Goal: Task Accomplishment & Management: Use online tool/utility

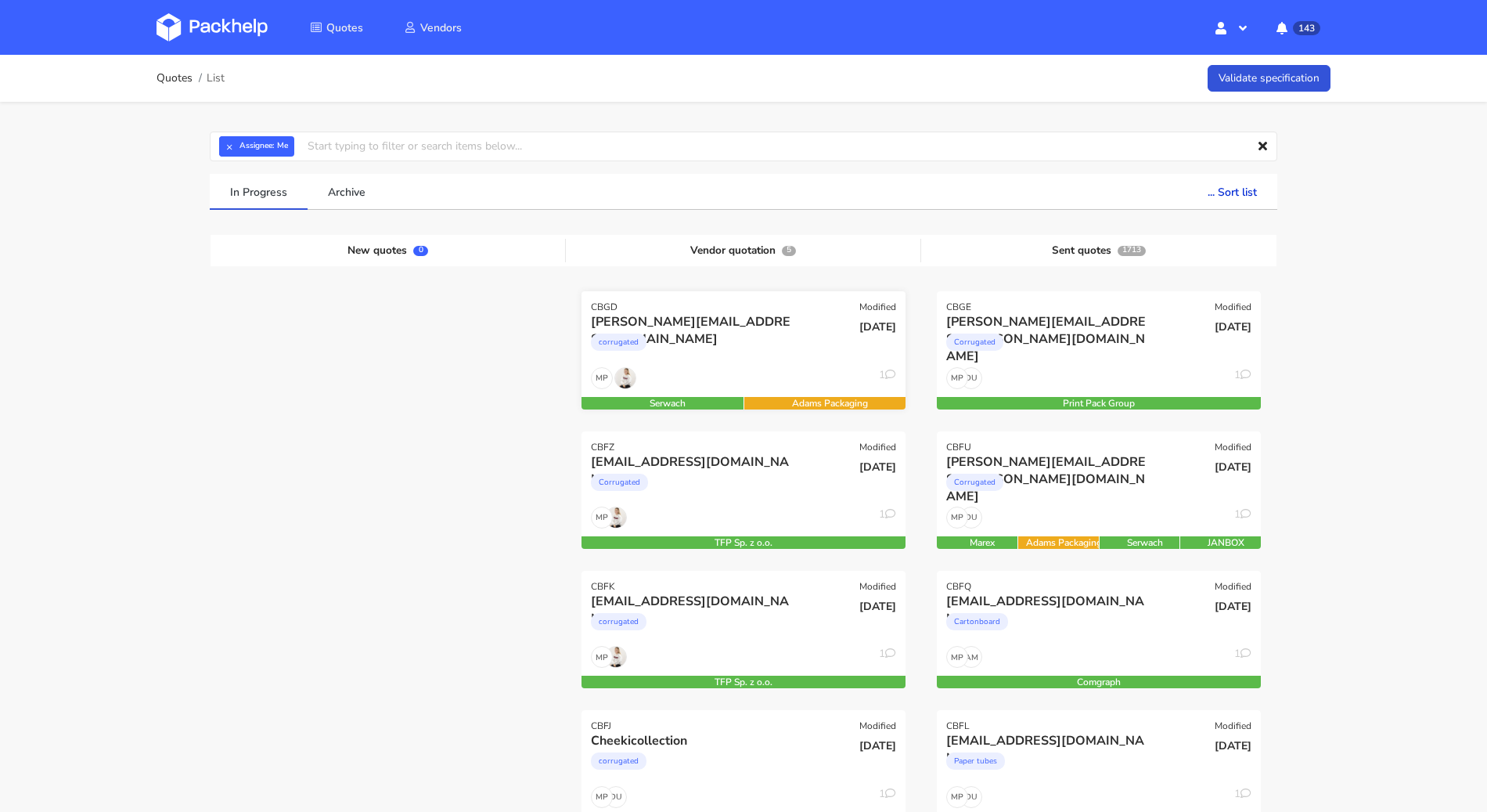
click at [737, 347] on div "corrugated" at bounding box center [694, 346] width 207 height 31
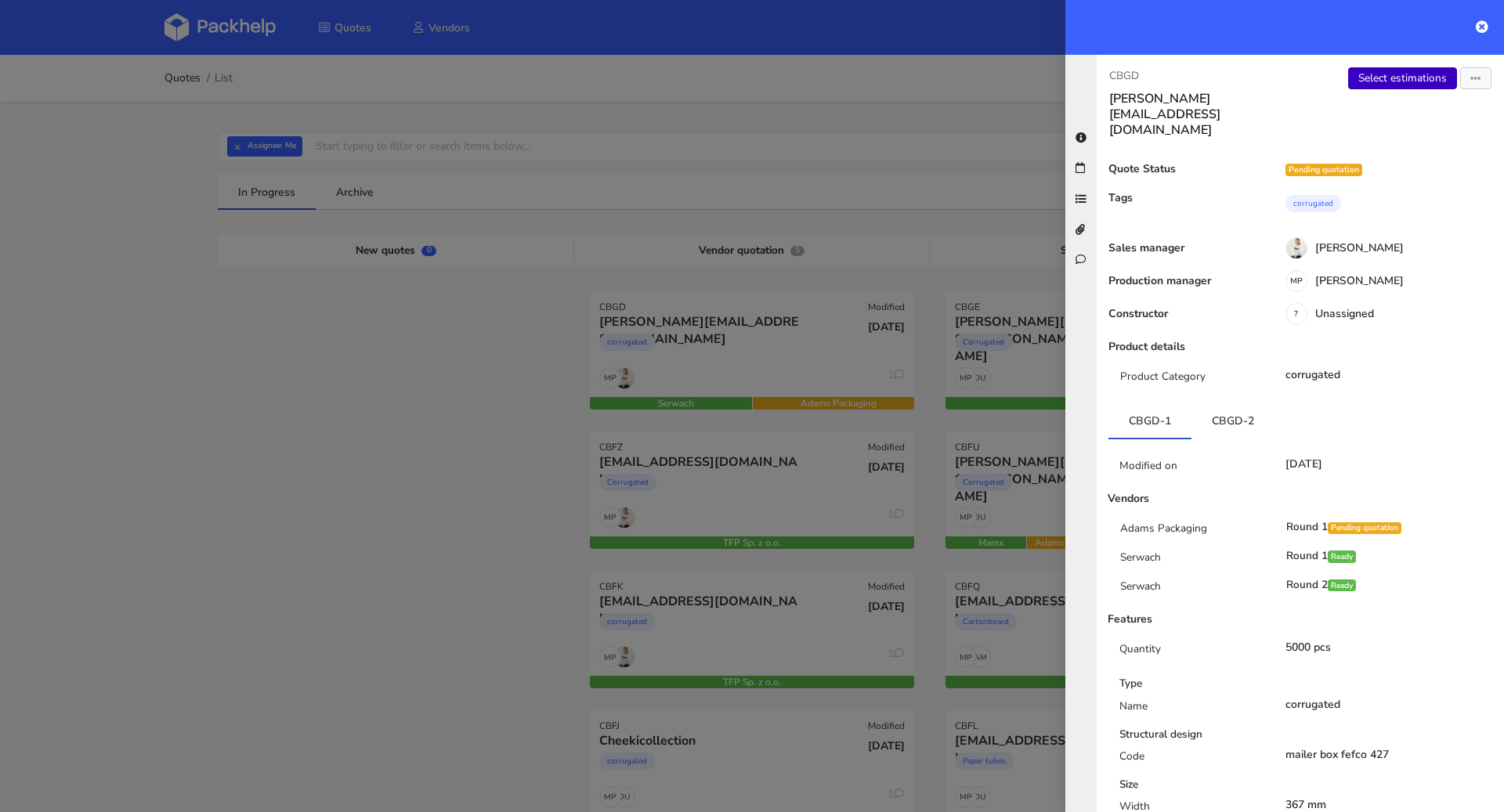
click at [1393, 81] on link "Select estimations" at bounding box center [1402, 79] width 109 height 22
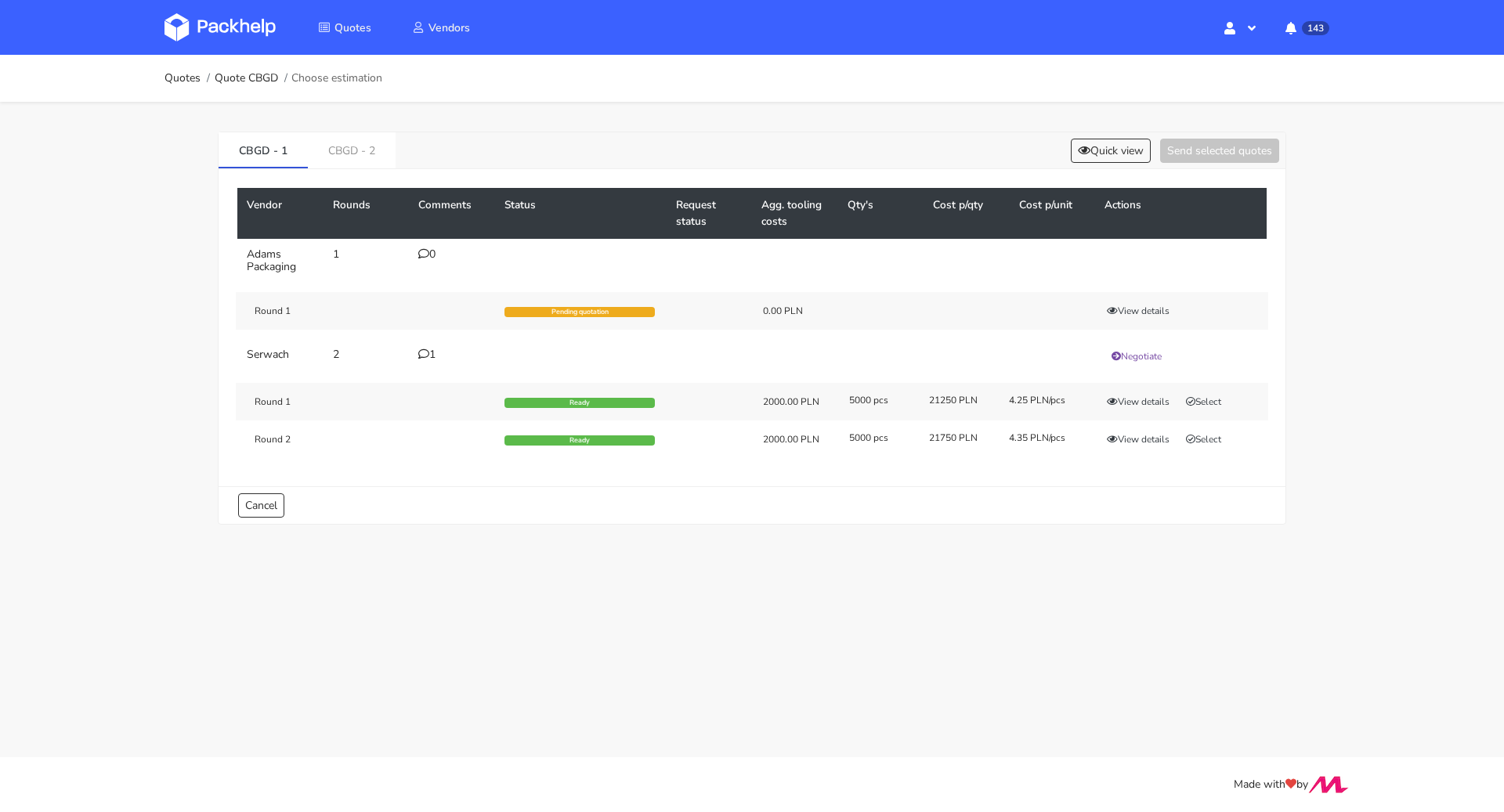
click at [434, 353] on div "1" at bounding box center [452, 354] width 68 height 13
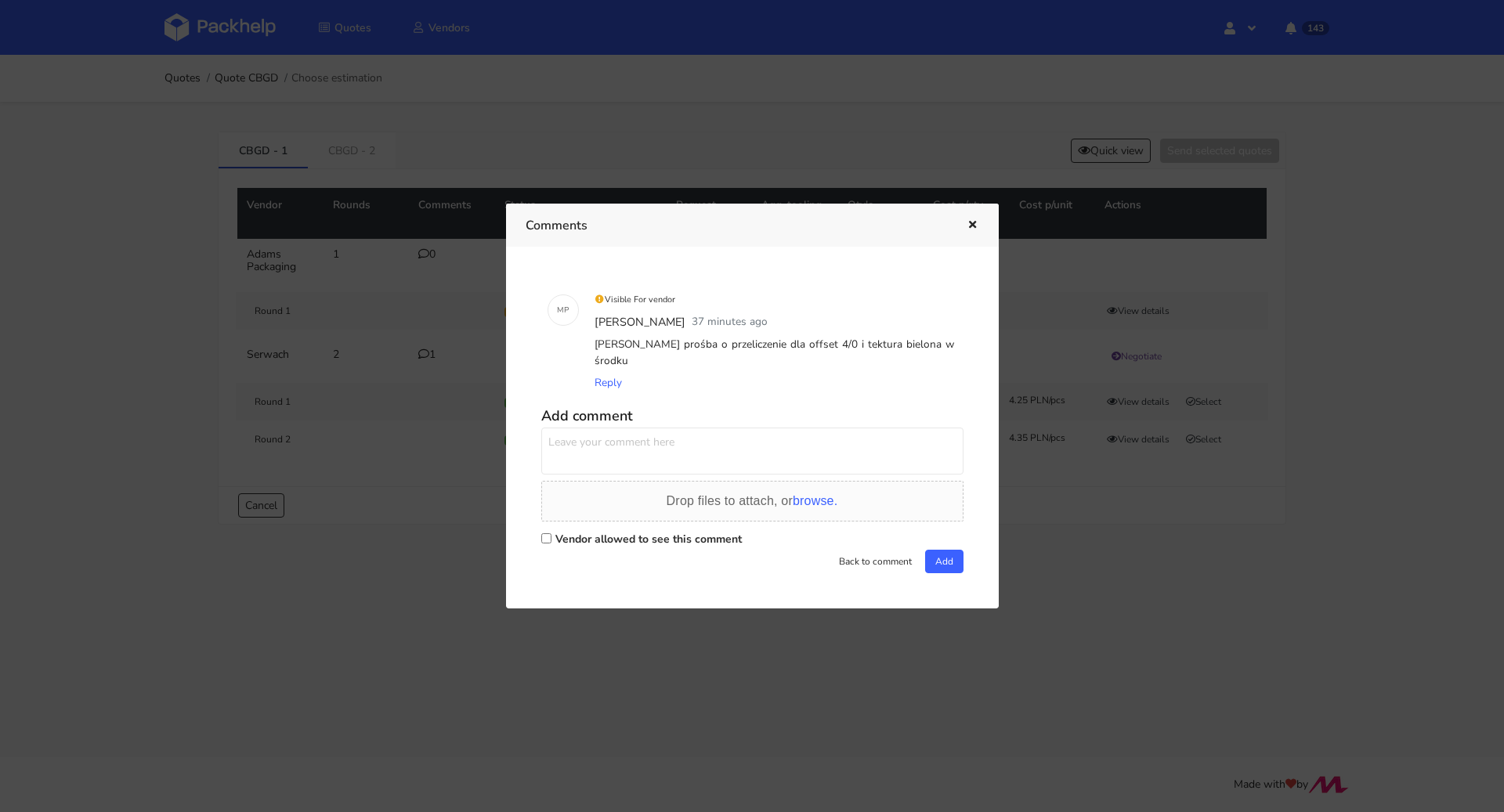
click at [966, 220] on icon "button" at bounding box center [972, 226] width 14 height 11
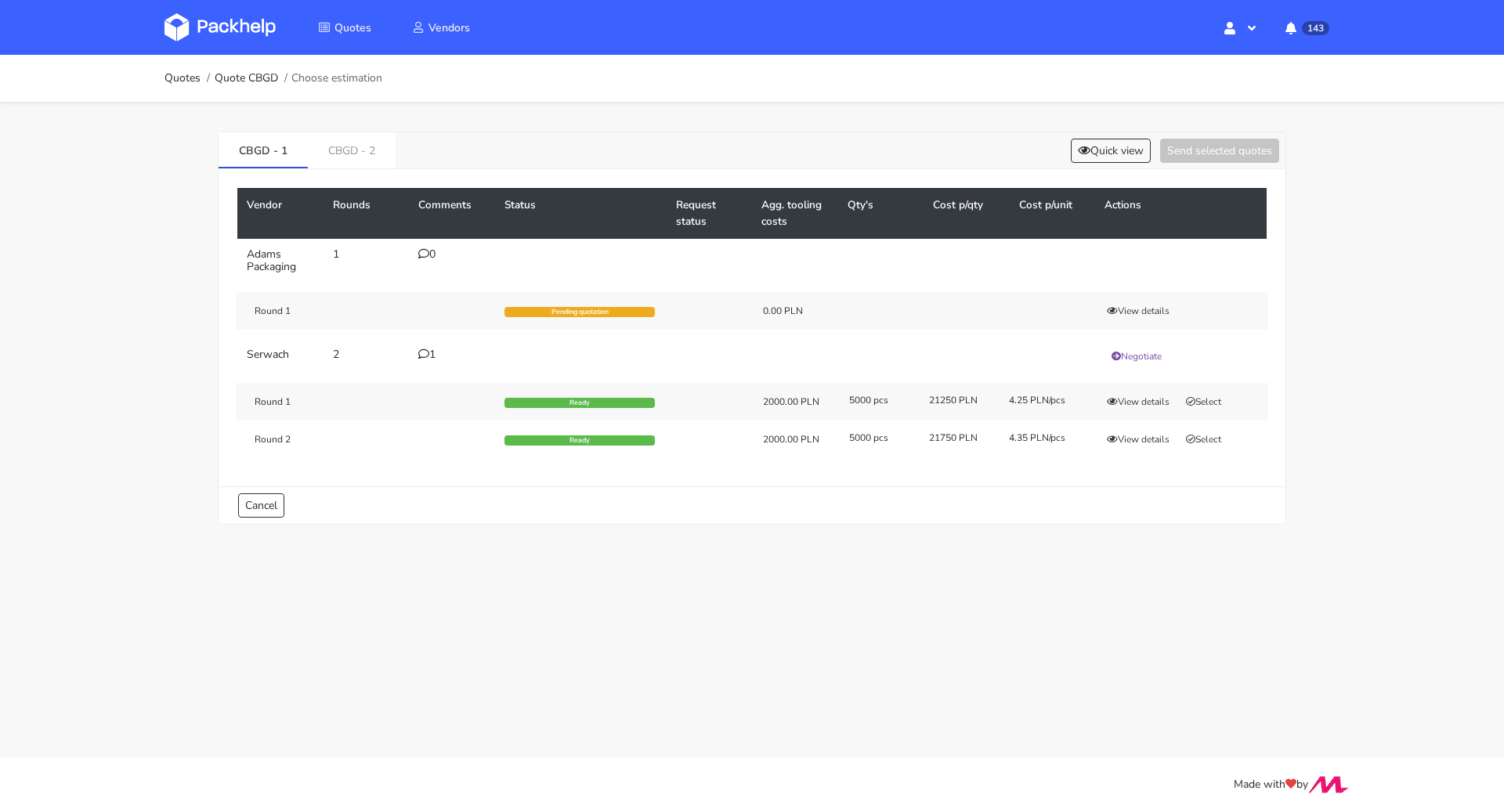
click at [430, 252] on div "0" at bounding box center [452, 255] width 68 height 13
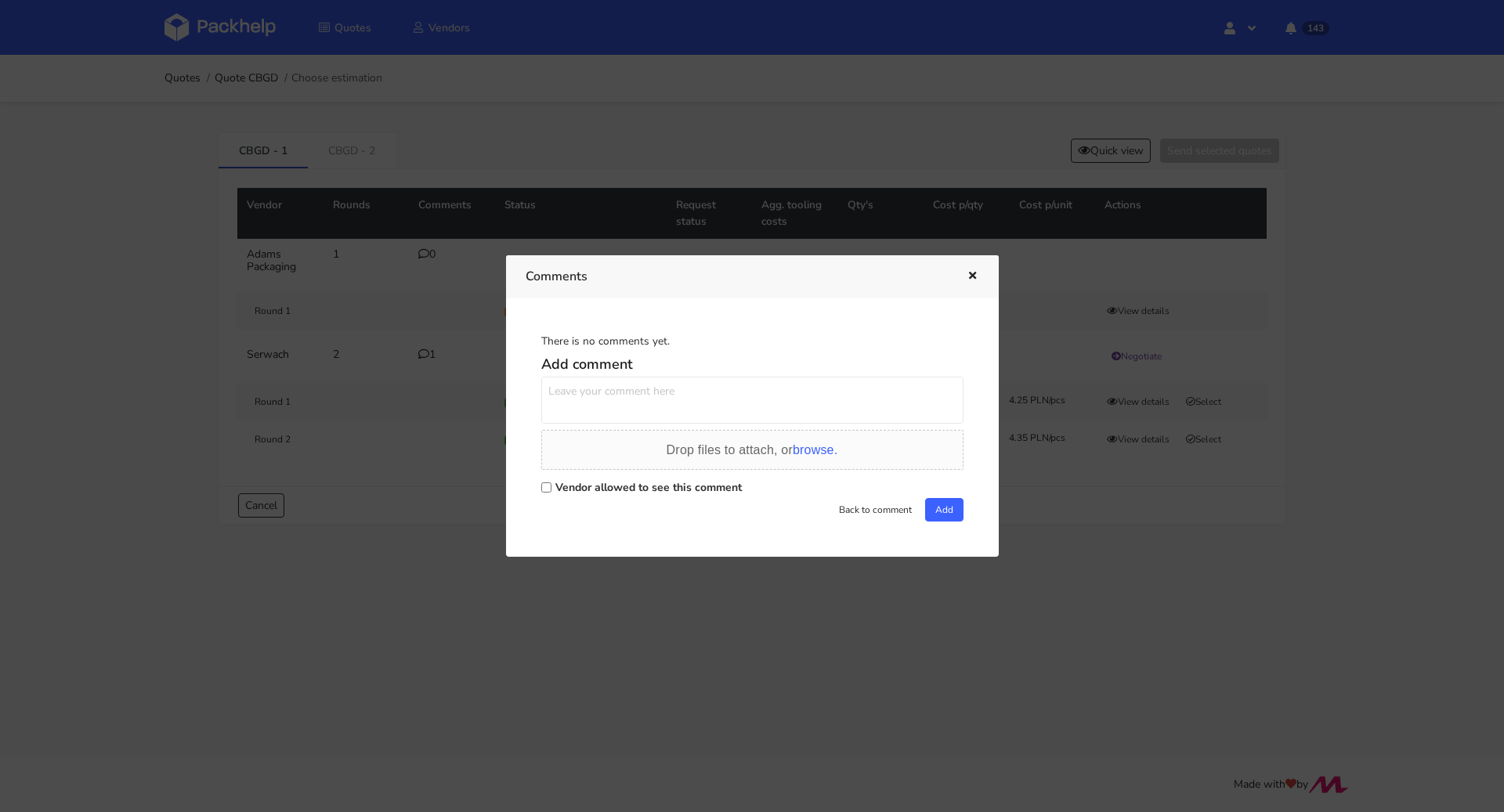
click at [611, 486] on label "Vendor allowed to see this comment" at bounding box center [649, 487] width 186 height 15
click at [551, 486] on input "Vendor allowed to see this comment" at bounding box center [545, 487] width 10 height 10
checkbox input "true"
click at [622, 410] on textarea at bounding box center [752, 399] width 422 height 47
type textarea "[PERSON_NAME] tektura bielona w środku i kaszerowanie GD zewnętrznie. Papierem …"
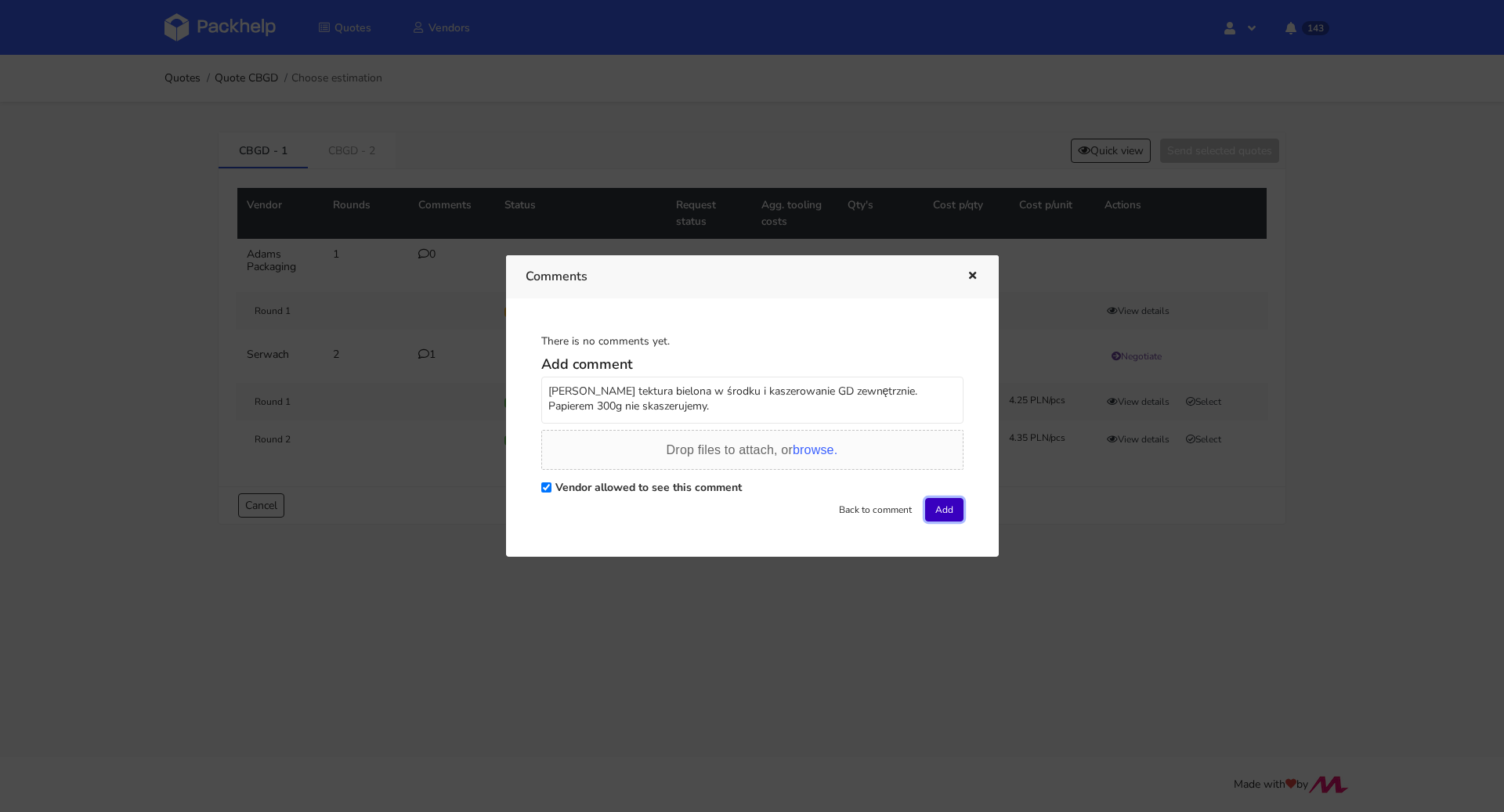
click at [931, 509] on button "Add" at bounding box center [944, 510] width 38 height 24
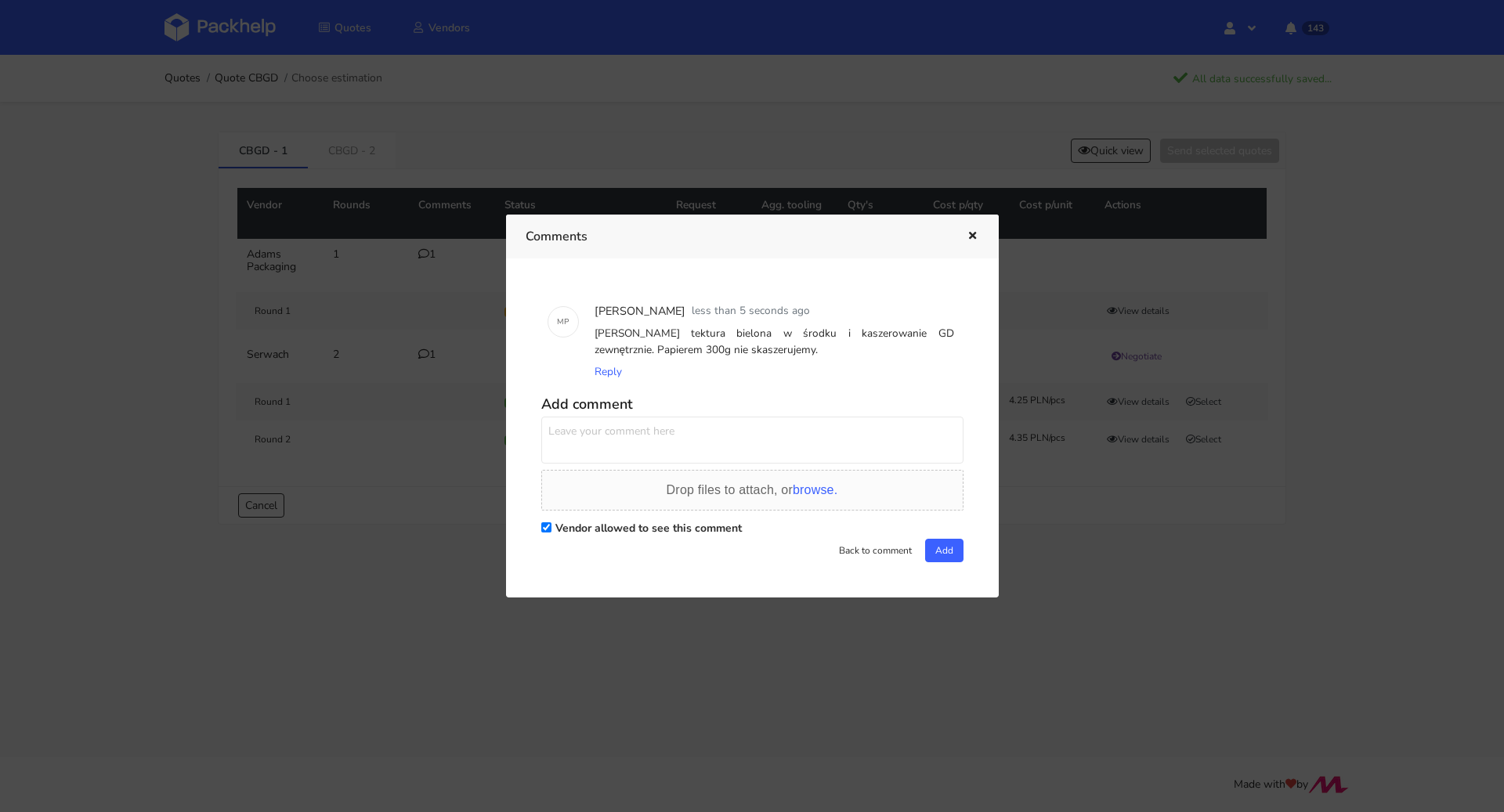
click at [969, 233] on icon "button" at bounding box center [972, 237] width 14 height 11
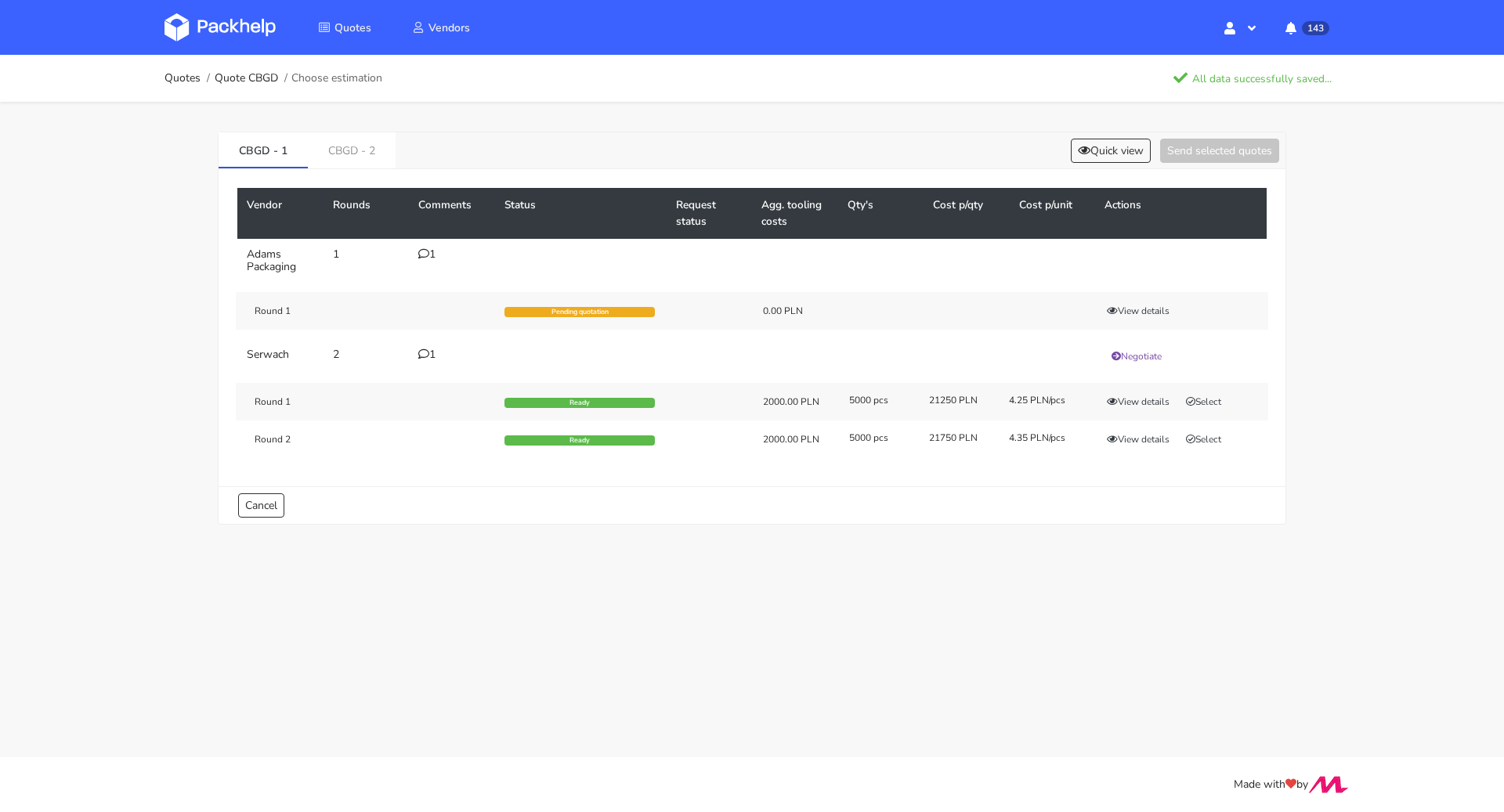
click at [206, 85] on ol "Quotes Quote CBGD Choose estimation" at bounding box center [273, 79] width 217 height 31
click at [190, 85] on link "Quotes" at bounding box center [182, 79] width 36 height 13
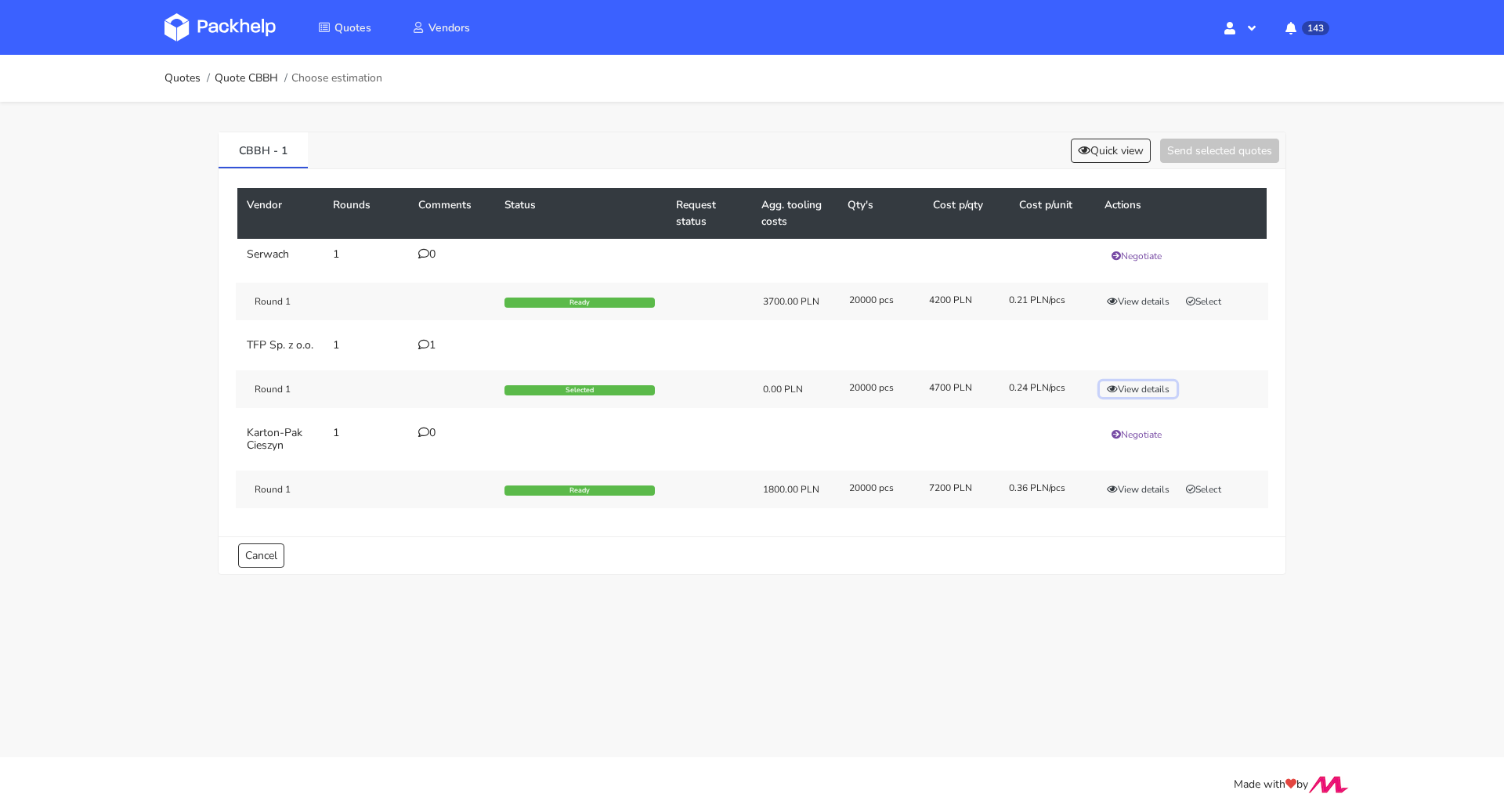
click at [1145, 395] on button "View details" at bounding box center [1138, 388] width 77 height 16
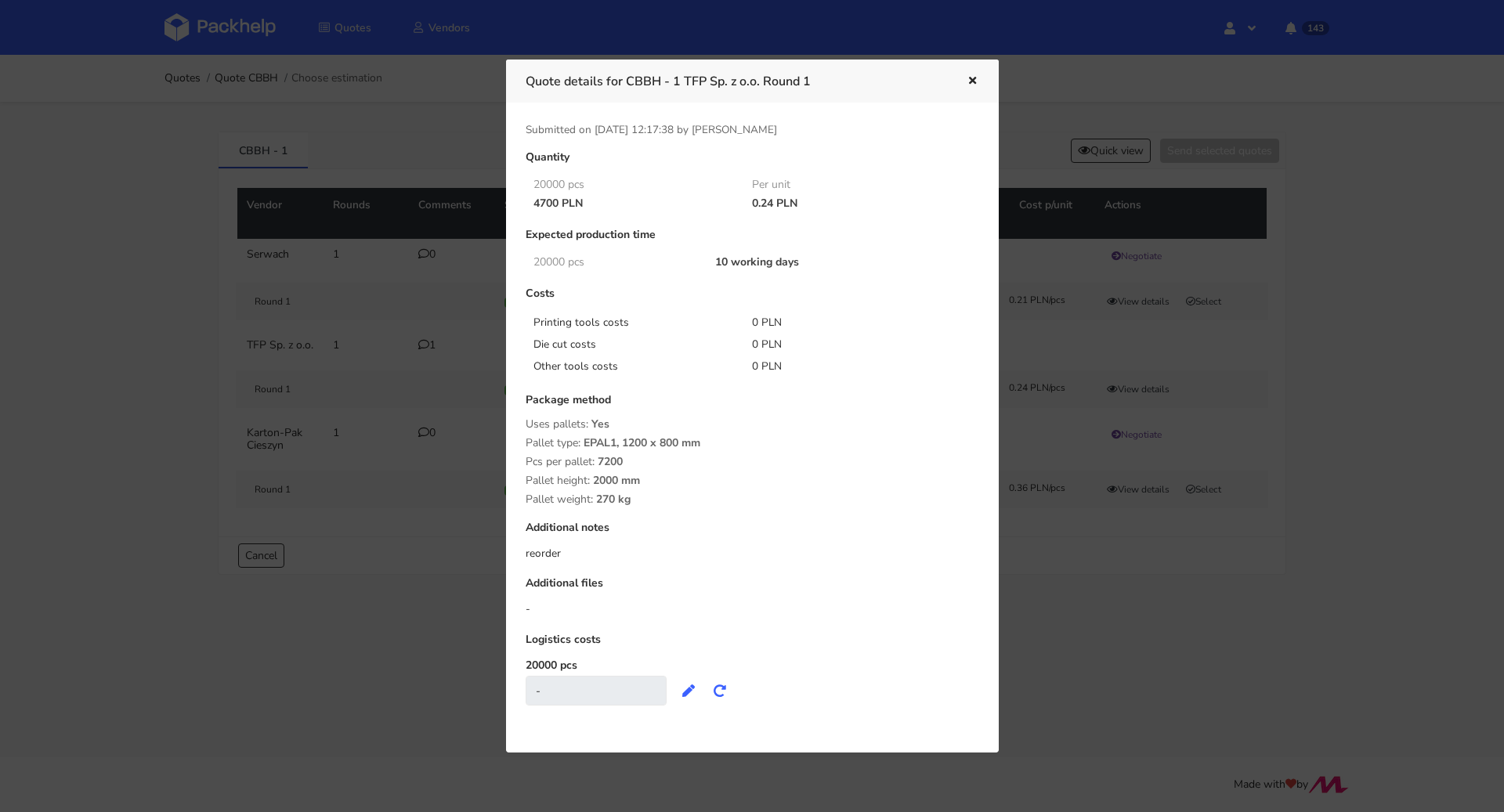
click at [969, 83] on icon "button" at bounding box center [972, 81] width 14 height 11
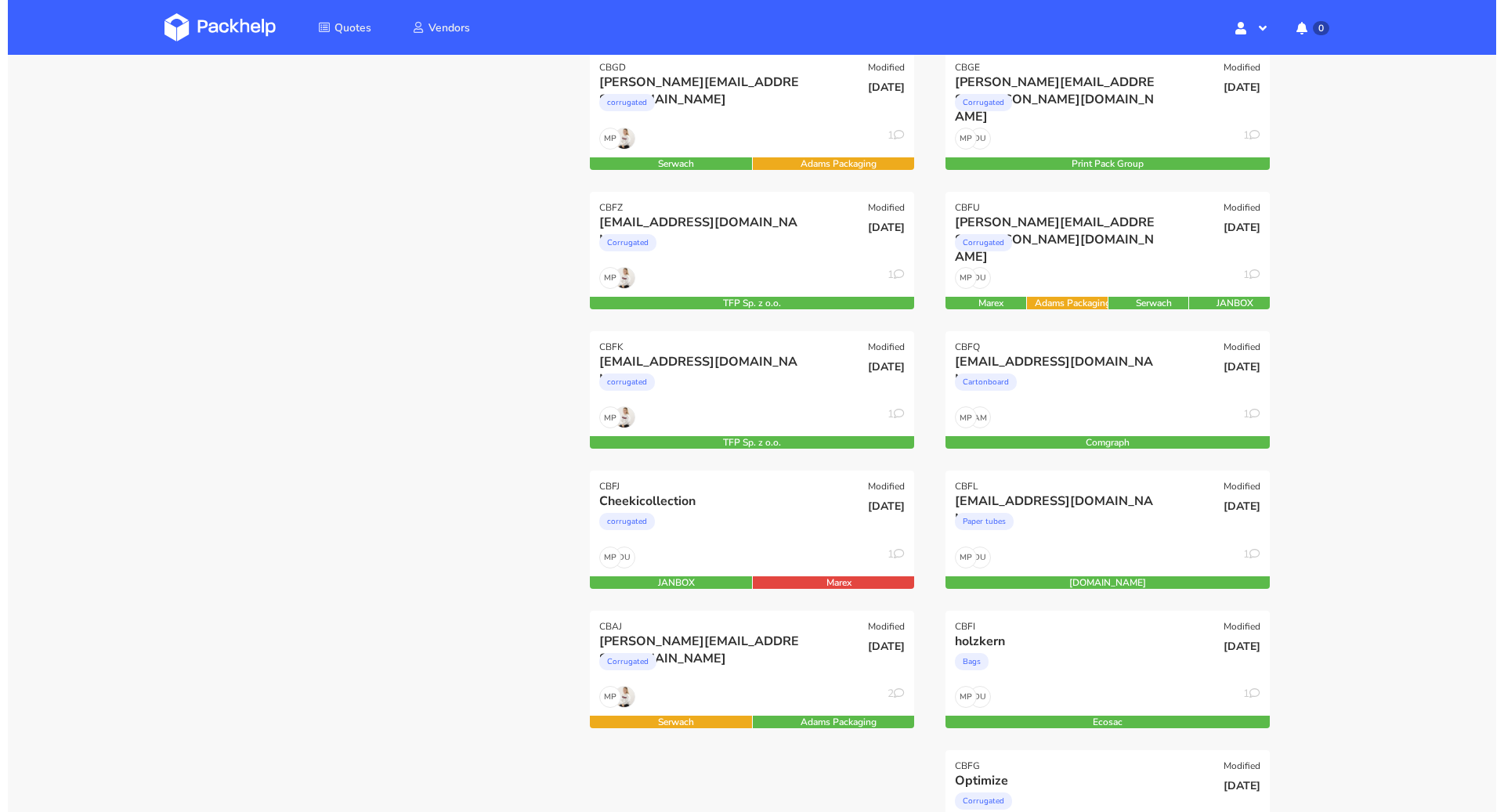
scroll to position [383, 0]
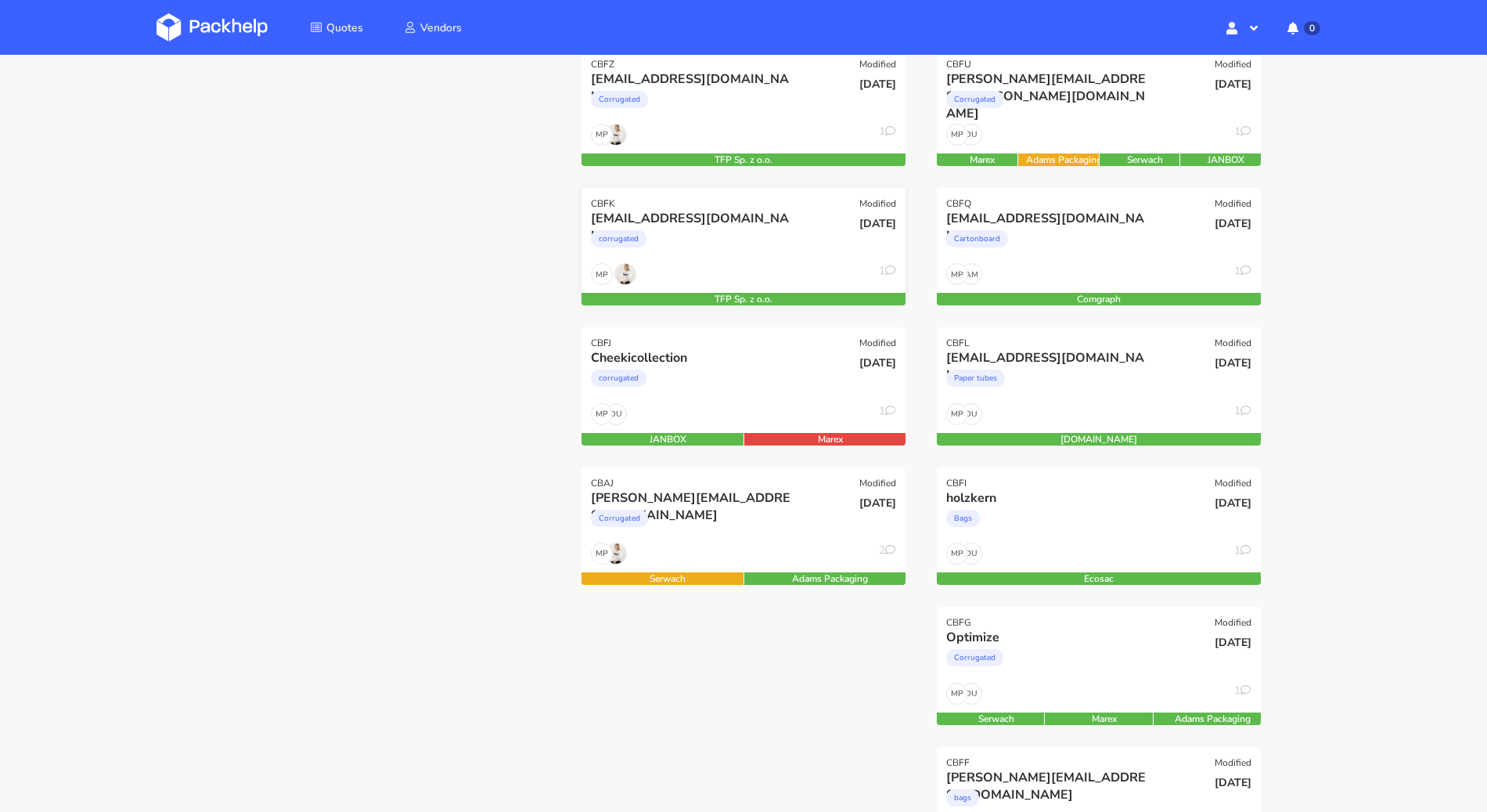
click at [773, 256] on div "corrugated" at bounding box center [694, 243] width 207 height 31
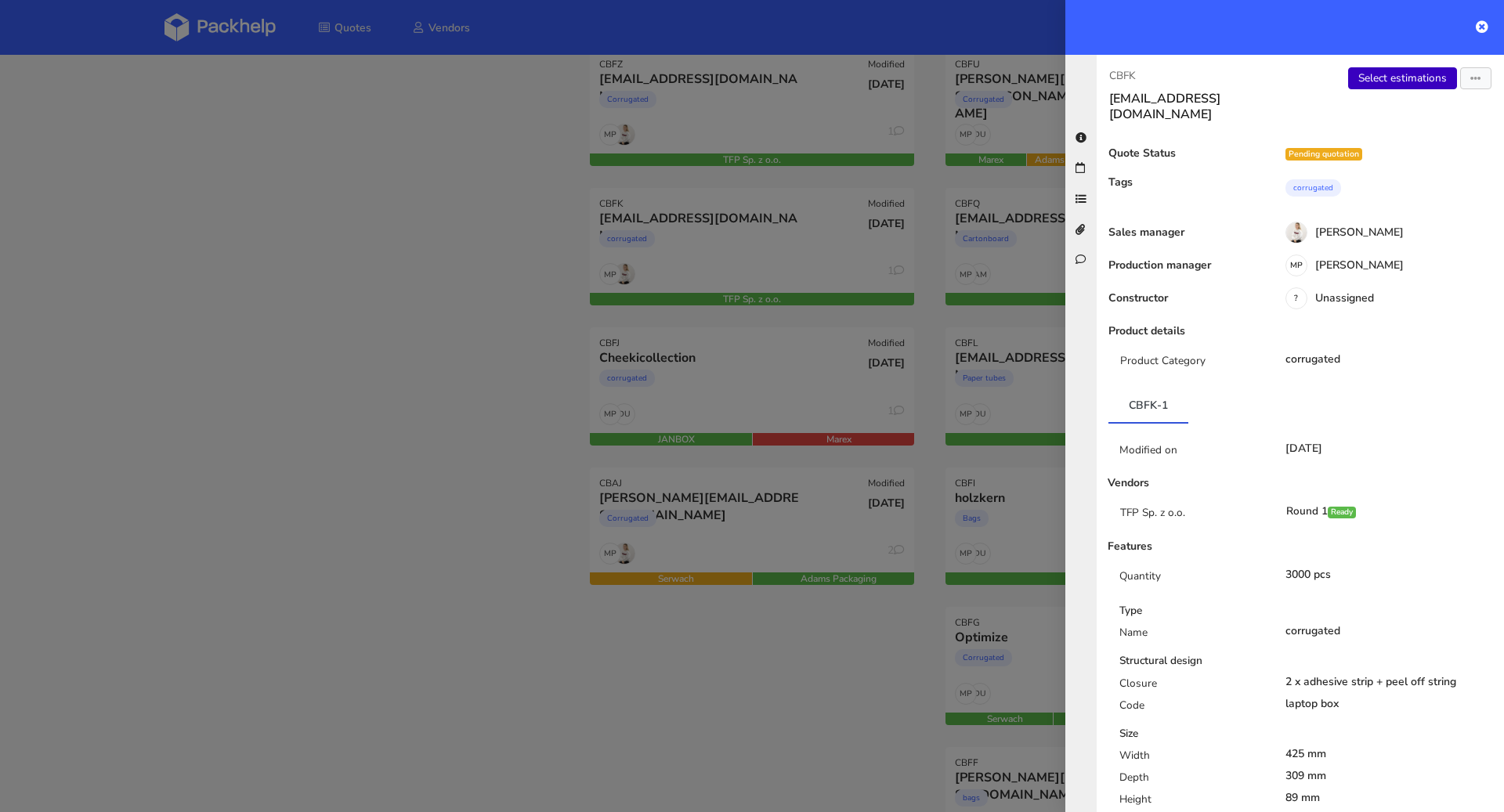
click at [1405, 87] on link "Select estimations" at bounding box center [1402, 79] width 109 height 22
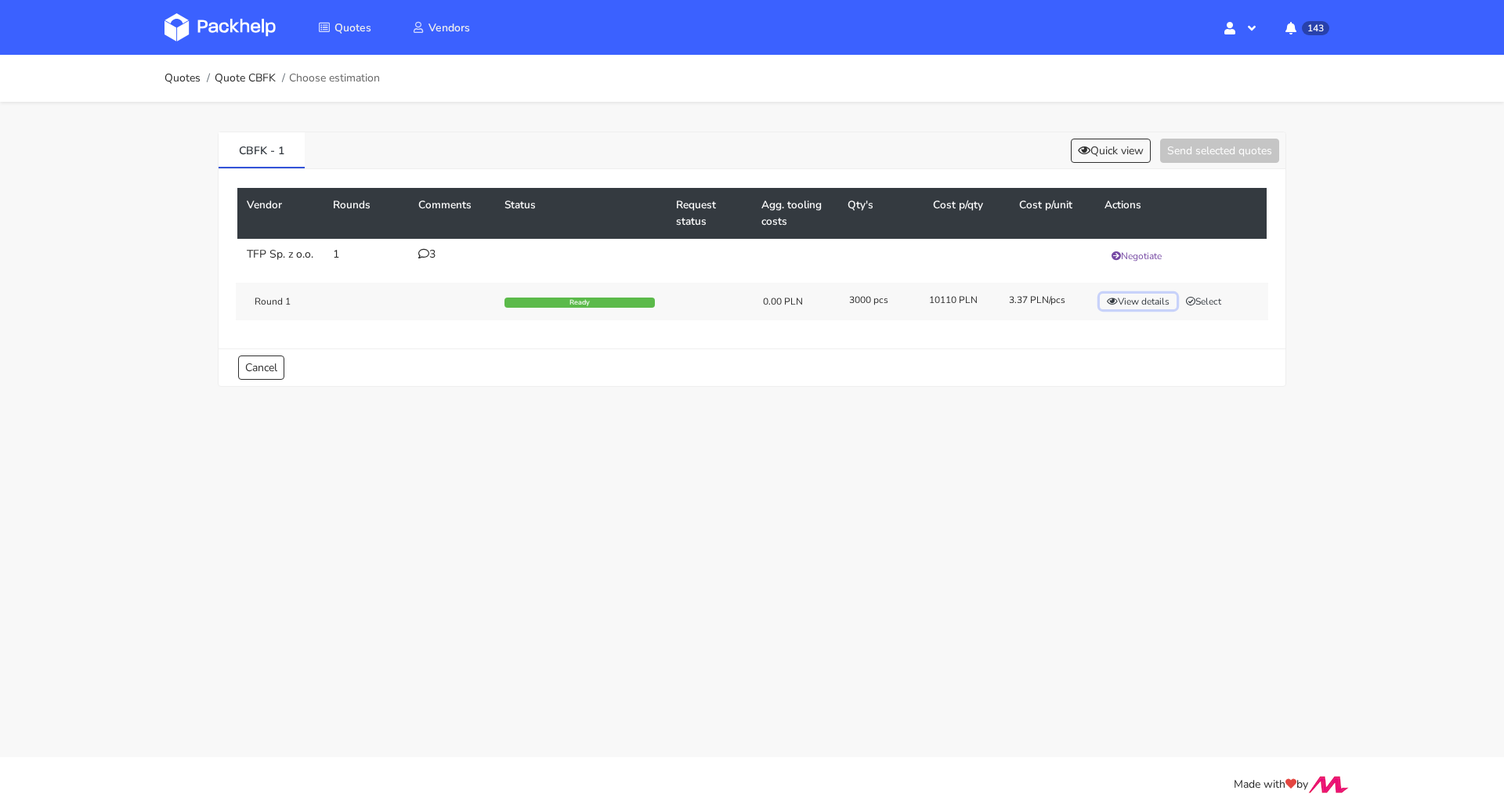
click at [1142, 306] on button "View details" at bounding box center [1138, 301] width 77 height 16
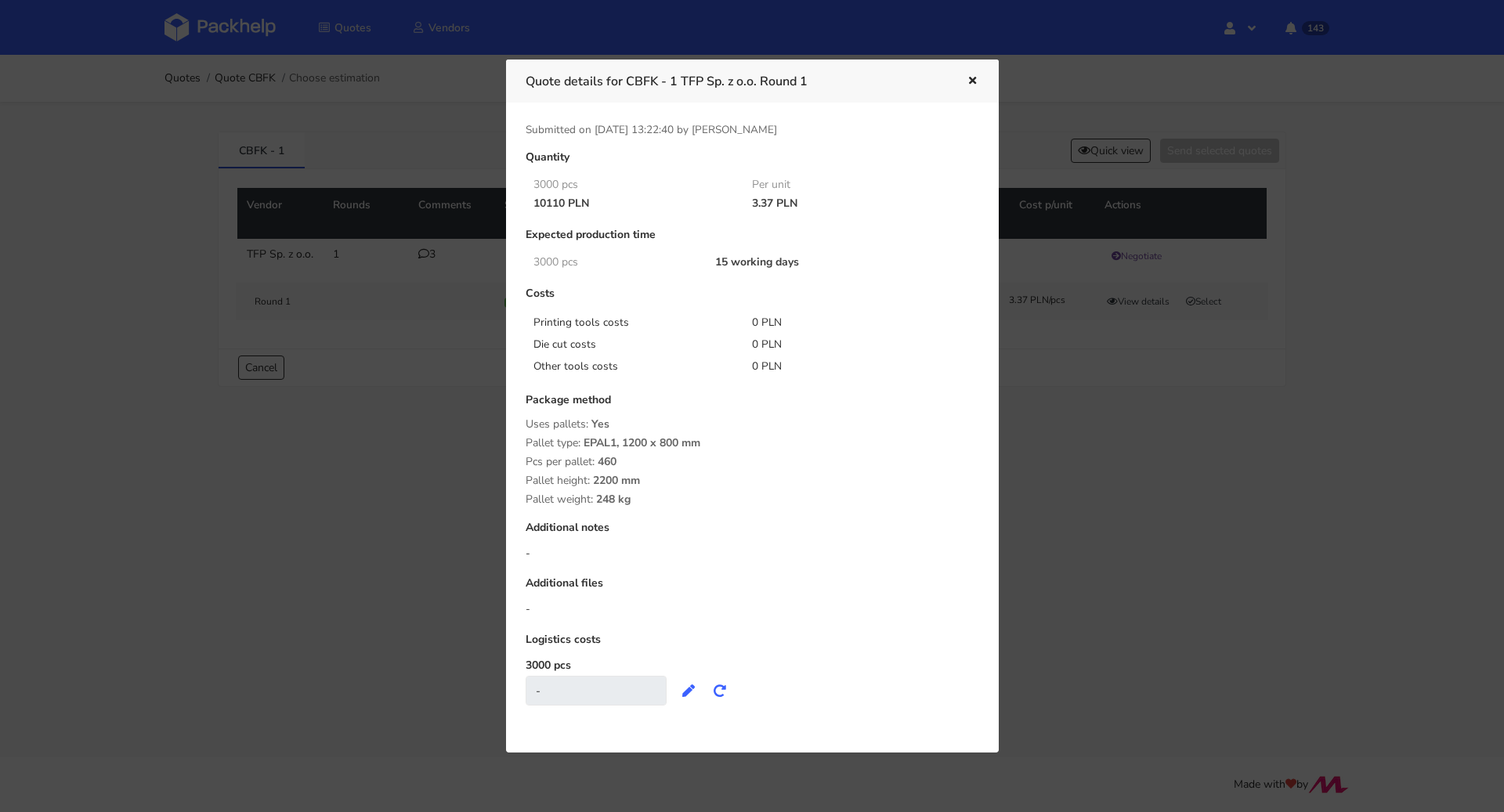
click at [969, 79] on icon "button" at bounding box center [972, 81] width 14 height 11
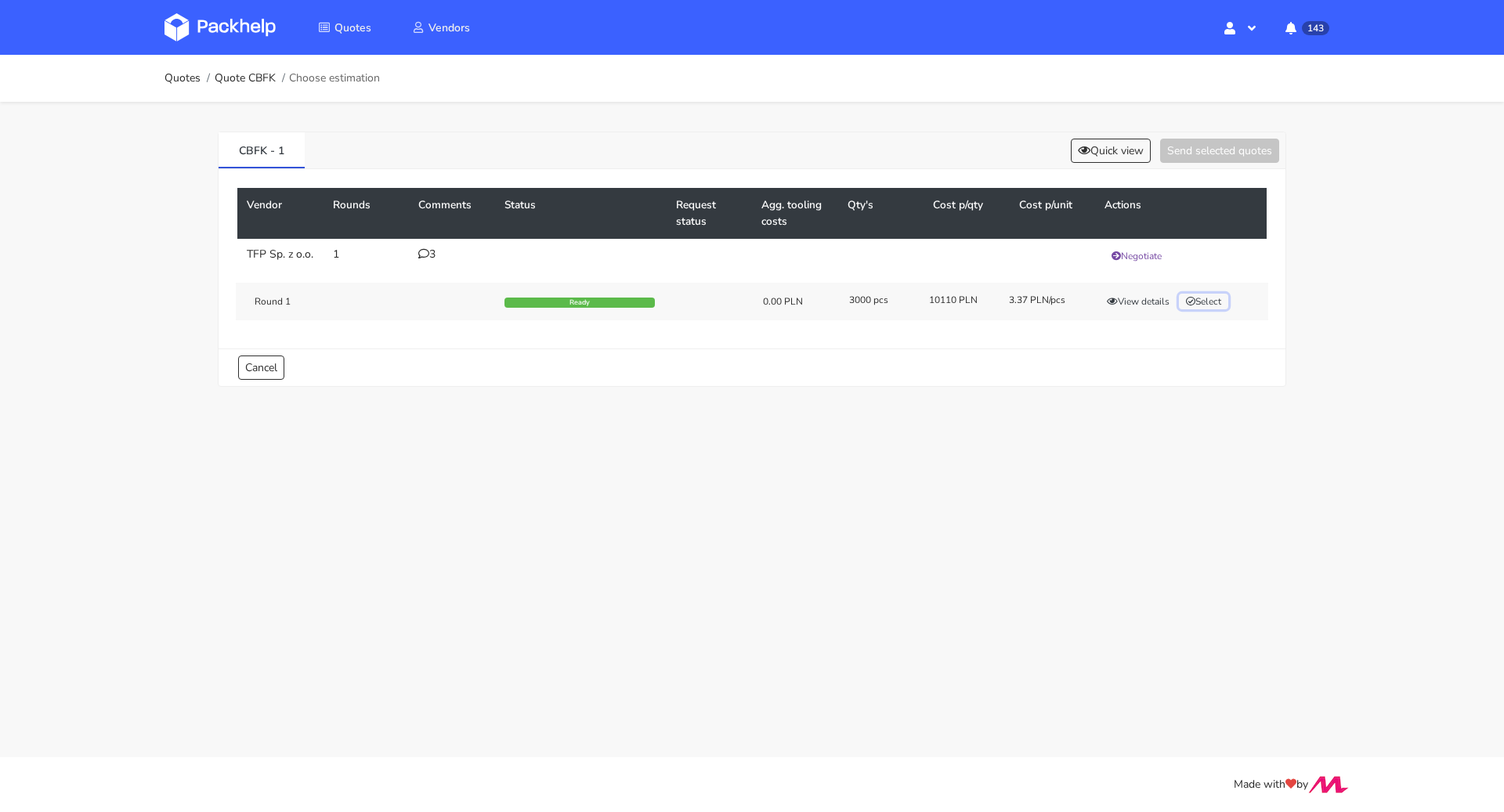
click at [1222, 306] on button "Select" at bounding box center [1203, 301] width 49 height 16
click at [1235, 149] on button "Send selected quotes ( 1 )" at bounding box center [1208, 151] width 141 height 25
click at [193, 87] on ol "Quotes Quote CBFK Choose estimation" at bounding box center [272, 79] width 216 height 31
click at [185, 80] on link "Quotes" at bounding box center [182, 79] width 36 height 13
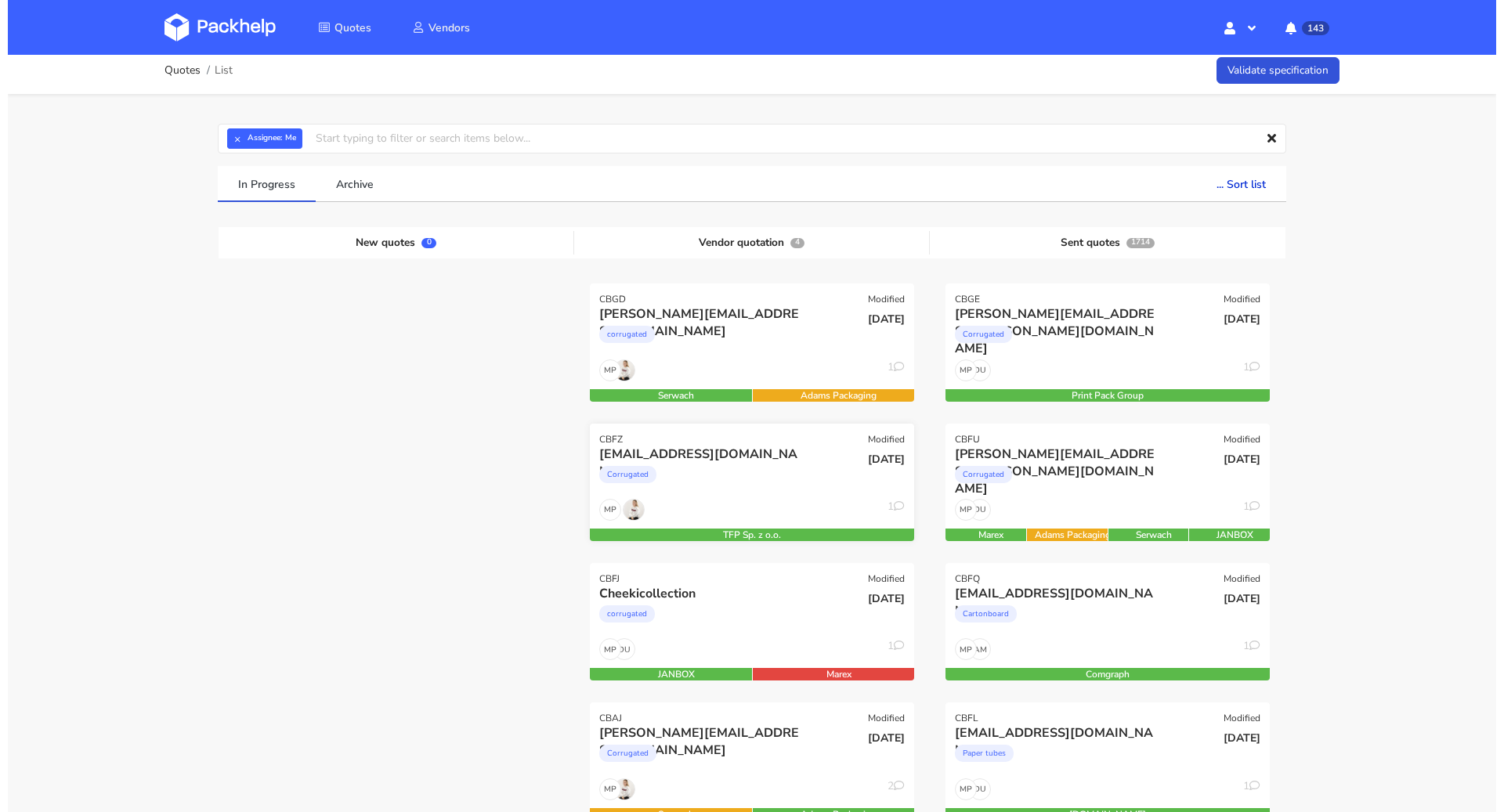
scroll to position [8, 0]
click at [725, 459] on div "david20102011@live.com" at bounding box center [694, 454] width 207 height 17
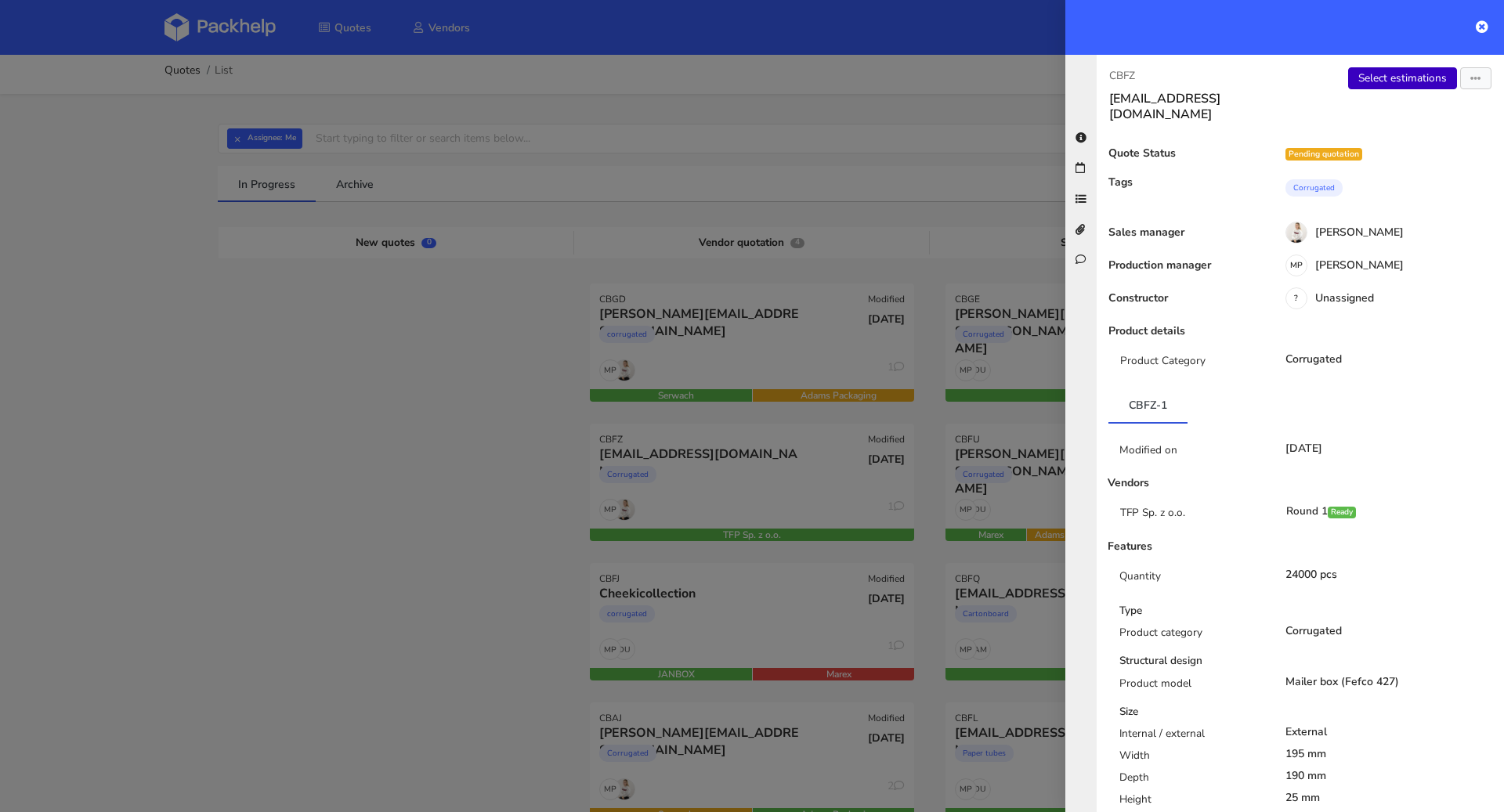
click at [1372, 81] on link "Select estimations" at bounding box center [1402, 79] width 109 height 22
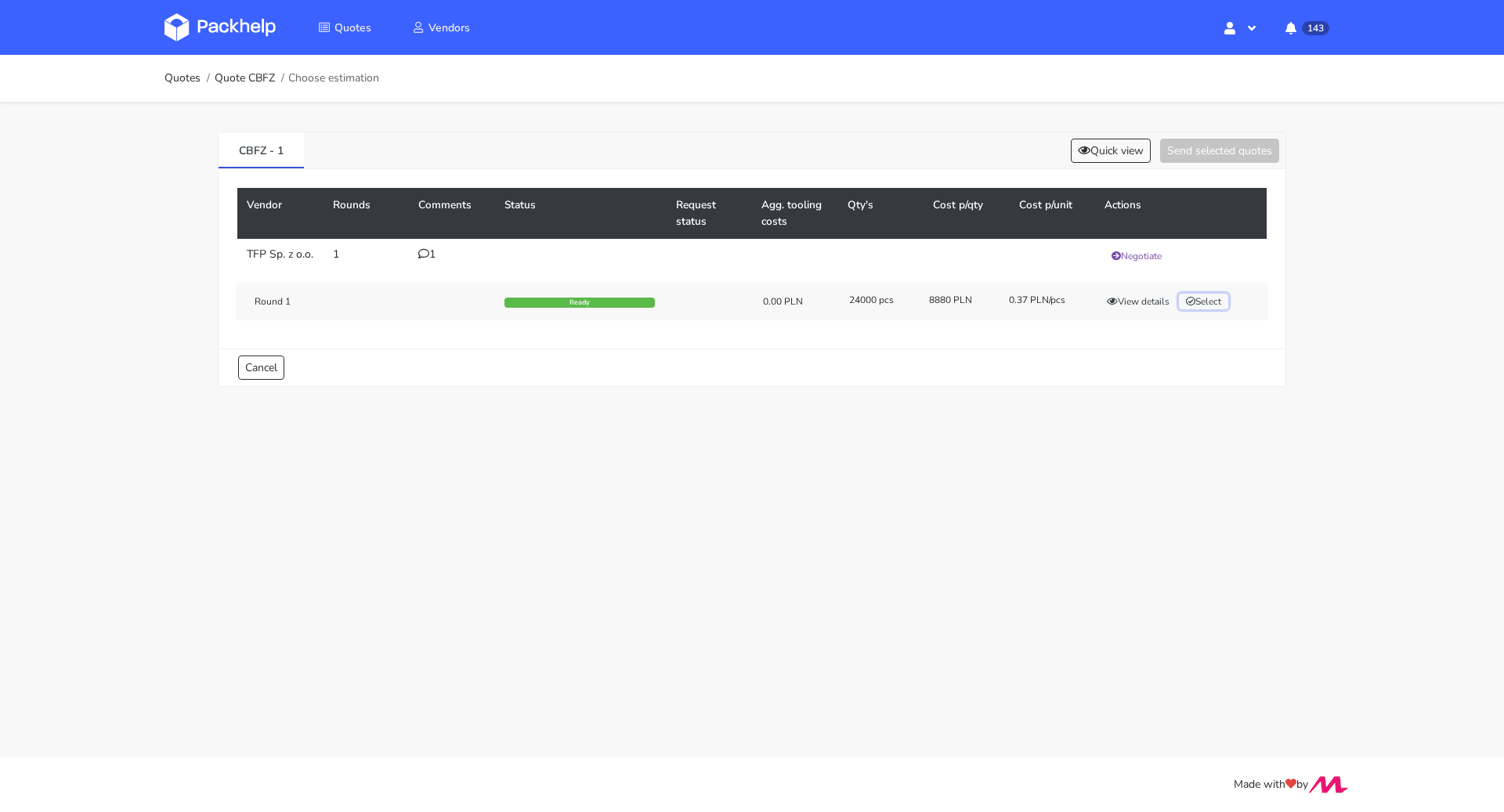
click at [1200, 310] on button "Select" at bounding box center [1203, 301] width 49 height 16
click at [1220, 154] on button "Send selected quotes ( 1 )" at bounding box center [1208, 151] width 141 height 25
click at [193, 73] on link "Quotes" at bounding box center [182, 79] width 36 height 13
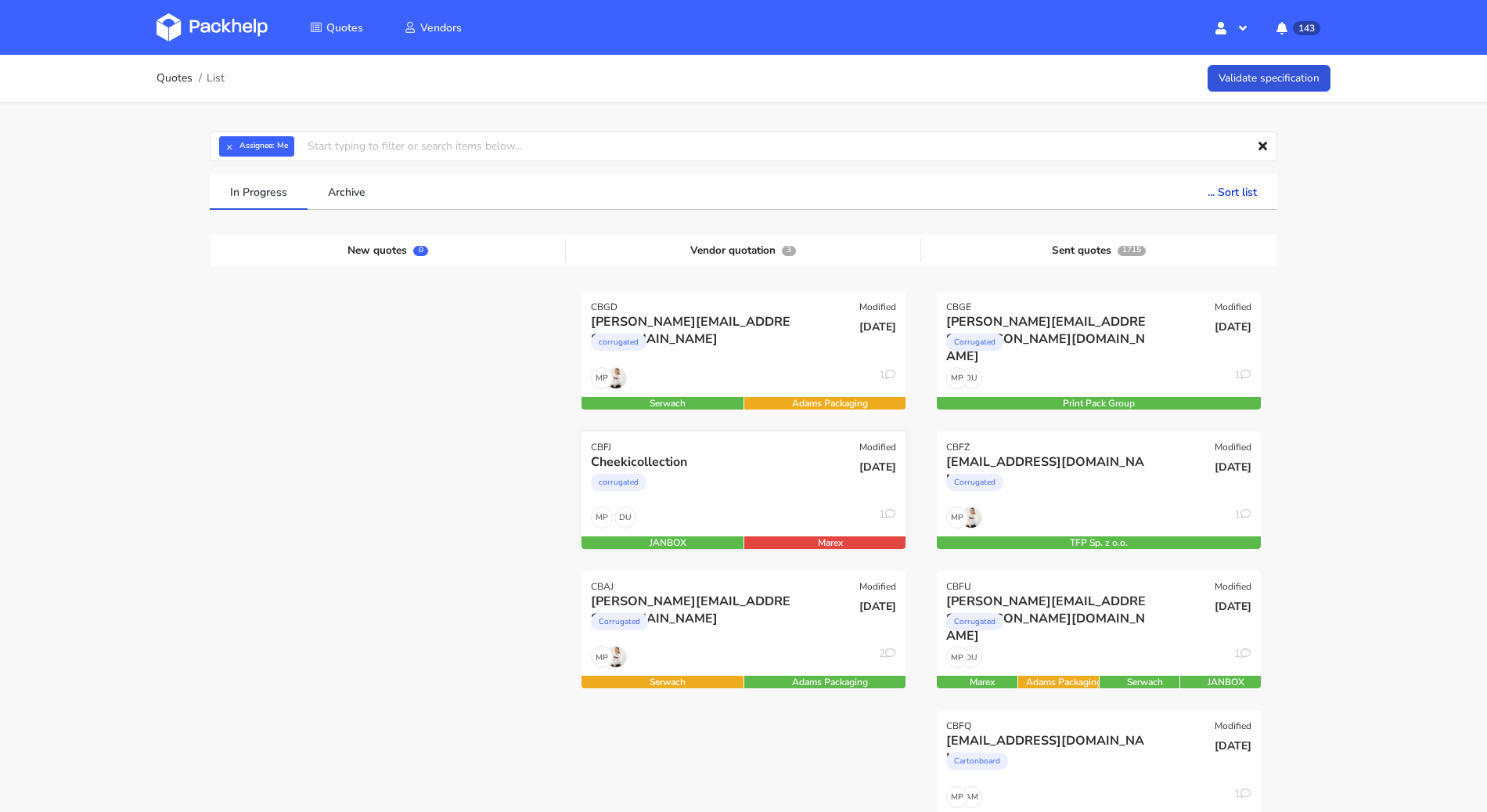
click at [741, 470] on div "corrugated" at bounding box center [694, 486] width 207 height 31
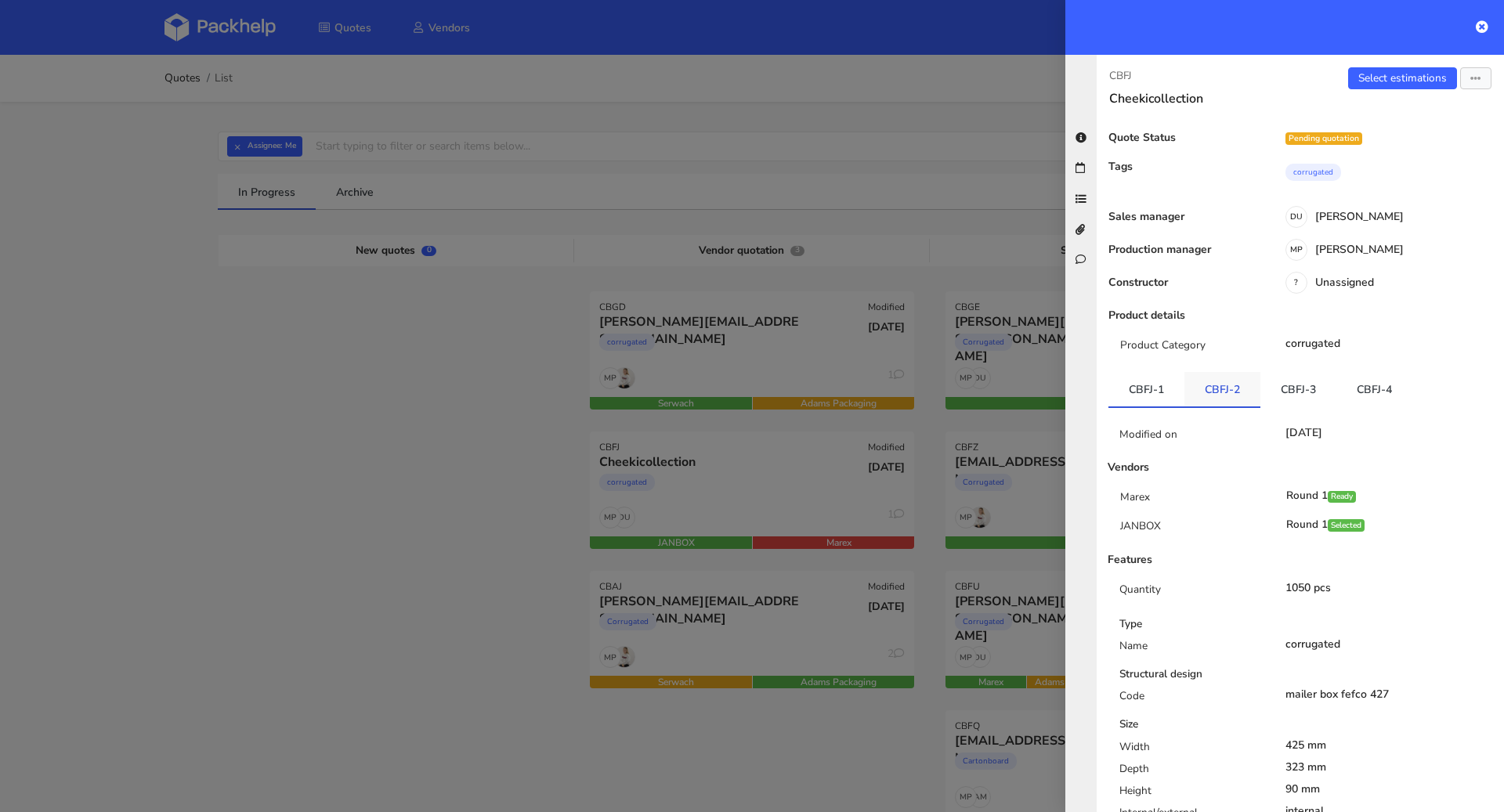
click at [1221, 405] on link "CBFJ-2" at bounding box center [1222, 389] width 76 height 35
click at [1280, 402] on link "CBFJ-3" at bounding box center [1297, 389] width 76 height 35
click at [1383, 398] on link "CBFJ-4" at bounding box center [1373, 389] width 76 height 35
click at [1317, 392] on link "CBFJ-3" at bounding box center [1297, 389] width 76 height 35
click at [1399, 370] on div "Quote Status Pending quotation Tags corrugated Sales manager DU Dawid Urbanowic…" at bounding box center [1300, 774] width 382 height 1284
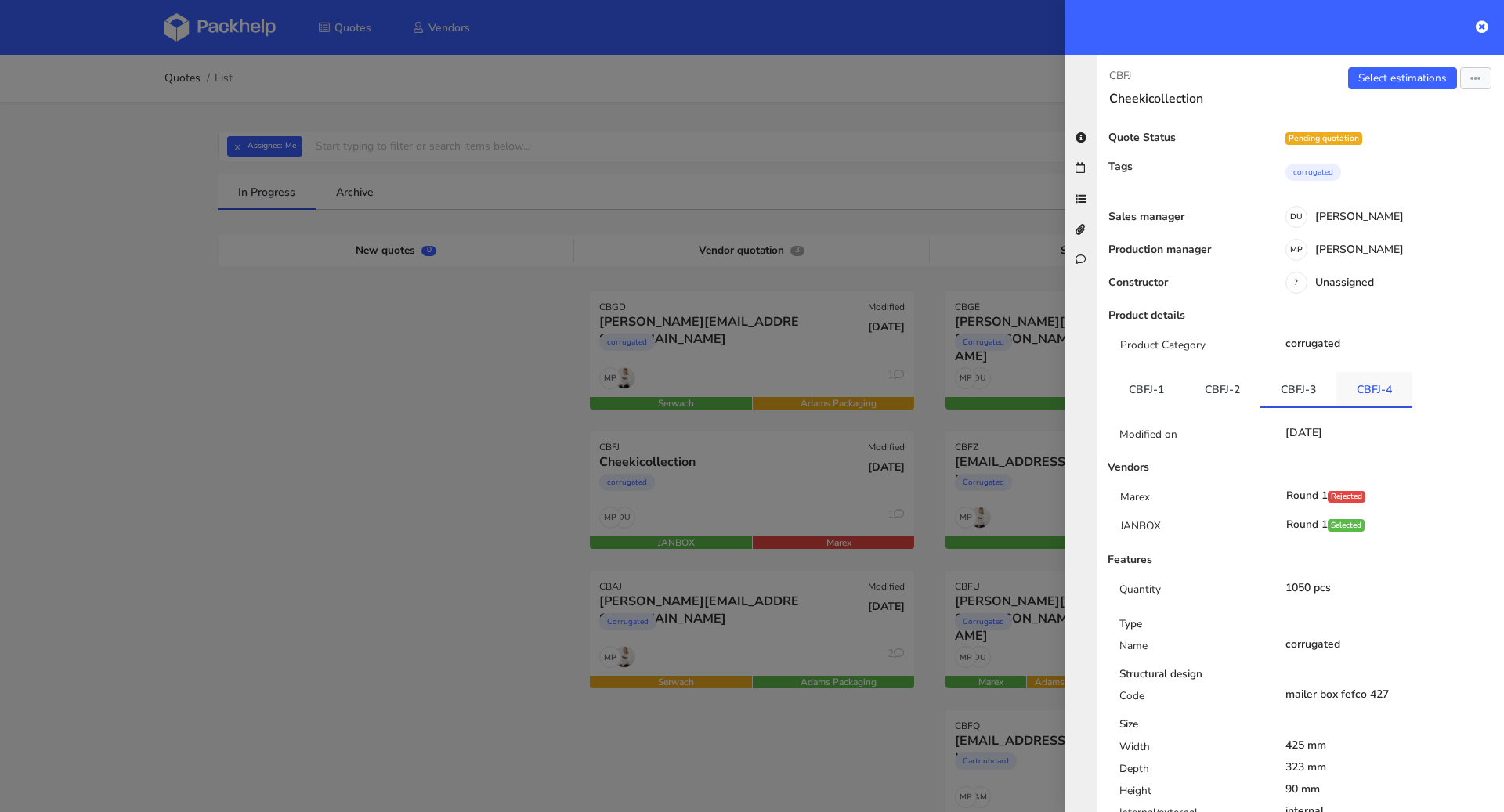
click at [1379, 397] on link "CBFJ-4" at bounding box center [1373, 389] width 76 height 35
click at [1375, 79] on link "Select estimations" at bounding box center [1402, 79] width 109 height 22
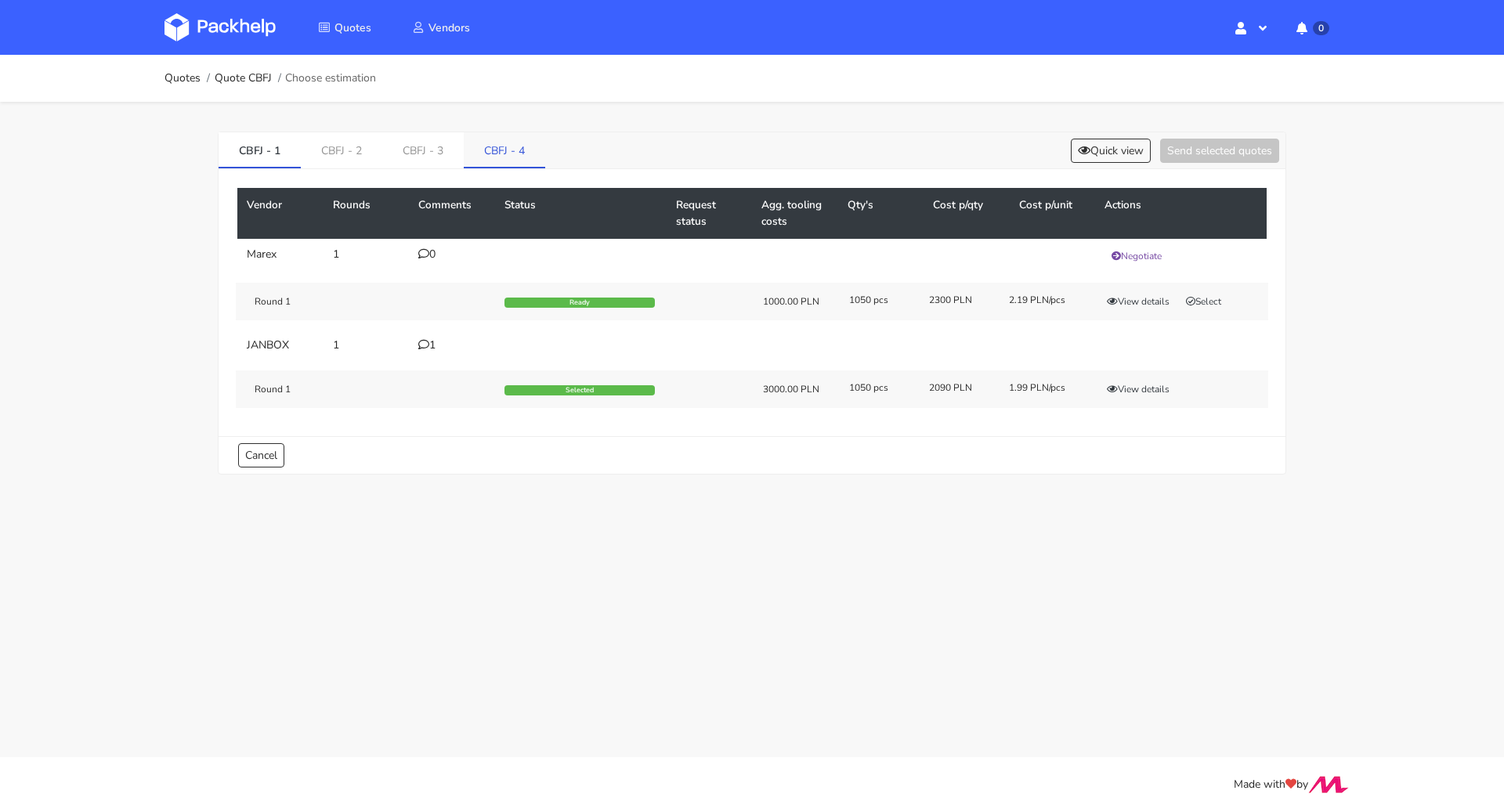
click at [526, 154] on link "CBFJ - 4" at bounding box center [503, 150] width 81 height 35
click at [425, 344] on icon at bounding box center [424, 344] width 11 height 11
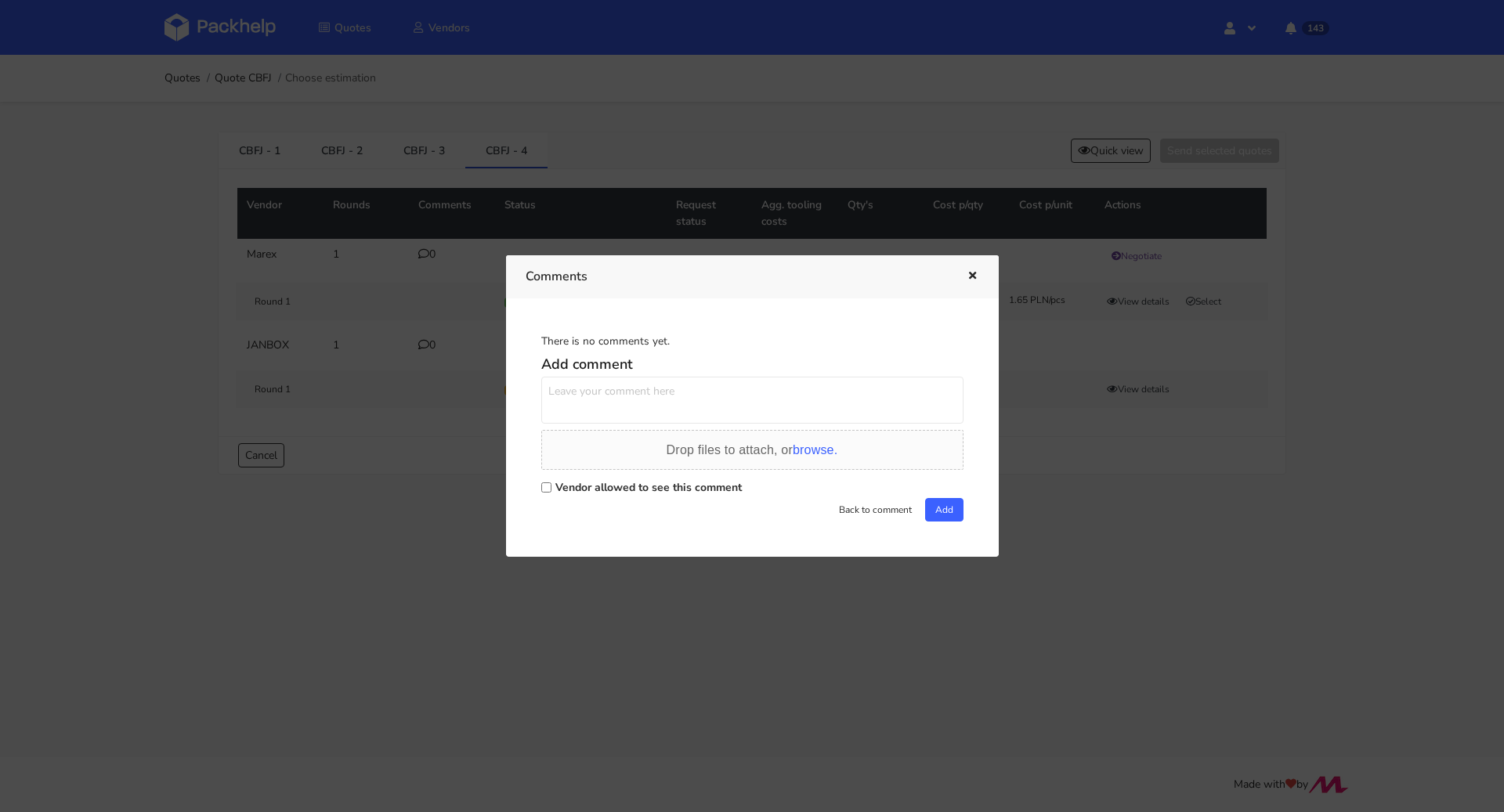
click at [607, 485] on label "Vendor allowed to see this comment" at bounding box center [649, 487] width 186 height 15
click at [551, 485] on input "Vendor allowed to see this comment" at bounding box center [545, 487] width 10 height 10
checkbox input "true"
click at [616, 410] on textarea at bounding box center [752, 399] width 422 height 47
type textarea "Sylwia prośba o wycenę"
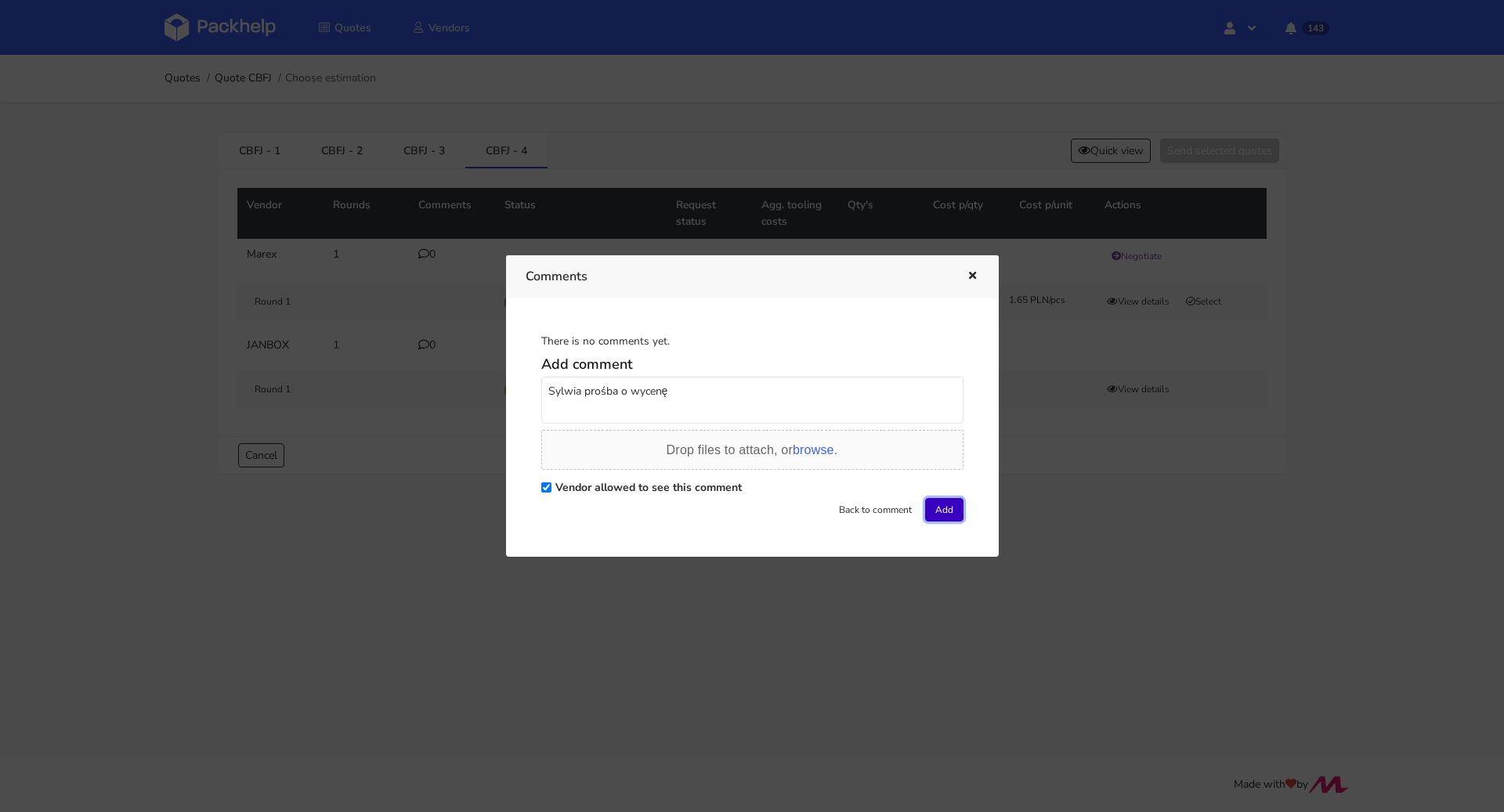
click at [937, 511] on button "Add" at bounding box center [944, 510] width 38 height 24
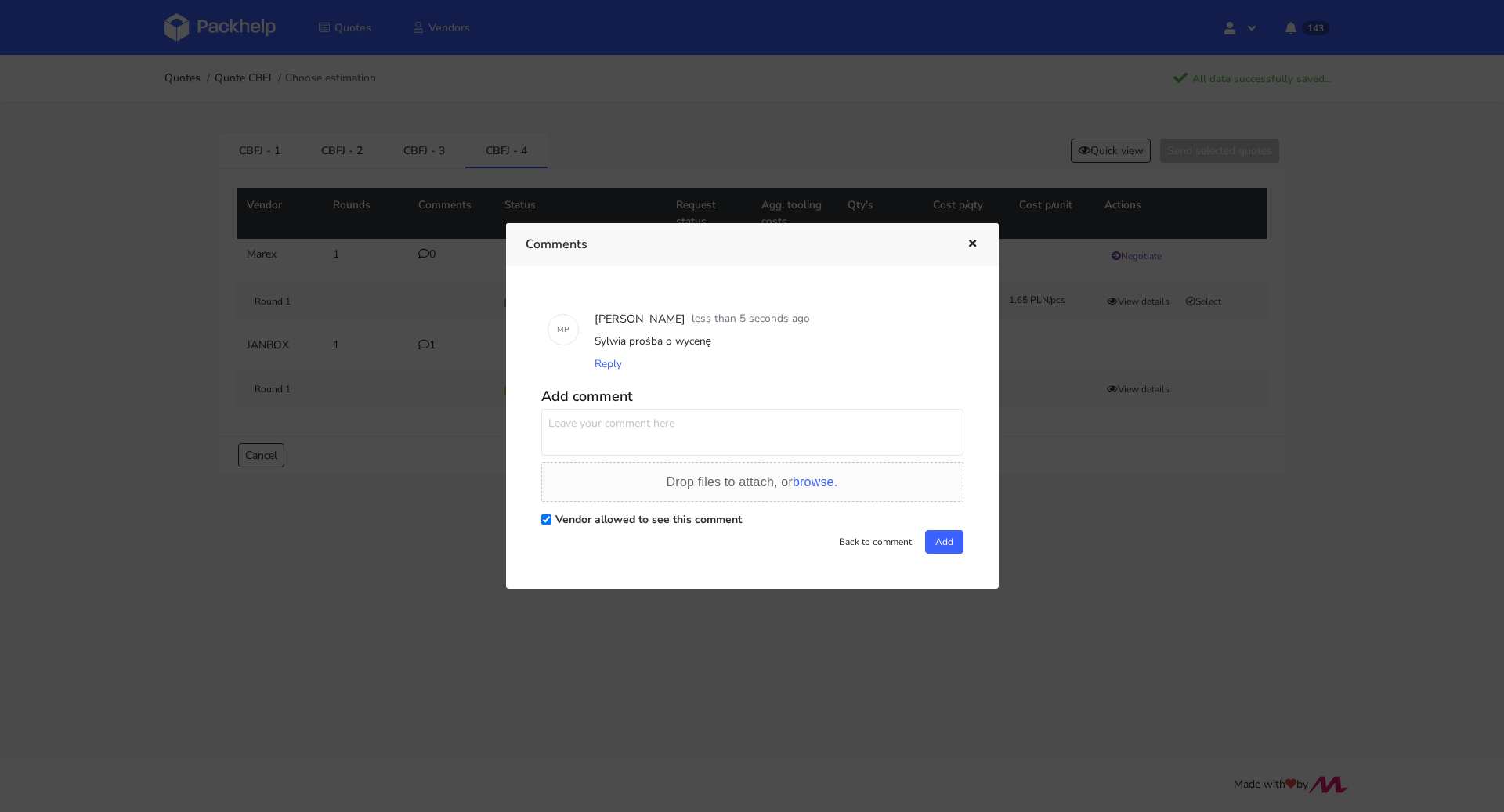
click at [976, 248] on icon "button" at bounding box center [972, 244] width 14 height 11
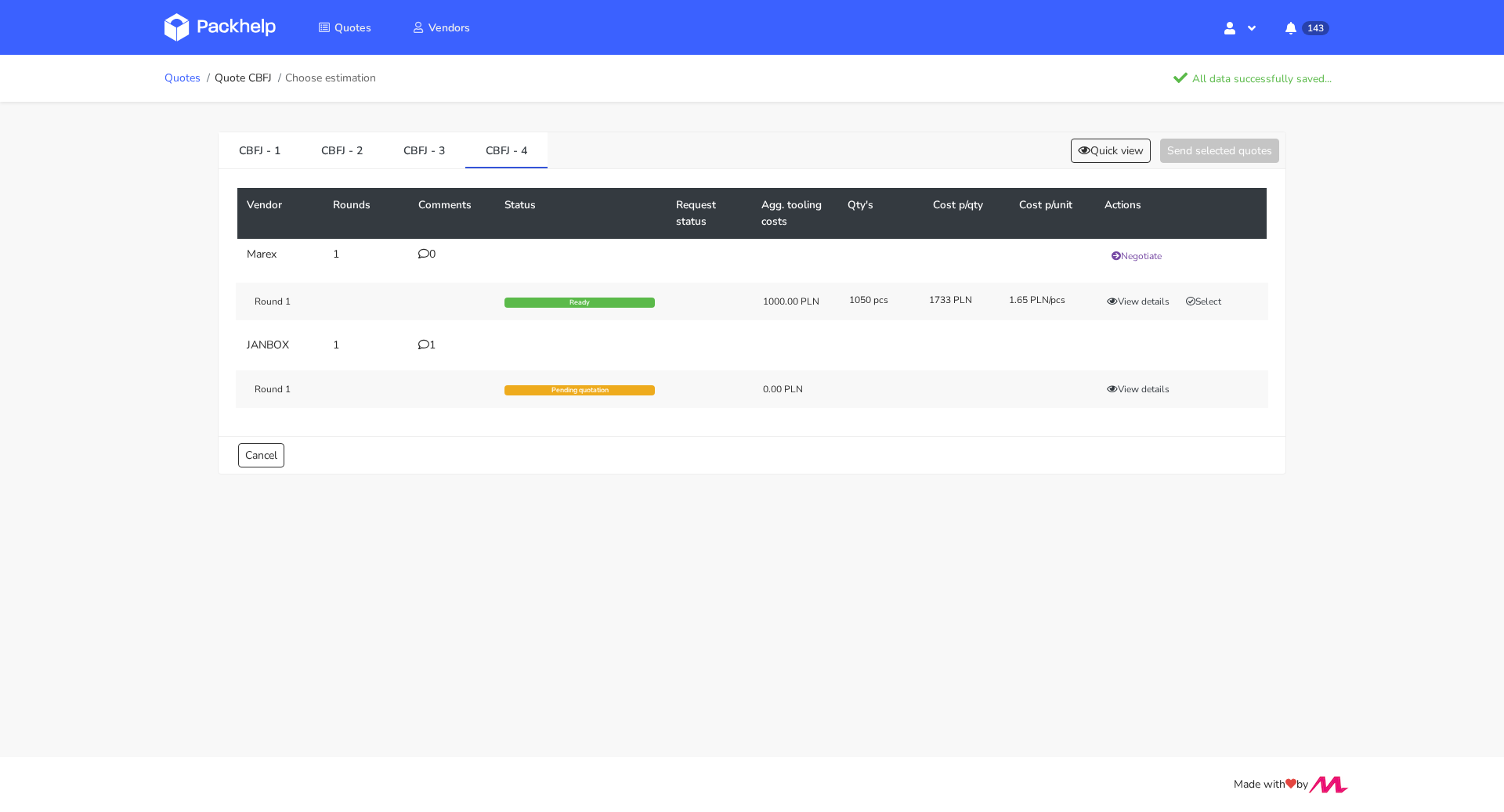
click at [183, 75] on link "Quotes" at bounding box center [182, 79] width 36 height 13
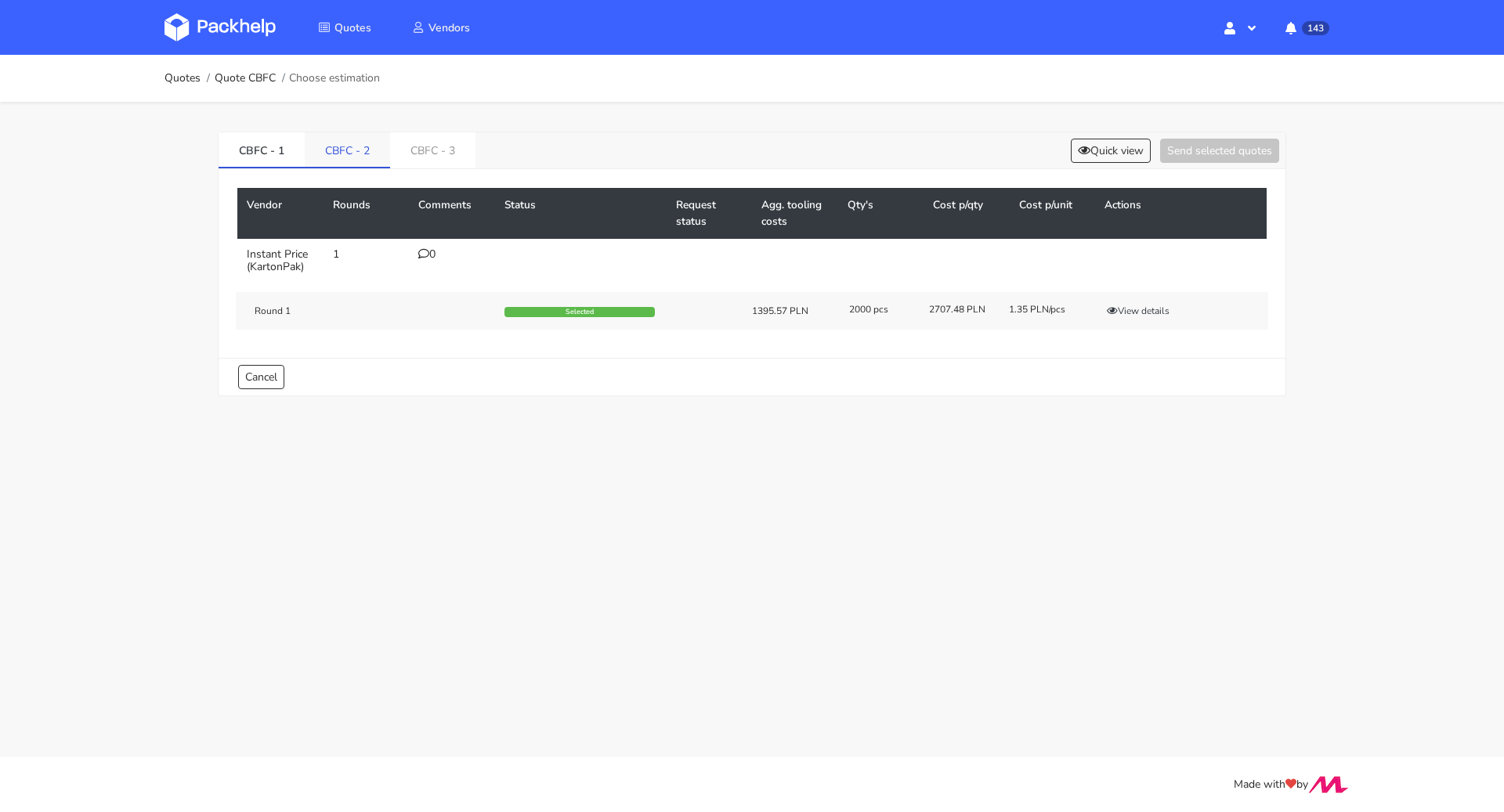
click at [343, 163] on link "CBFC - 2" at bounding box center [346, 150] width 85 height 35
click at [1081, 145] on icon at bounding box center [1084, 151] width 13 height 11
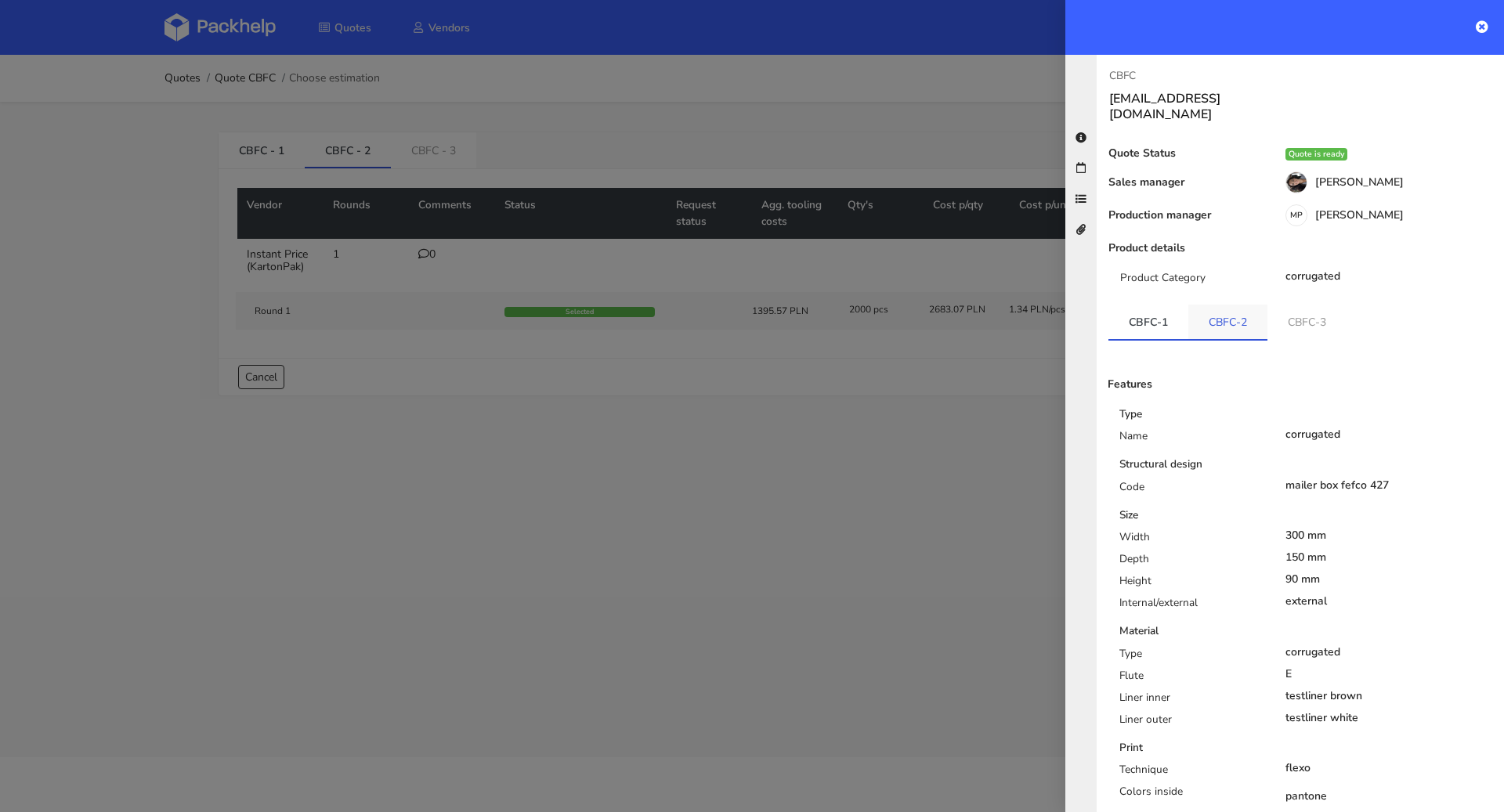
click at [1243, 304] on link "CBFC-2" at bounding box center [1227, 322] width 79 height 35
click at [1289, 304] on link "CBFC-3" at bounding box center [1308, 322] width 79 height 35
click at [1211, 304] on link "CBFC-2" at bounding box center [1227, 322] width 79 height 35
click at [1302, 308] on link "CBFC-3" at bounding box center [1308, 322] width 79 height 35
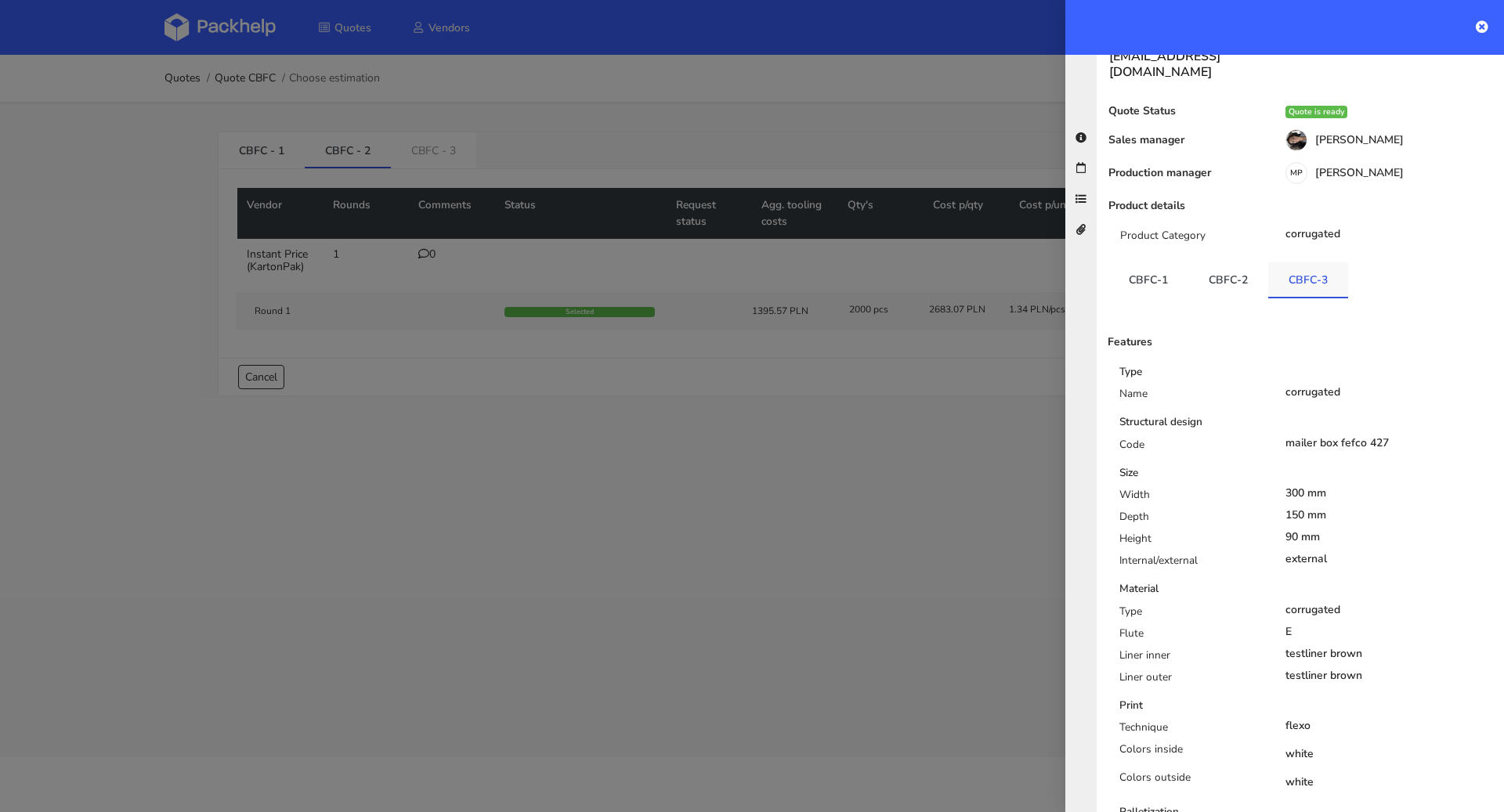
scroll to position [158, 0]
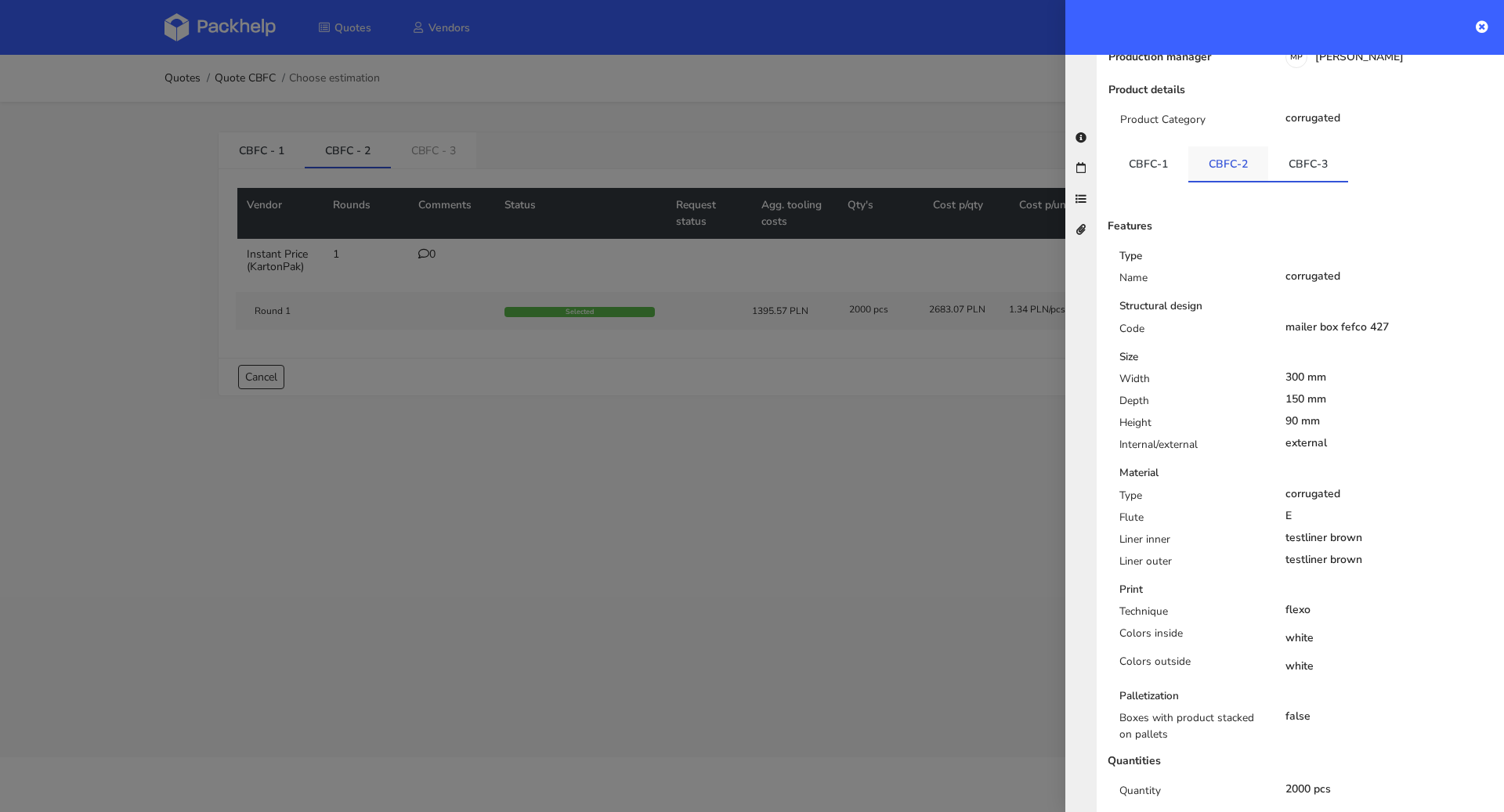
click at [1226, 146] on link "CBFC-2" at bounding box center [1227, 163] width 79 height 35
click at [1279, 147] on link "CBFC-3" at bounding box center [1308, 163] width 79 height 35
click at [1246, 148] on link "CBFC-2" at bounding box center [1227, 163] width 79 height 35
click at [418, 477] on div at bounding box center [752, 406] width 1504 height 812
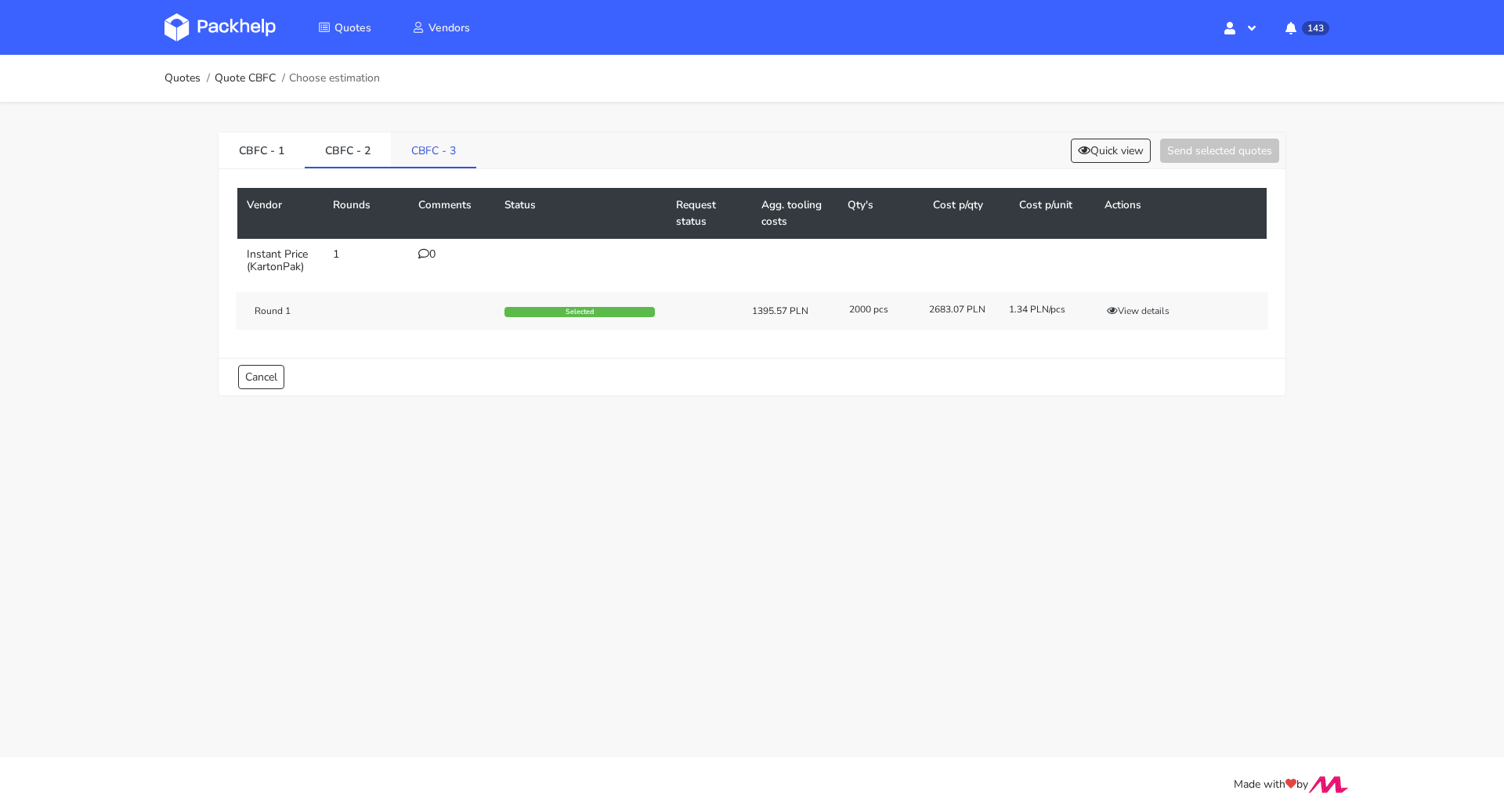
click at [441, 163] on link "CBFC - 3" at bounding box center [433, 150] width 85 height 35
click at [1101, 144] on button "Quick view" at bounding box center [1110, 151] width 79 height 25
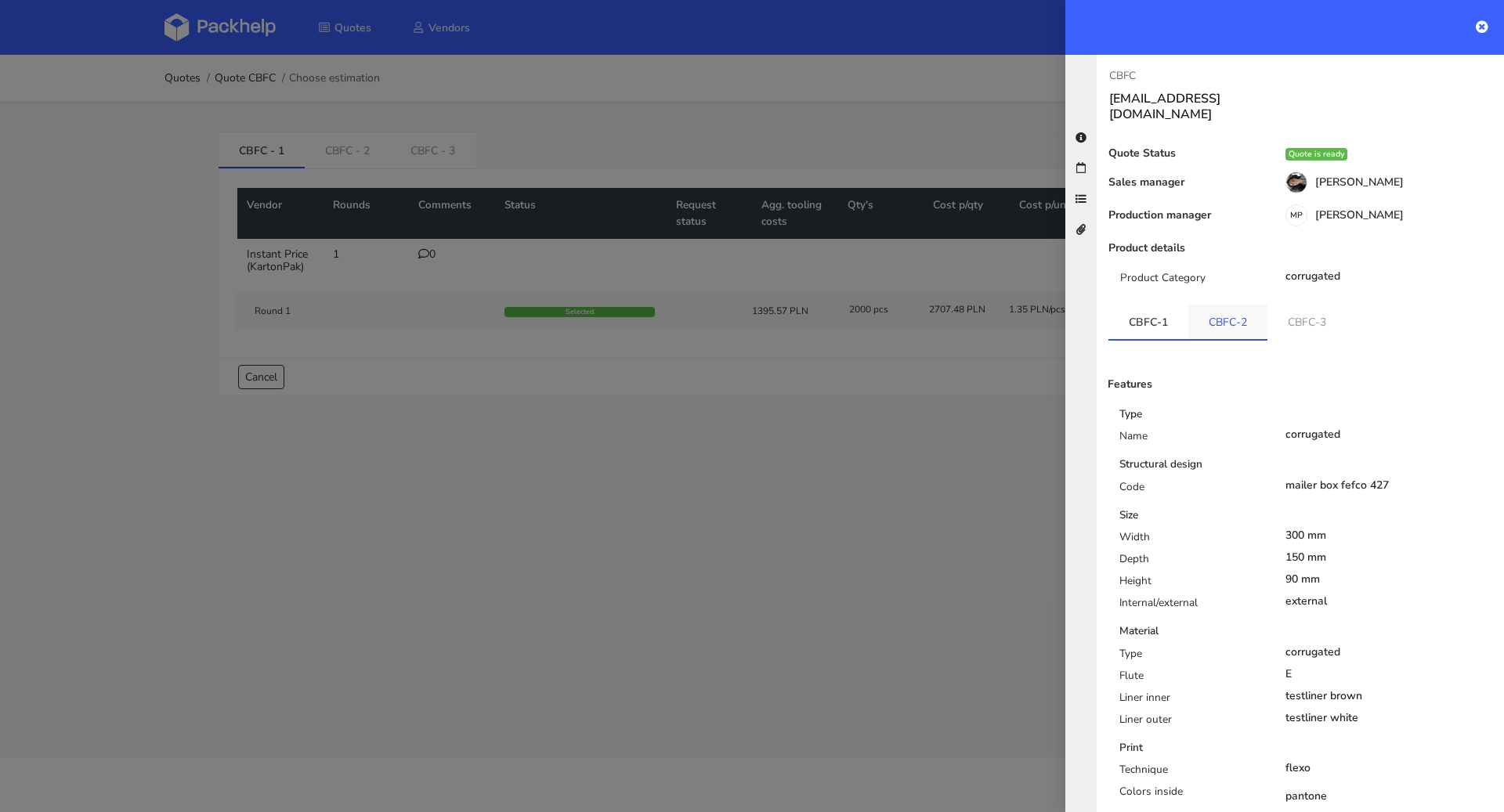
click at [1219, 314] on link "CBFC-2" at bounding box center [1227, 322] width 79 height 35
click at [765, 345] on div at bounding box center [752, 406] width 1504 height 812
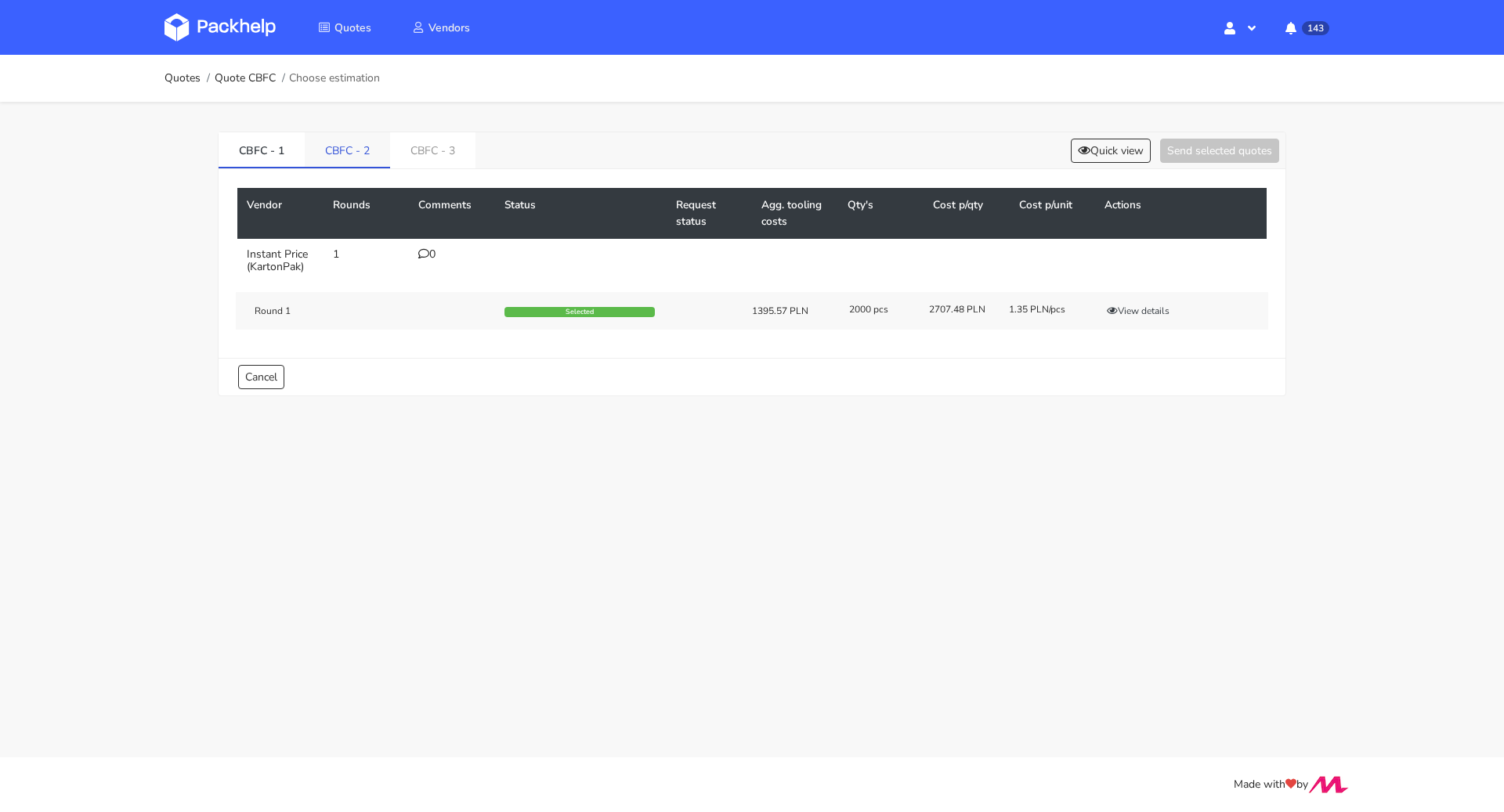
click at [312, 147] on link "CBFC - 2" at bounding box center [346, 150] width 85 height 35
click at [1114, 157] on button "Quick view" at bounding box center [1110, 151] width 79 height 25
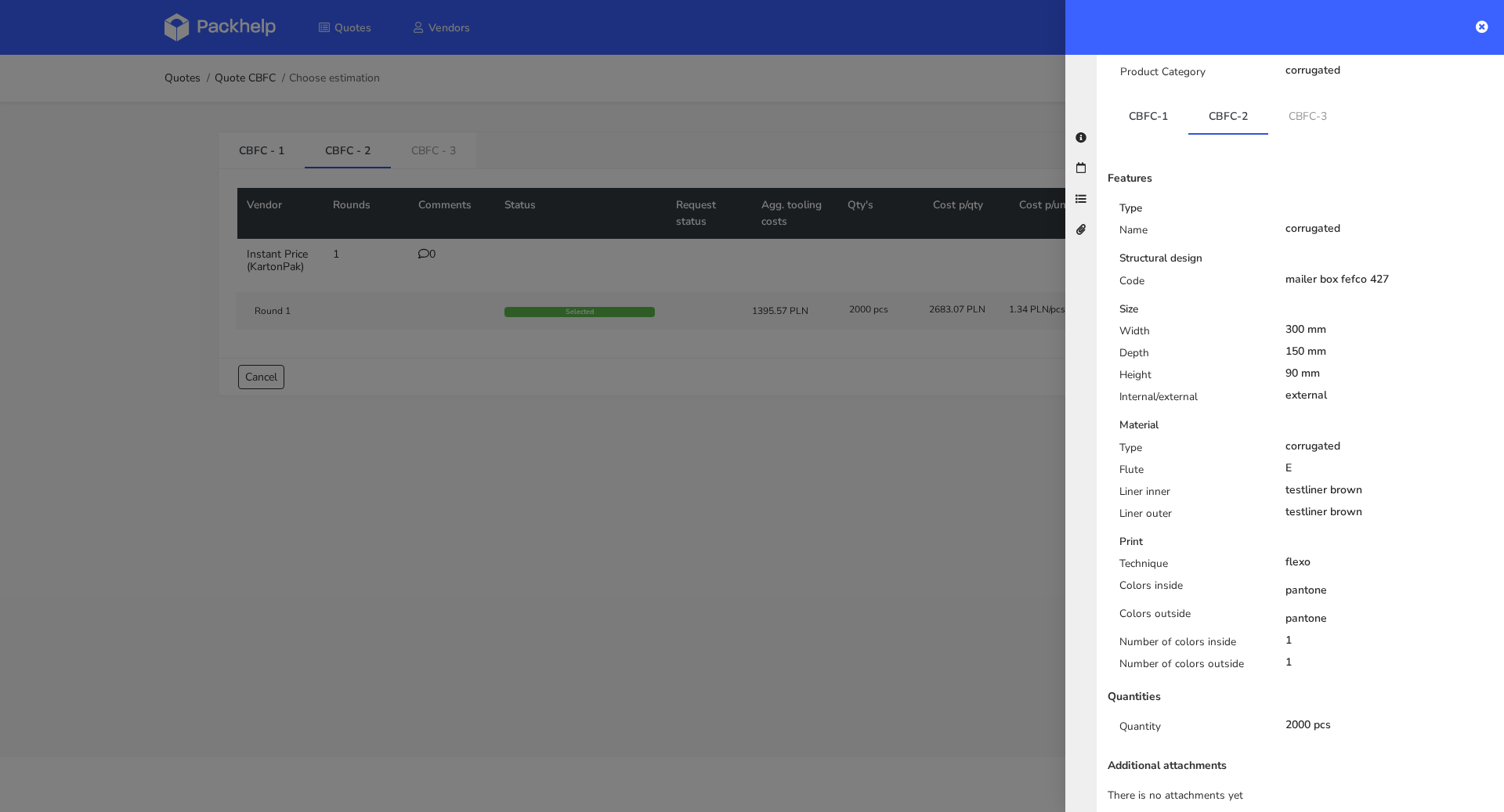
scroll to position [166, 0]
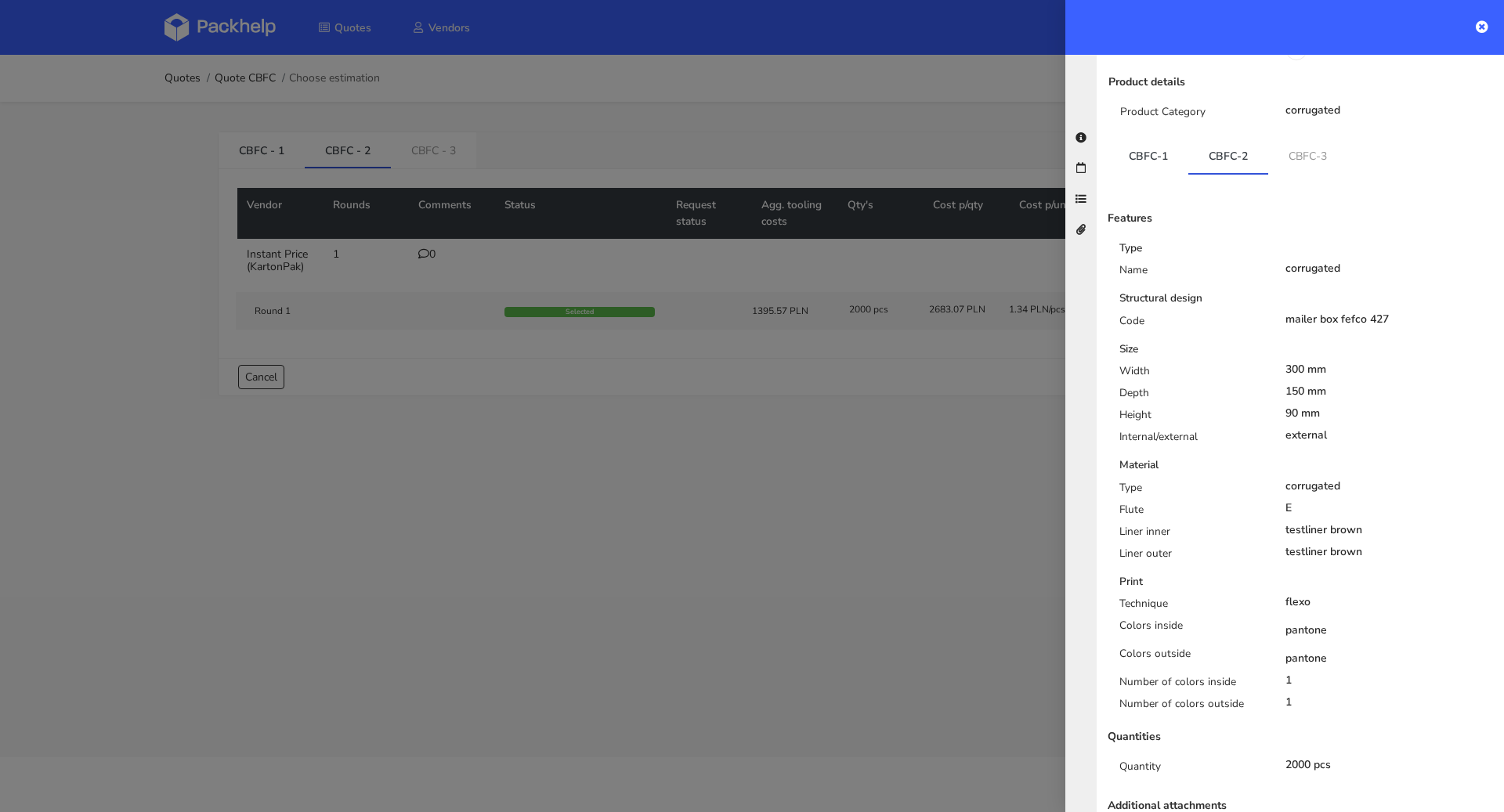
click at [539, 348] on div at bounding box center [752, 406] width 1504 height 812
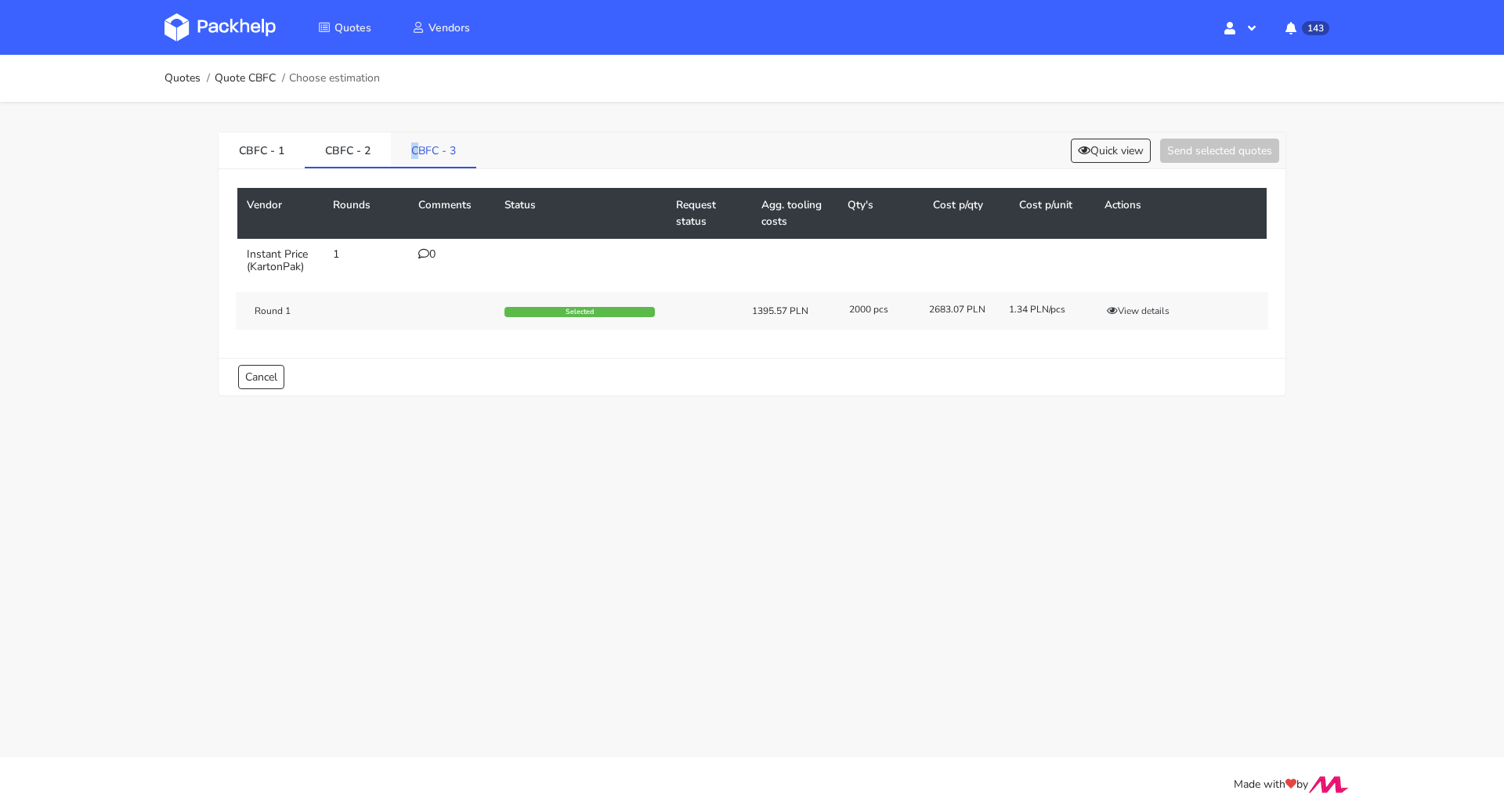
click at [412, 150] on link "CBFC - 3" at bounding box center [433, 150] width 85 height 35
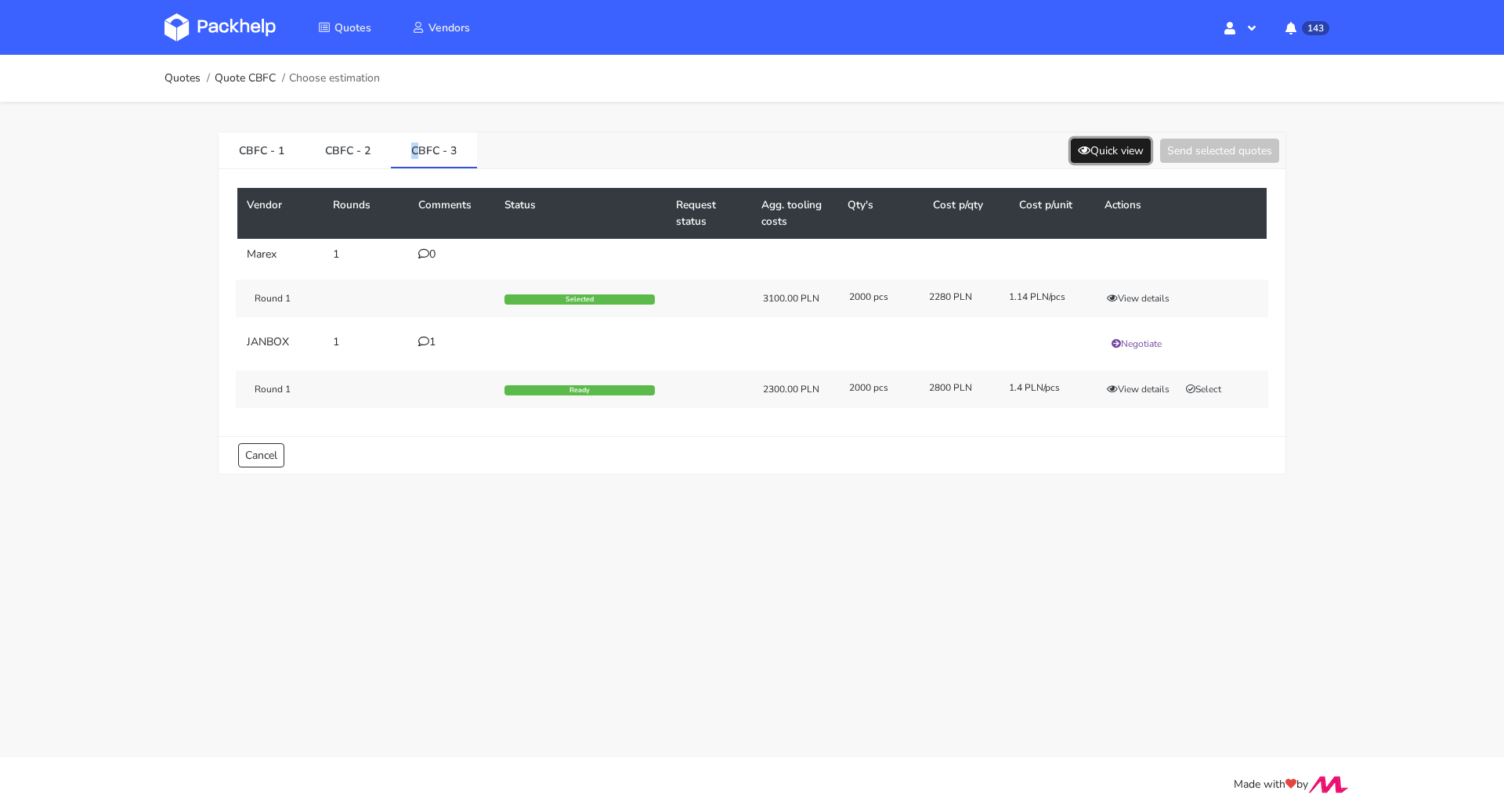
click at [1093, 160] on button "Quick view" at bounding box center [1110, 151] width 79 height 25
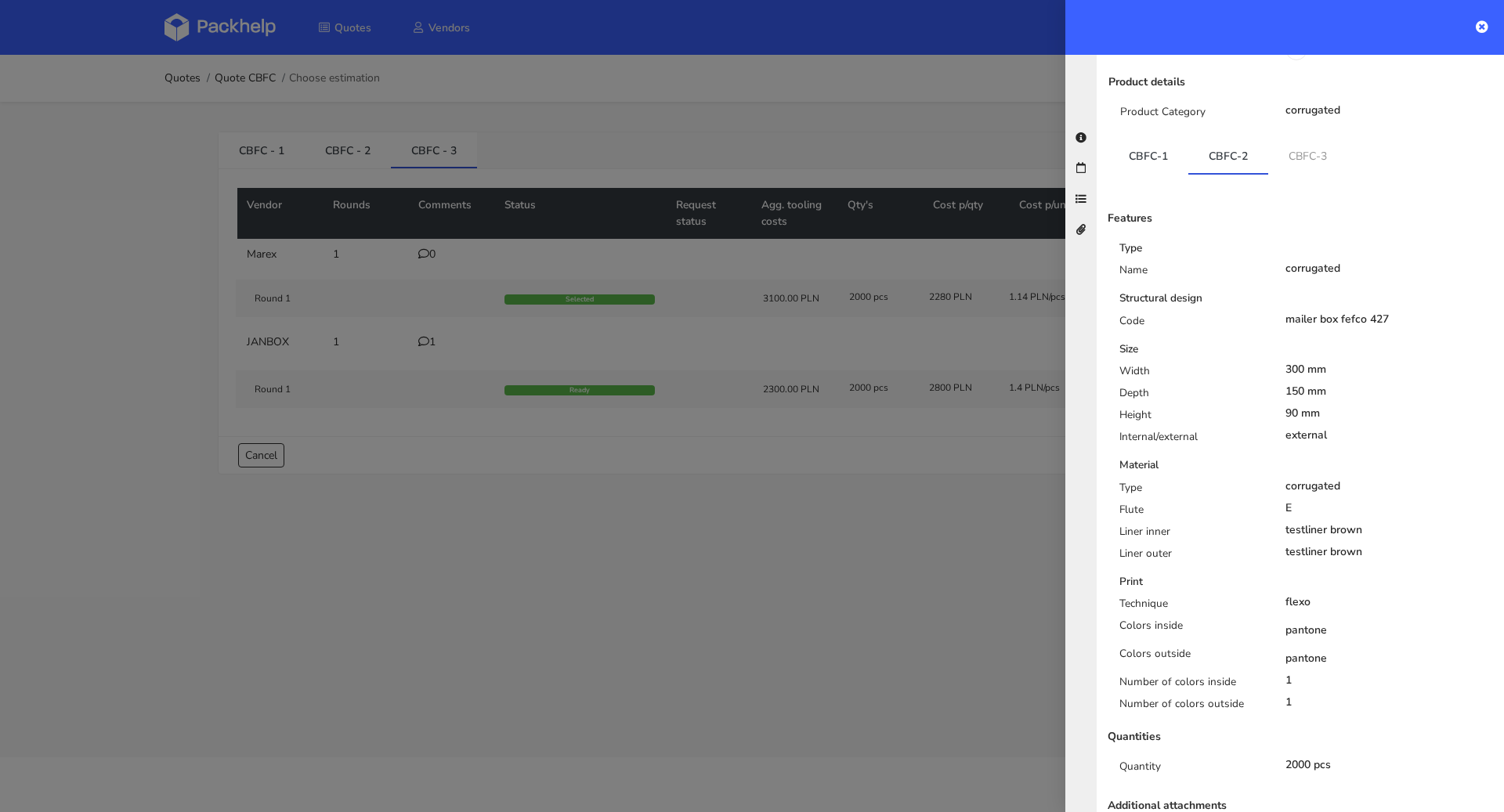
click at [476, 162] on div at bounding box center [752, 406] width 1504 height 812
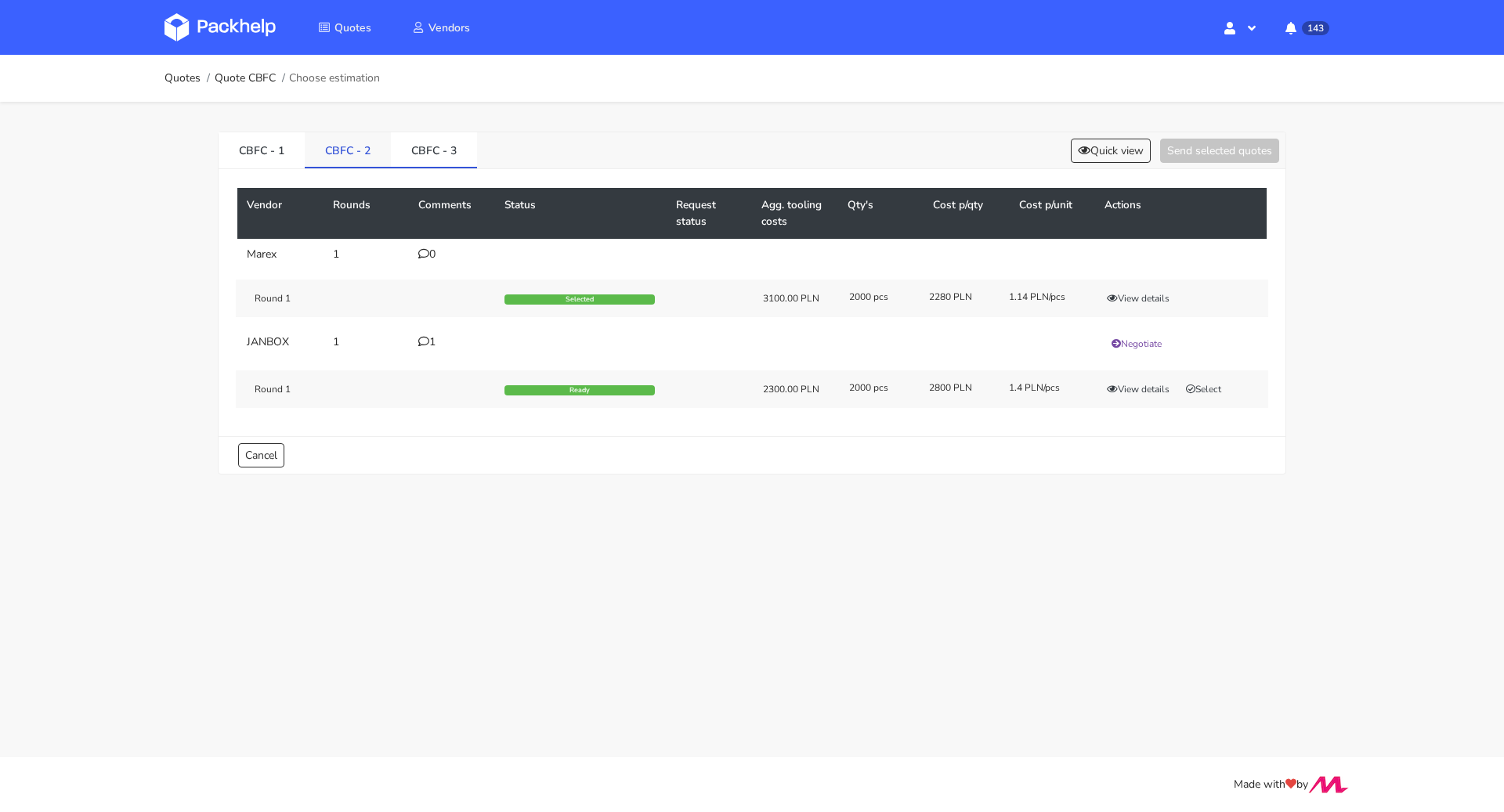
click at [340, 162] on link "CBFC - 2" at bounding box center [347, 150] width 86 height 35
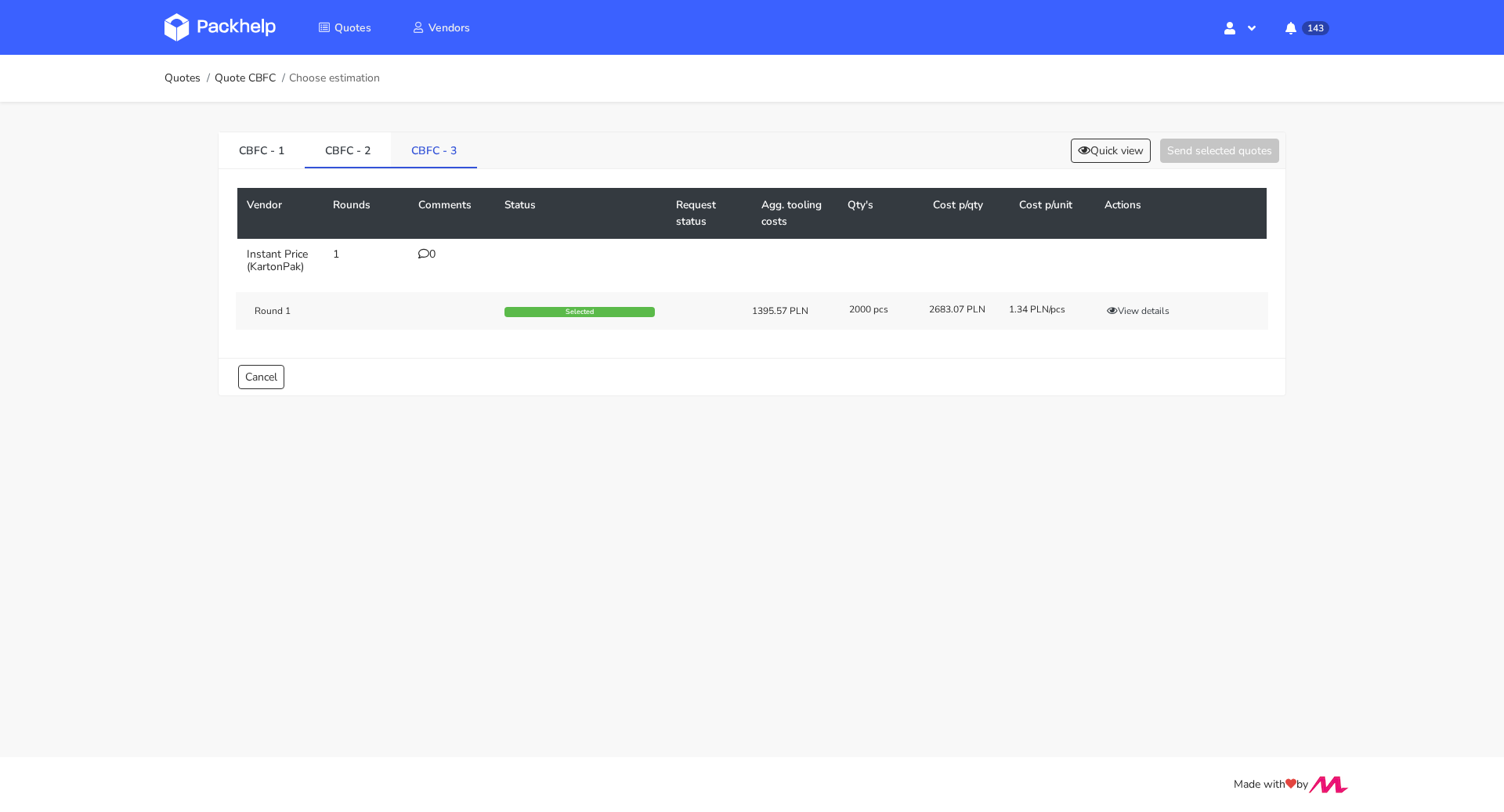
click at [424, 152] on link "CBFC - 3" at bounding box center [434, 150] width 86 height 35
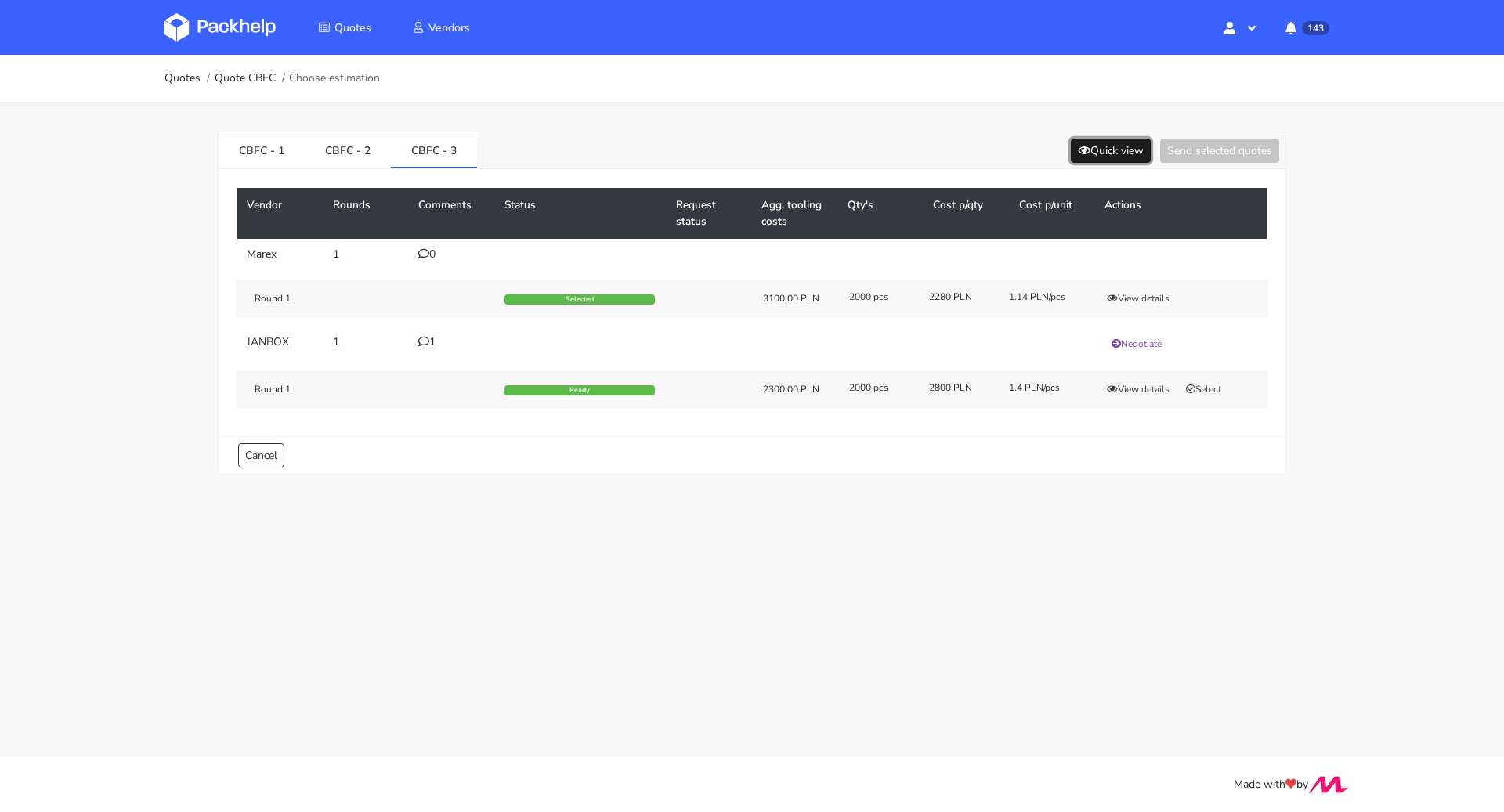
click at [1093, 140] on button "Quick view" at bounding box center [1110, 151] width 79 height 25
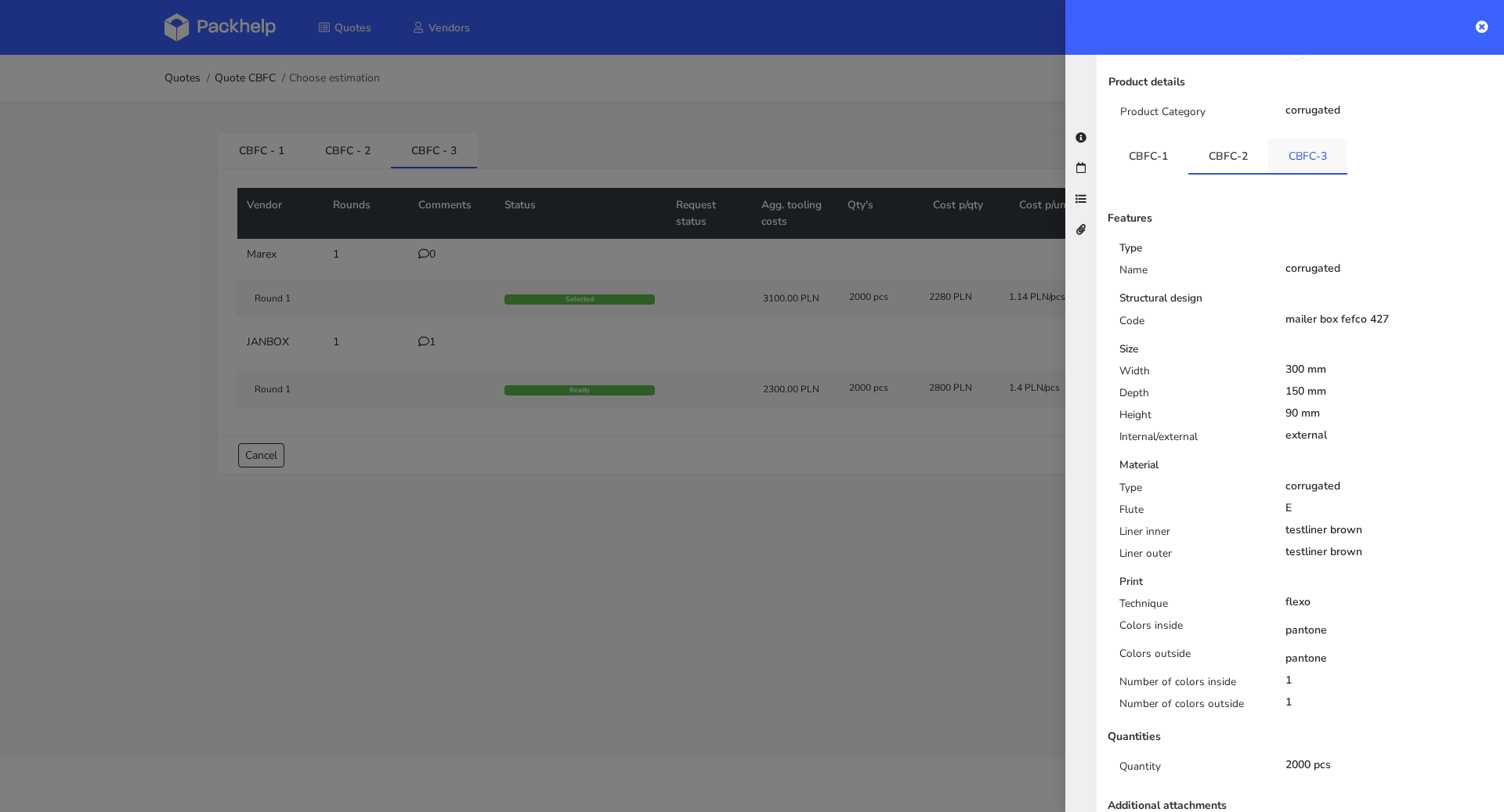
click at [1295, 143] on link "CBFC-3" at bounding box center [1308, 156] width 79 height 35
click at [1226, 143] on link "CBFC-2" at bounding box center [1227, 156] width 79 height 35
click at [1290, 144] on link "CBFC-3" at bounding box center [1308, 156] width 79 height 35
click at [1250, 142] on link "CBFC-2" at bounding box center [1227, 156] width 79 height 35
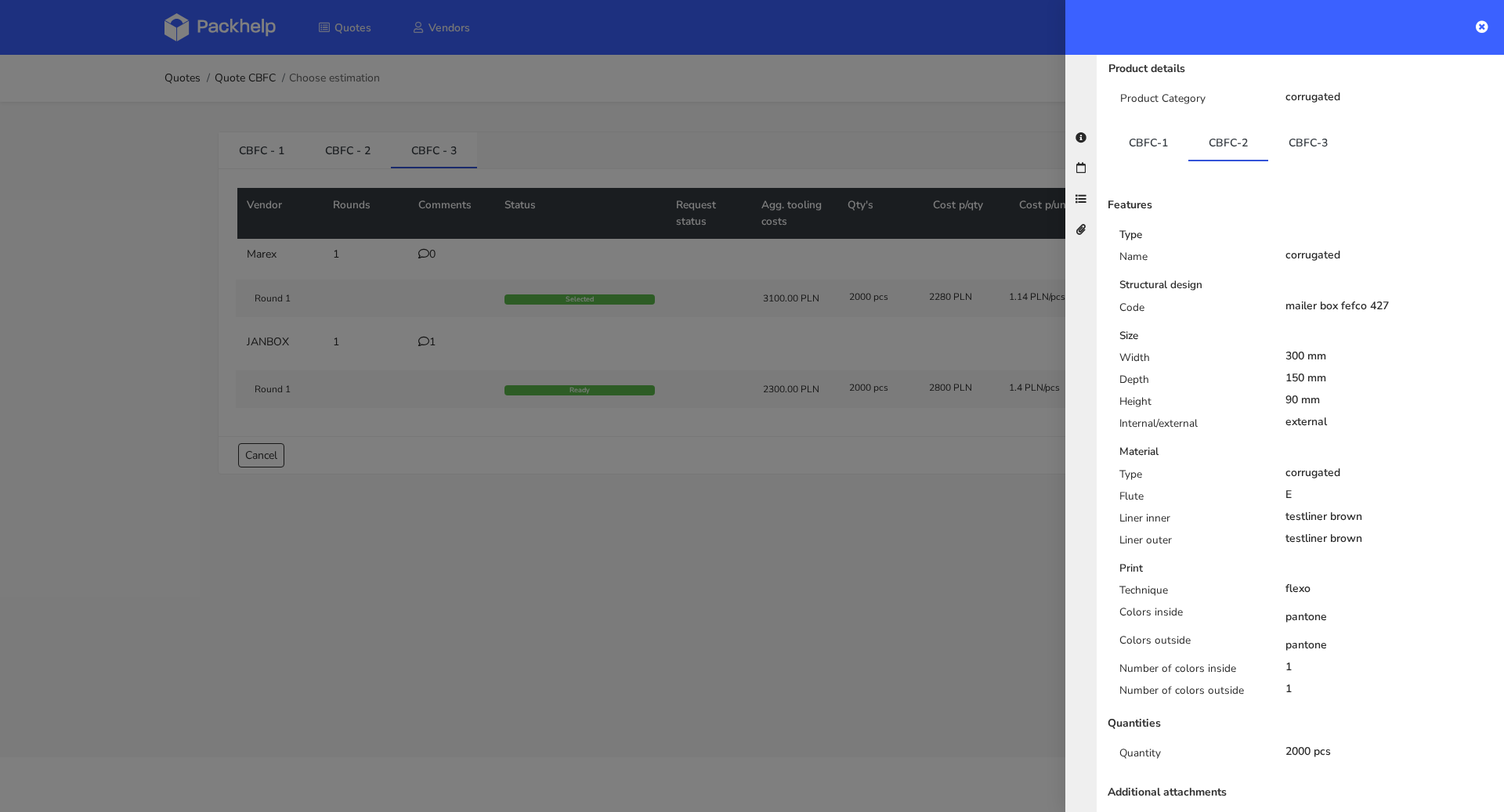
scroll to position [182, 0]
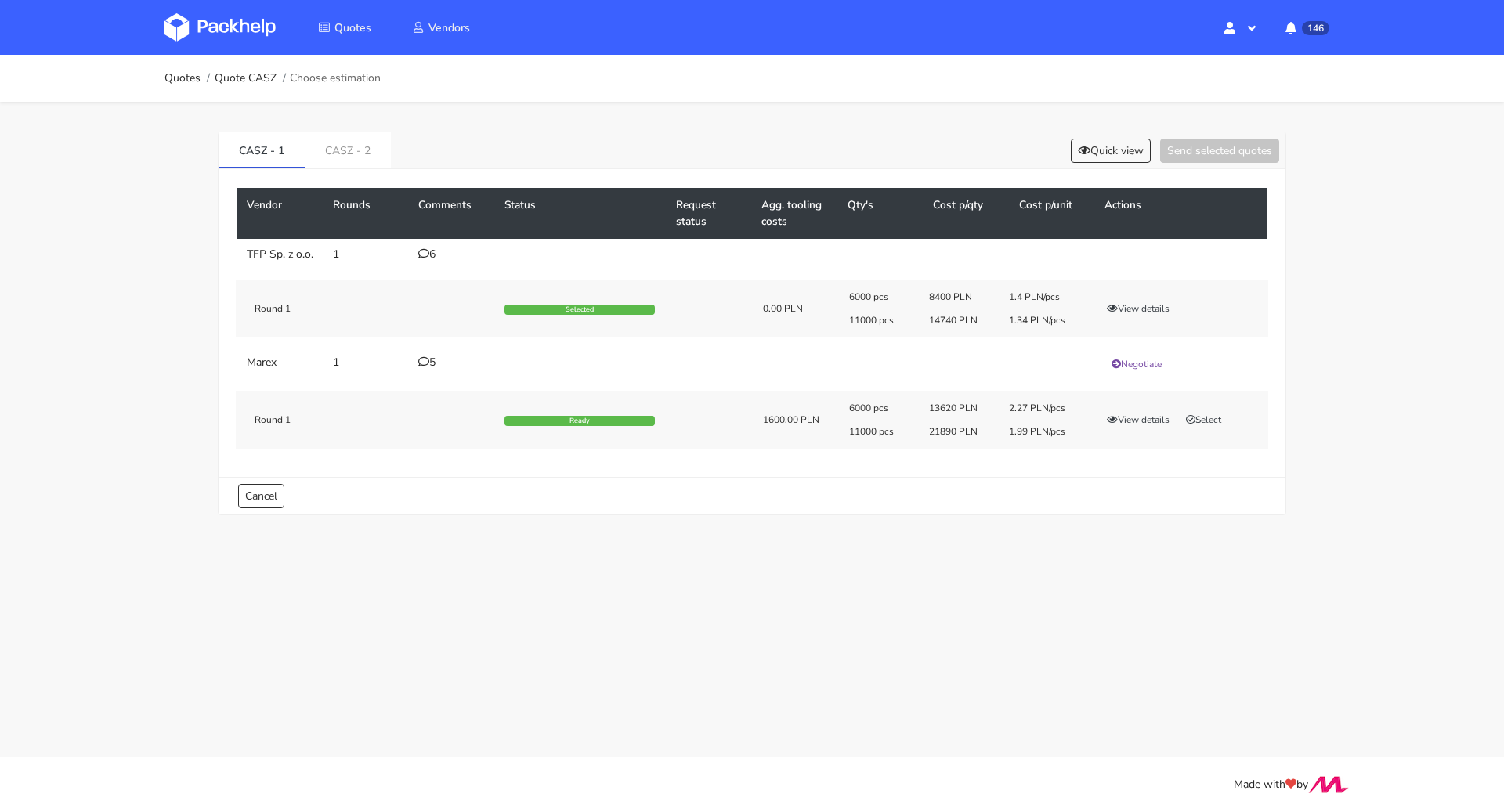
click at [441, 249] on div "6" at bounding box center [452, 255] width 68 height 13
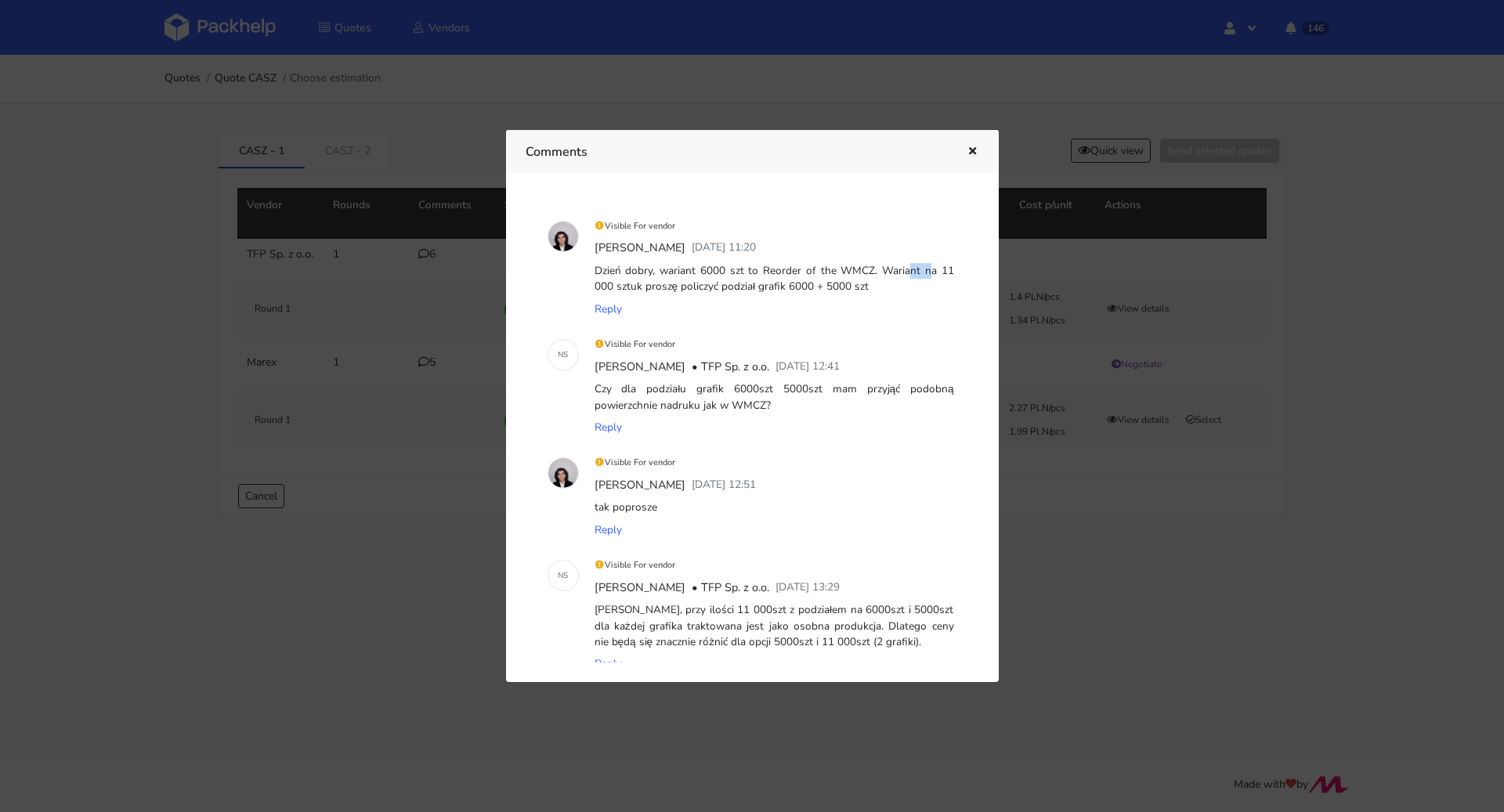
drag, startPoint x: 824, startPoint y: 266, endPoint x: 853, endPoint y: 267, distance: 29.0
click at [853, 267] on div "Dzień dobry, wariant 6000 szt to Reorder of the WMCZ. Wariant na 11 000 sztuk p…" at bounding box center [774, 279] width 365 height 38
copy div "WMCZ"
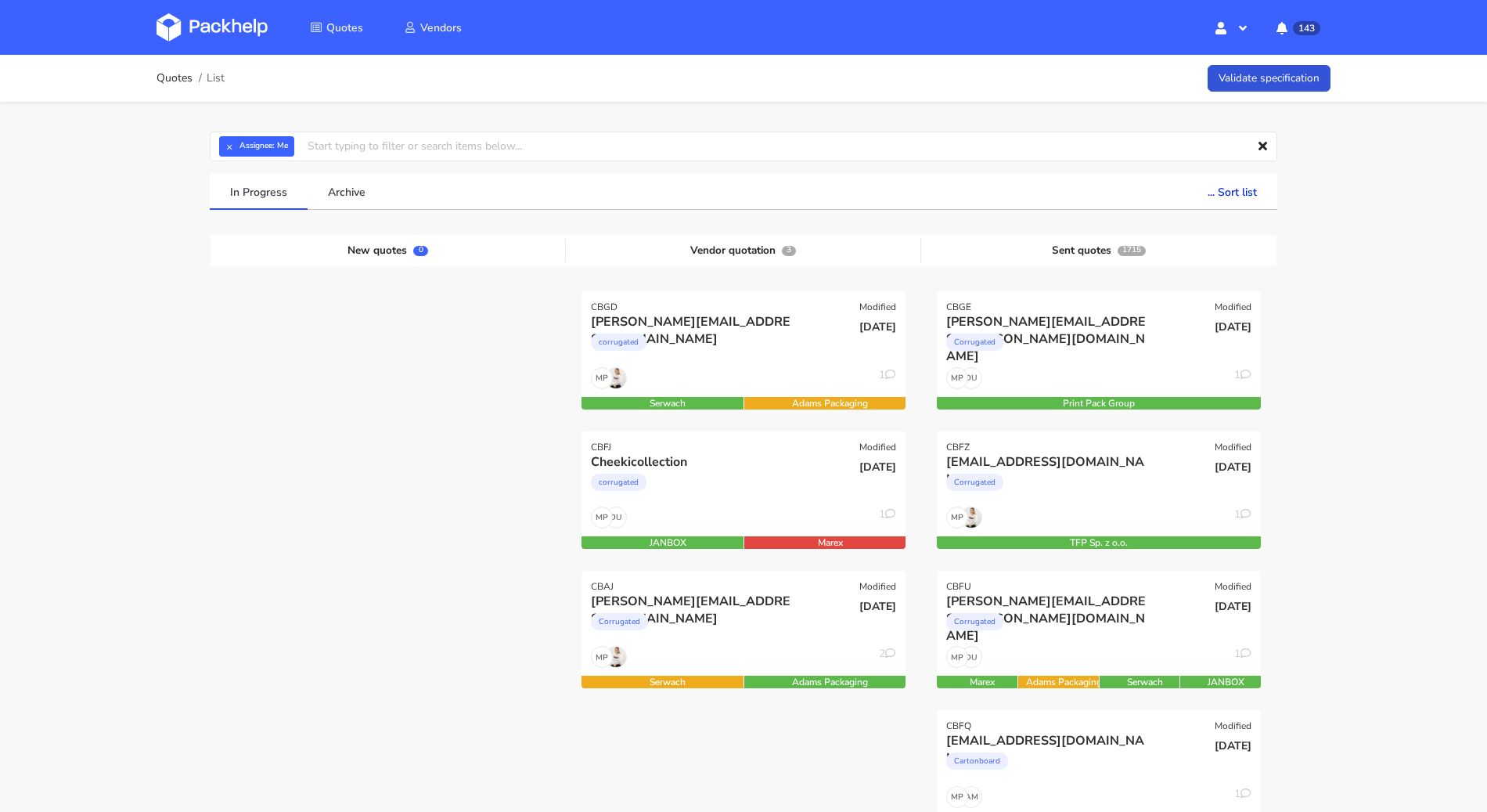
click at [206, 153] on div "× Assignee: Me Assignee Me [PERSON_NAME] [PERSON_NAME] [PERSON_NAME] [PERSON_NA…" at bounding box center [744, 146] width 1090 height 30
click at [222, 153] on button "×" at bounding box center [229, 146] width 20 height 20
click at [229, 151] on input "text" at bounding box center [744, 146] width 1068 height 30
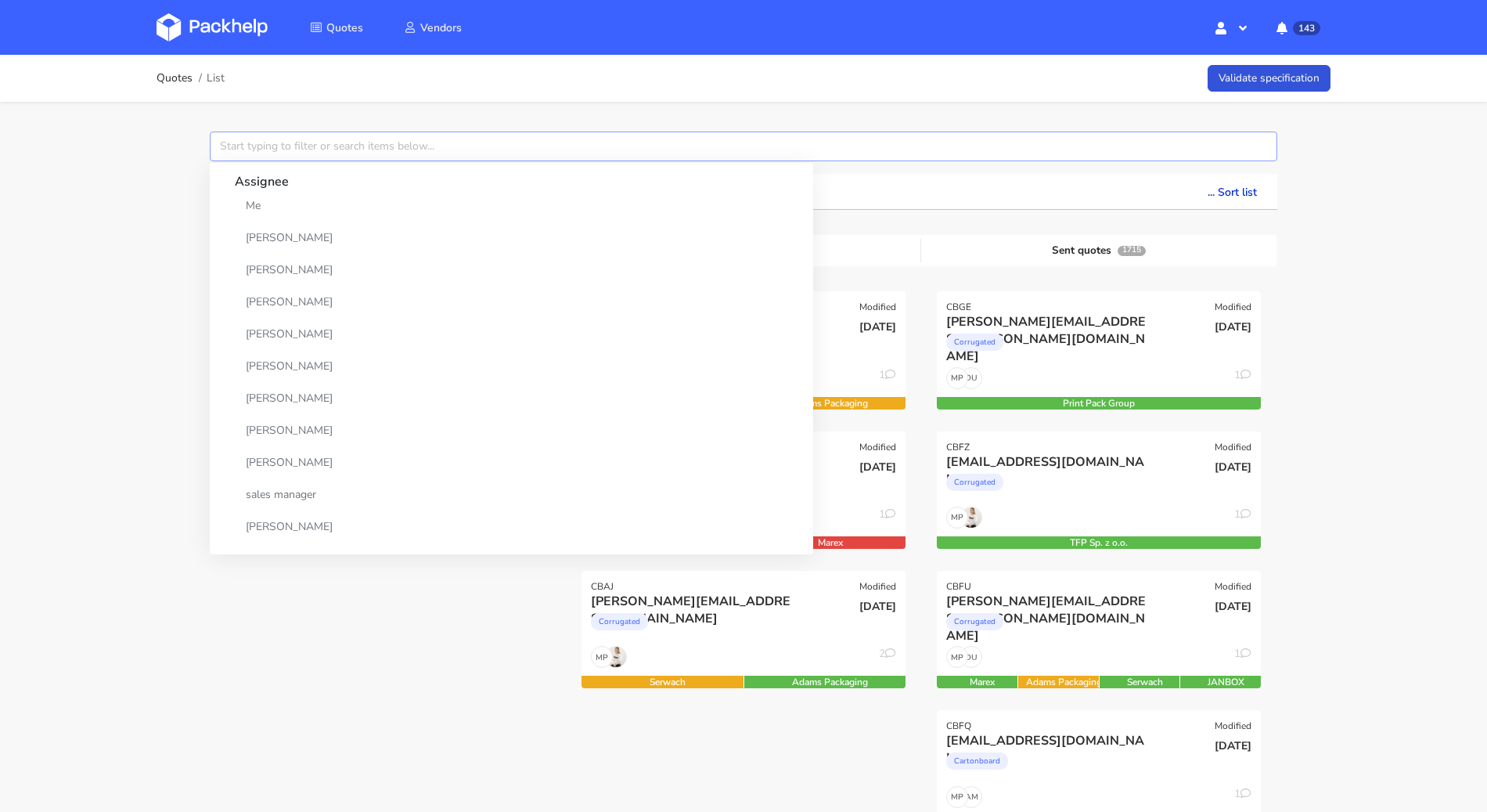
paste input "CBDE"
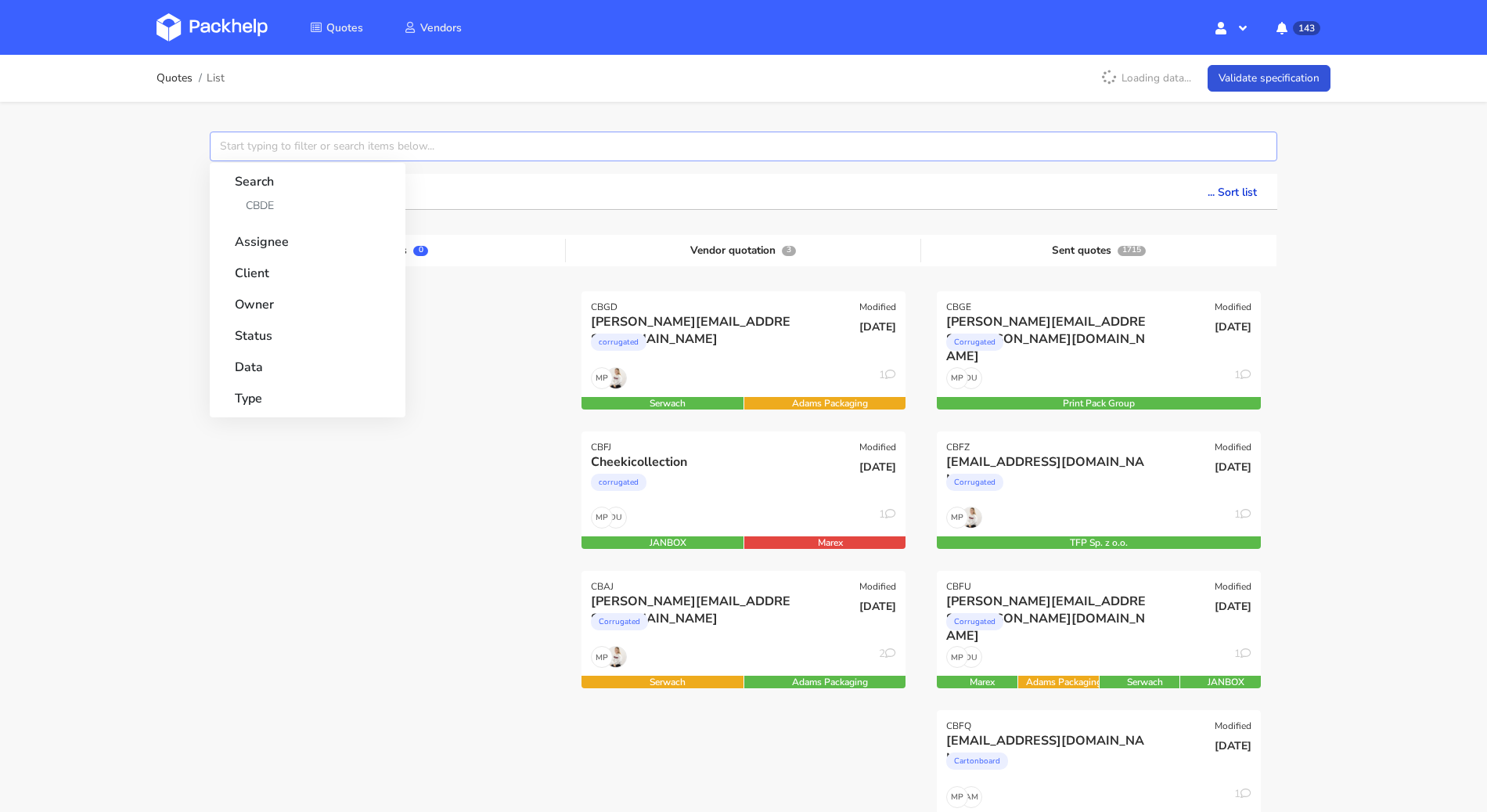
type input "CBDE"
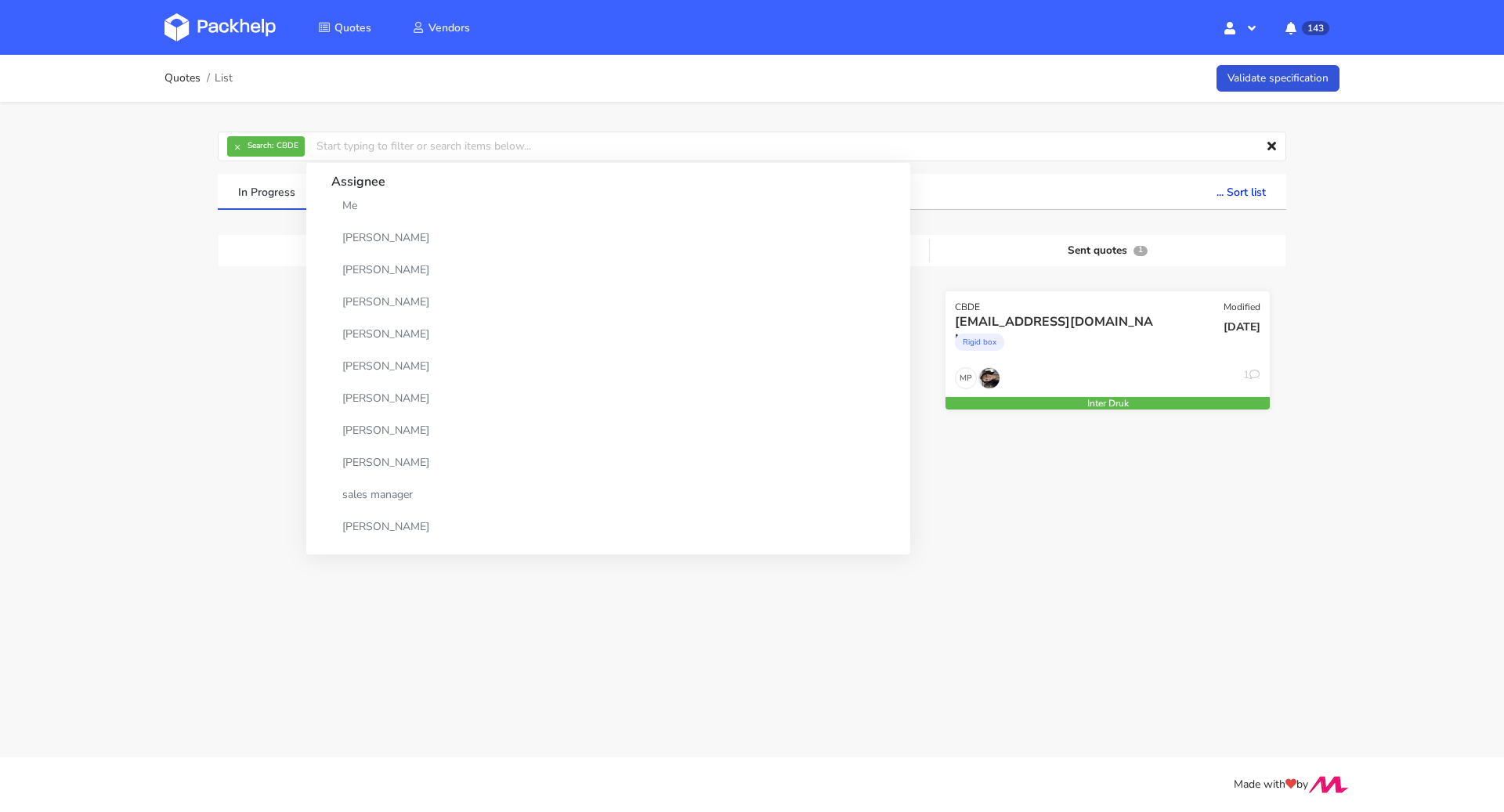
click at [1139, 351] on div "Rigid box" at bounding box center [1058, 346] width 207 height 31
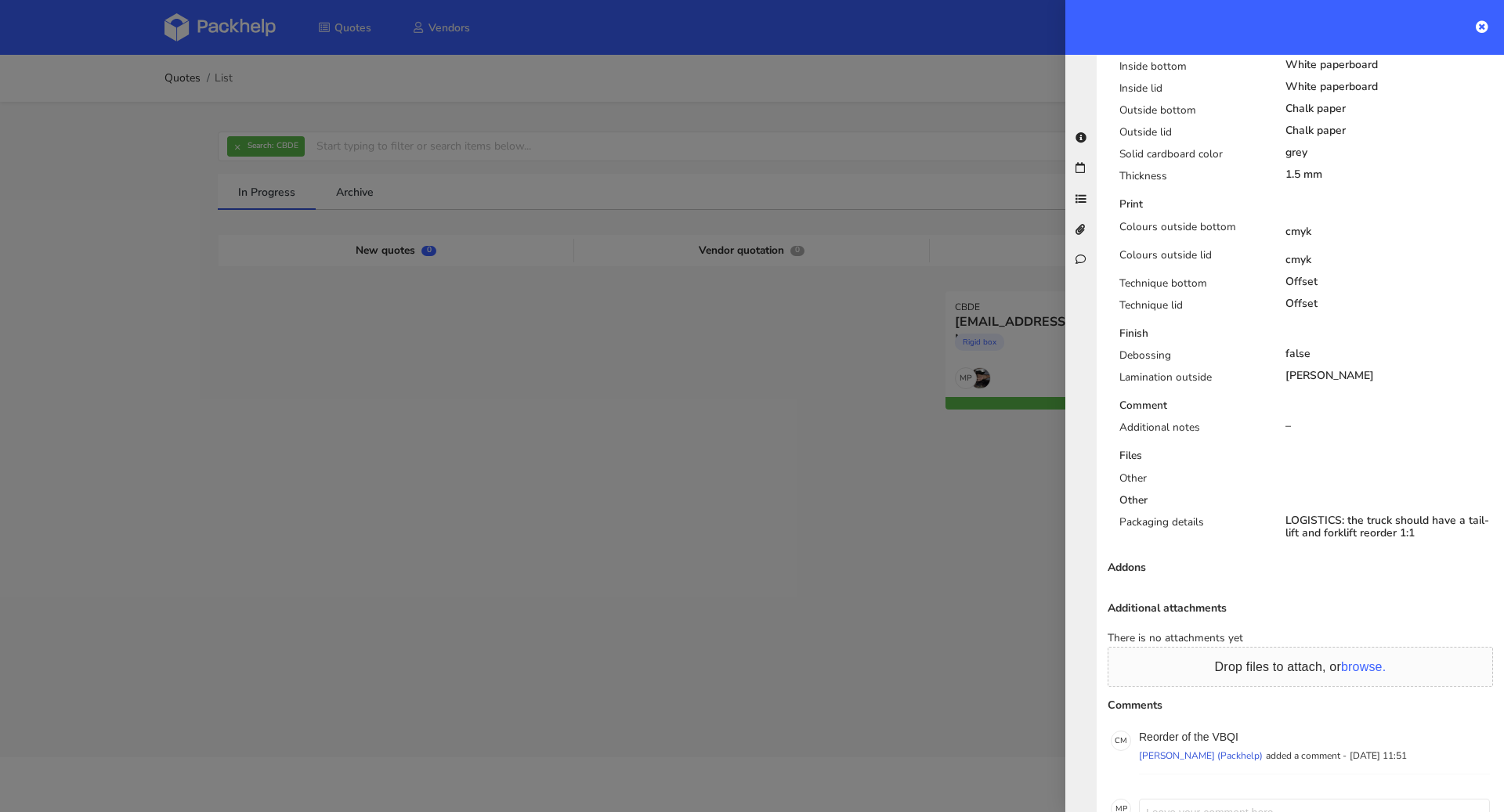
scroll to position [950, 0]
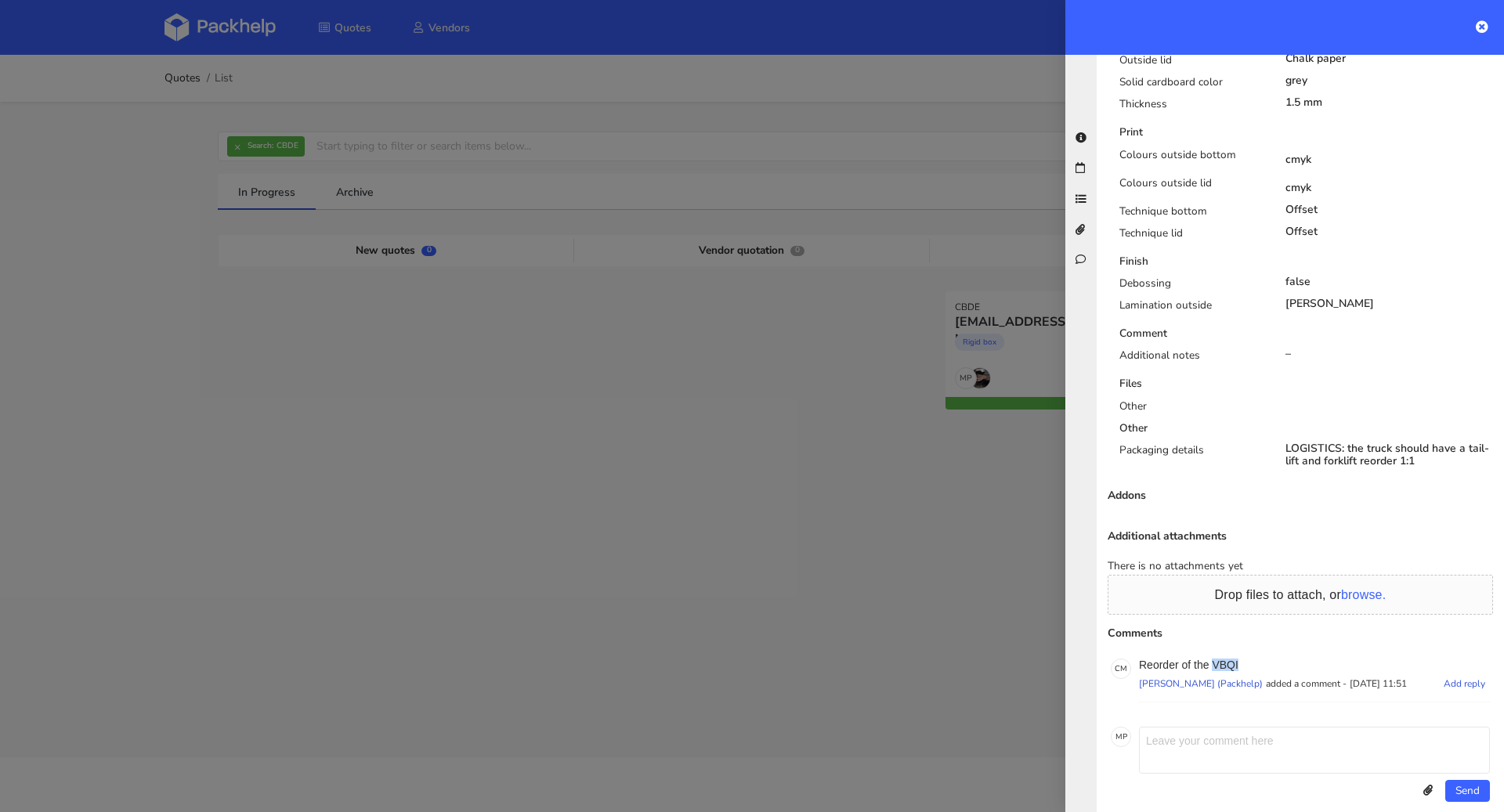
drag, startPoint x: 1251, startPoint y: 643, endPoint x: 1213, endPoint y: 647, distance: 38.2
click at [1213, 659] on p "Reorder of the VBQI" at bounding box center [1314, 665] width 351 height 13
copy p "VBQI"
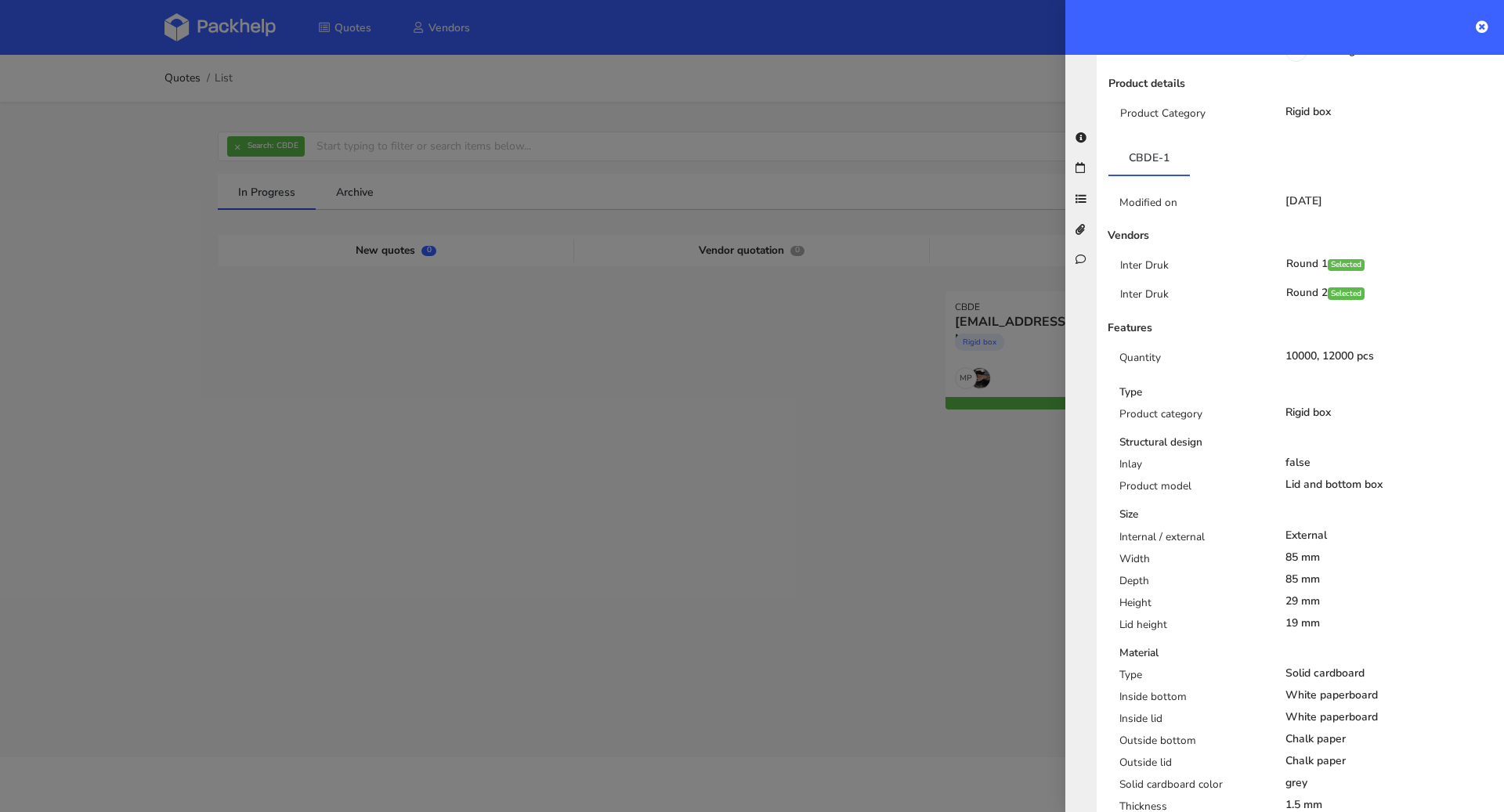
scroll to position [0, 0]
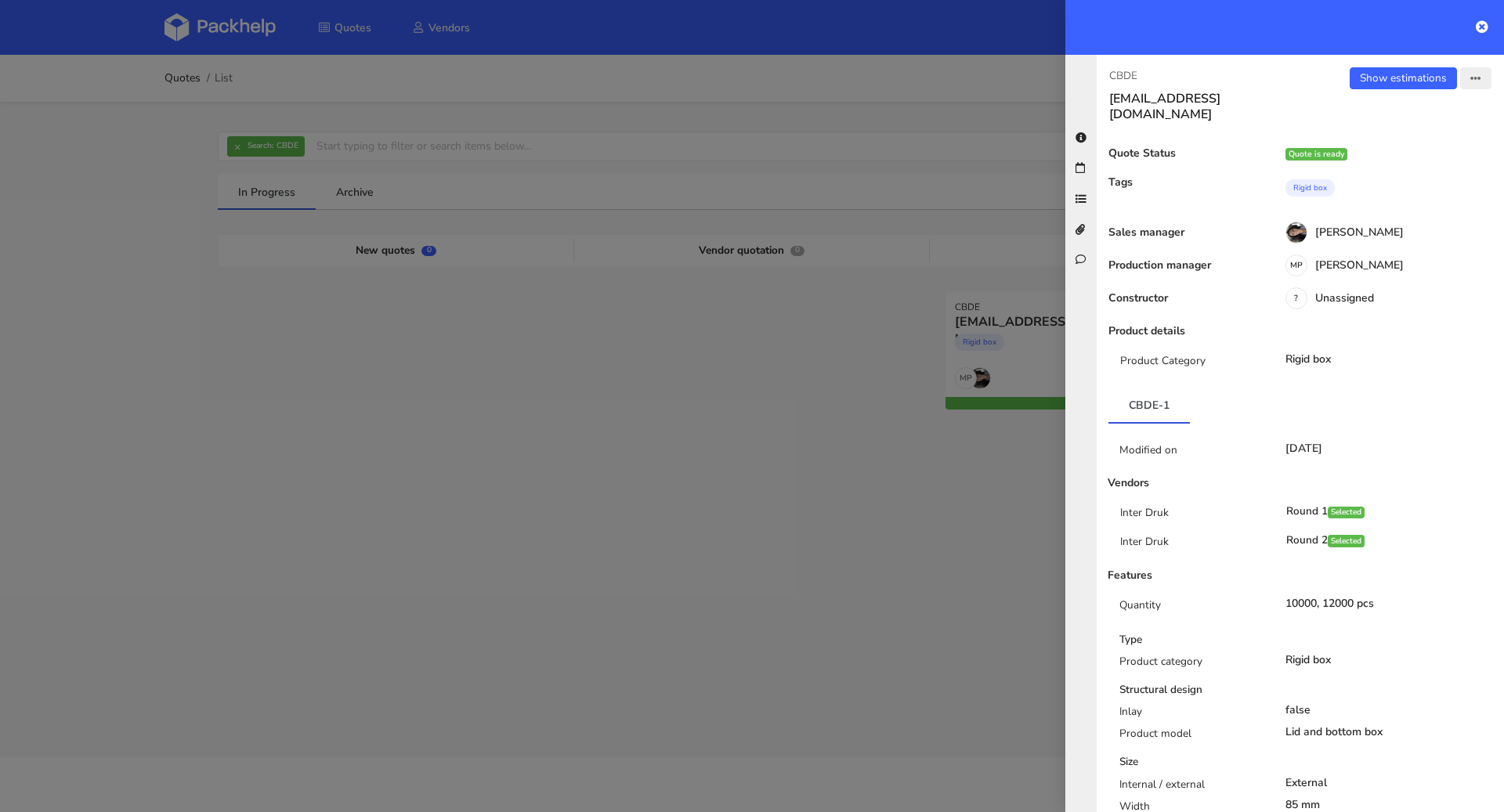
click at [1470, 76] on icon "button" at bounding box center [1476, 79] width 11 height 11
click at [1422, 132] on link "Edit quote" at bounding box center [1424, 138] width 138 height 26
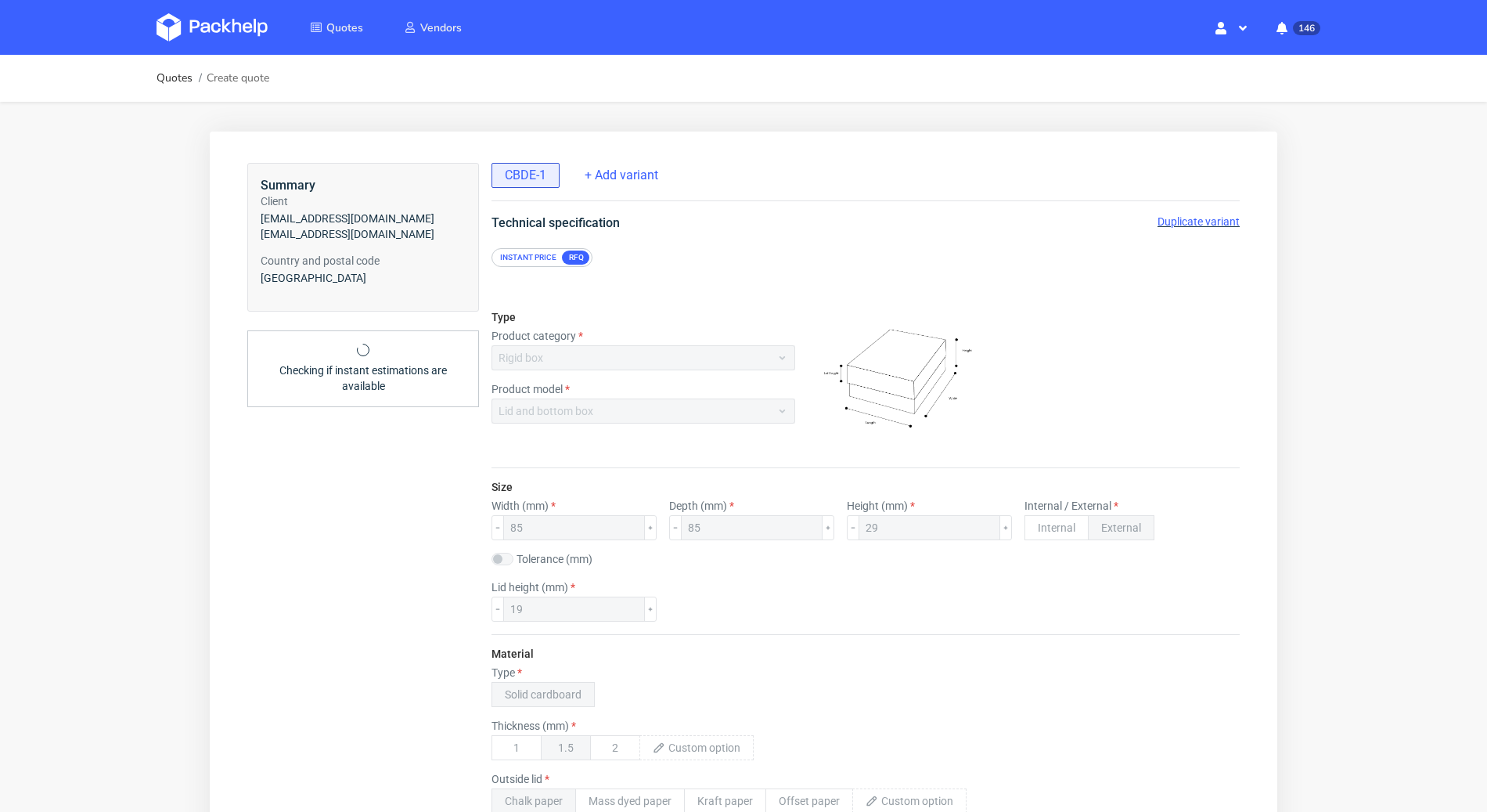
click at [1158, 217] on span "Duplicate variant" at bounding box center [1199, 222] width 82 height 13
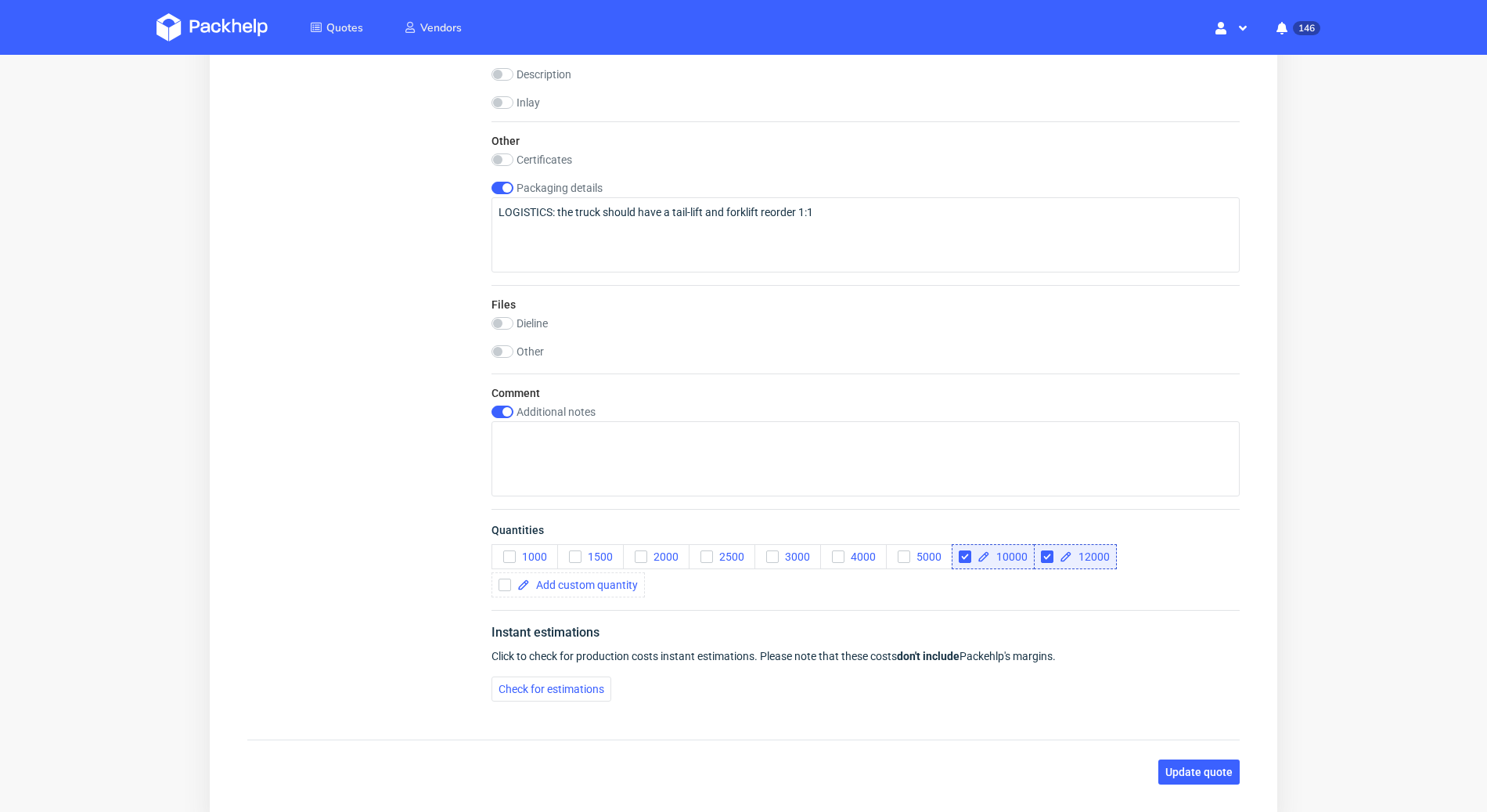
scroll to position [2134, 0]
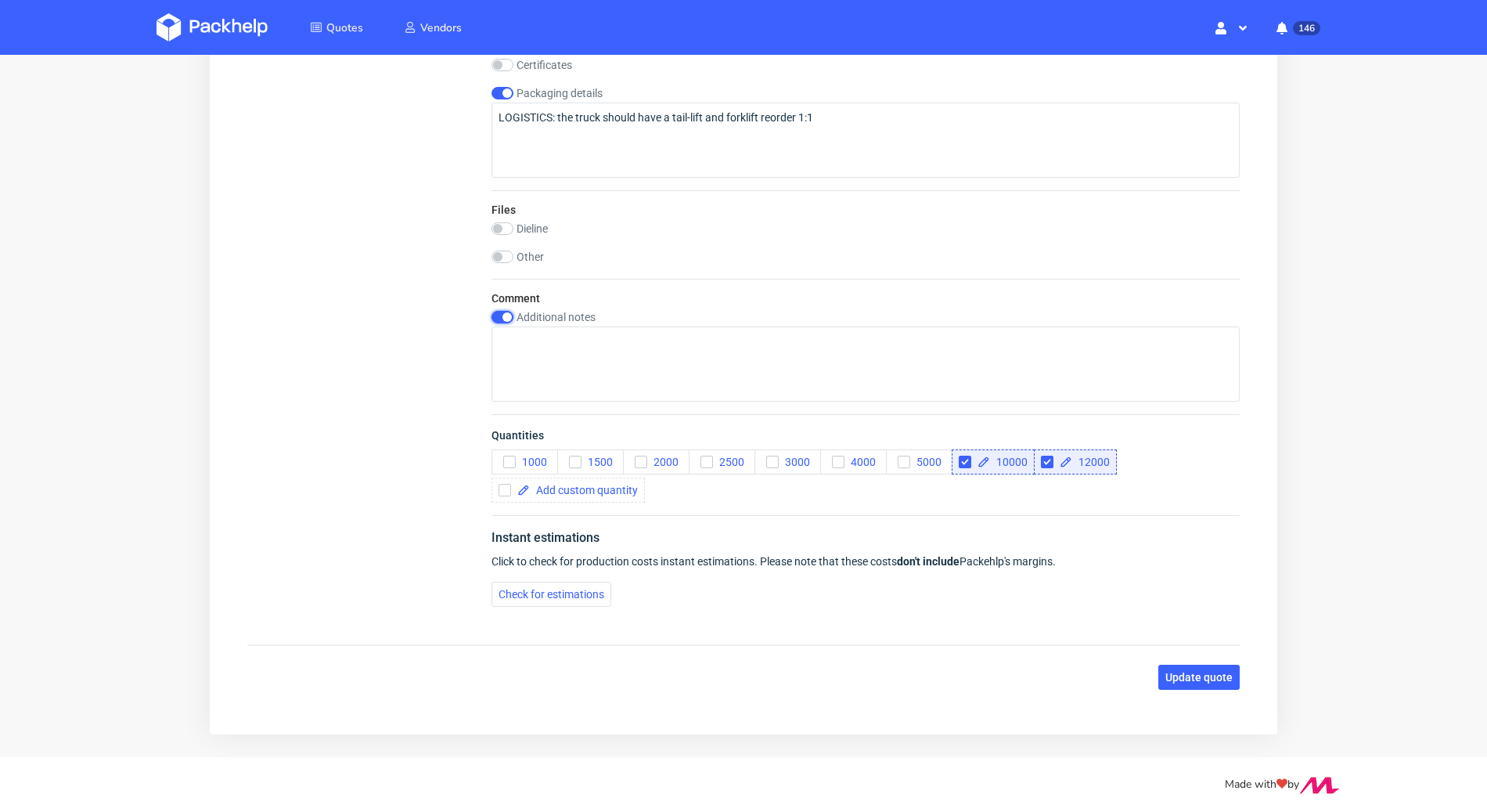
click at [504, 314] on input "checkbox" at bounding box center [502, 317] width 22 height 13
checkbox input "false"
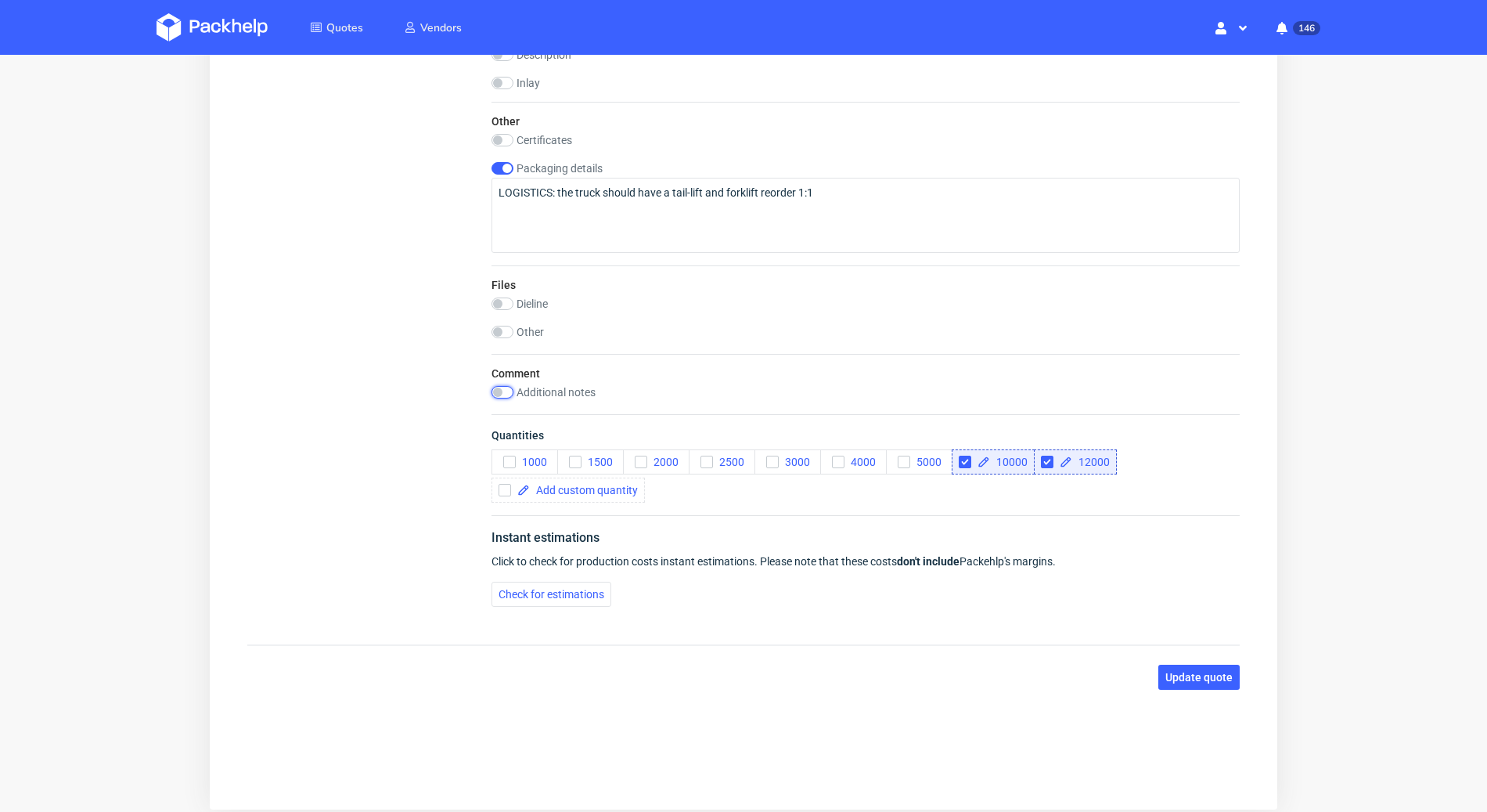
scroll to position [0, 0]
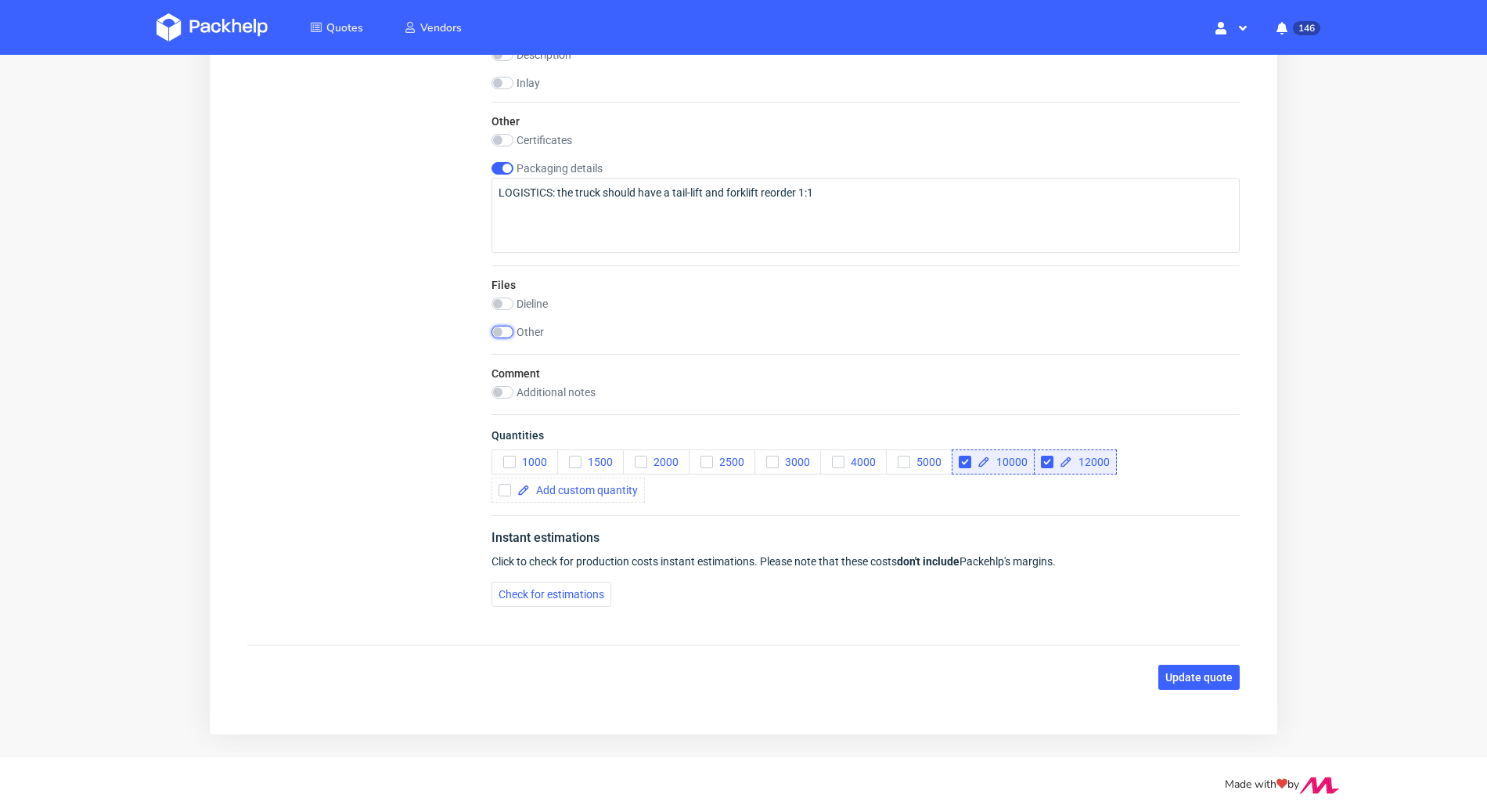
click at [502, 327] on input "checkbox" at bounding box center [502, 332] width 22 height 13
checkbox input "true"
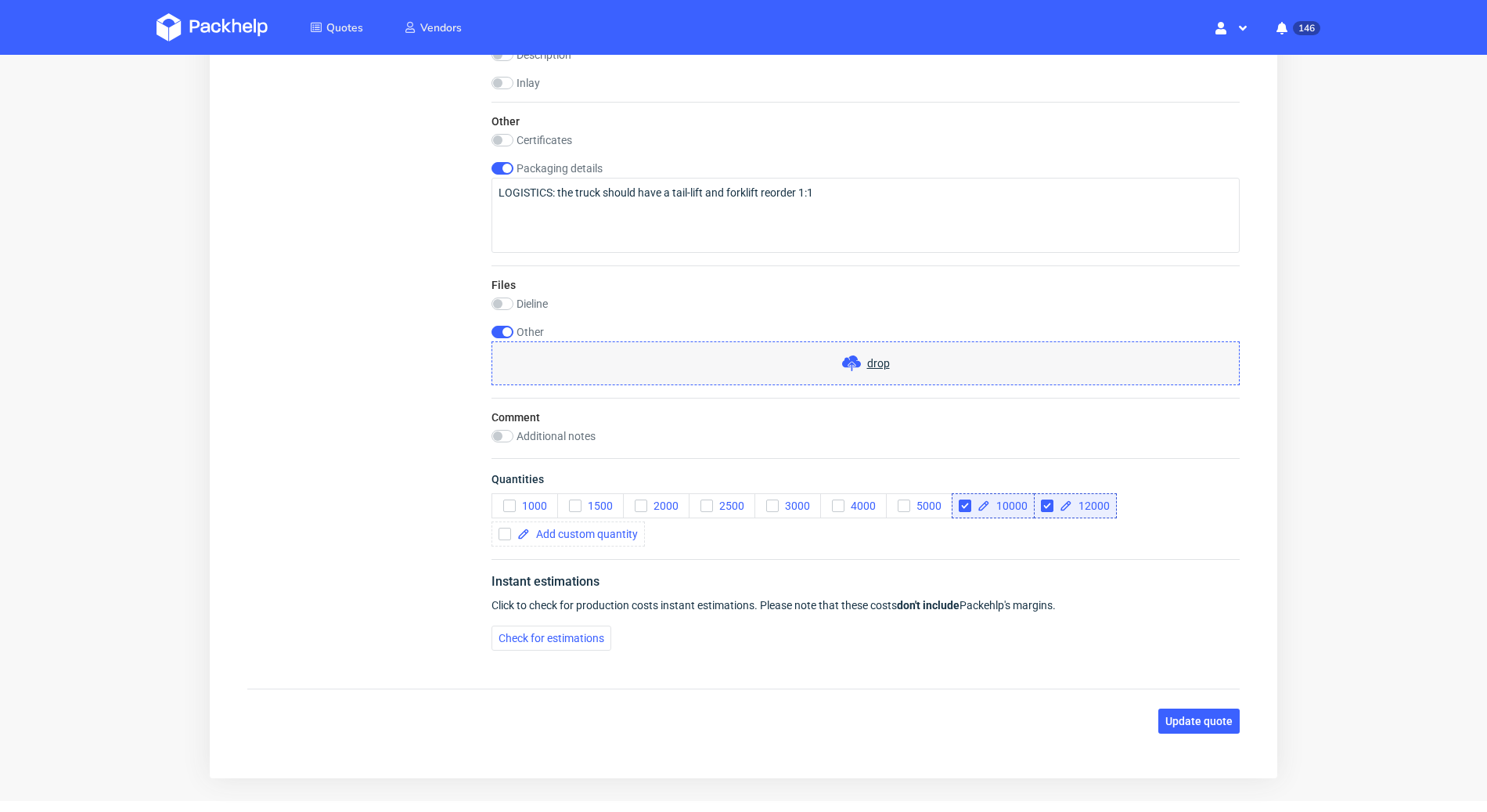
click at [850, 364] on use at bounding box center [851, 363] width 19 height 16
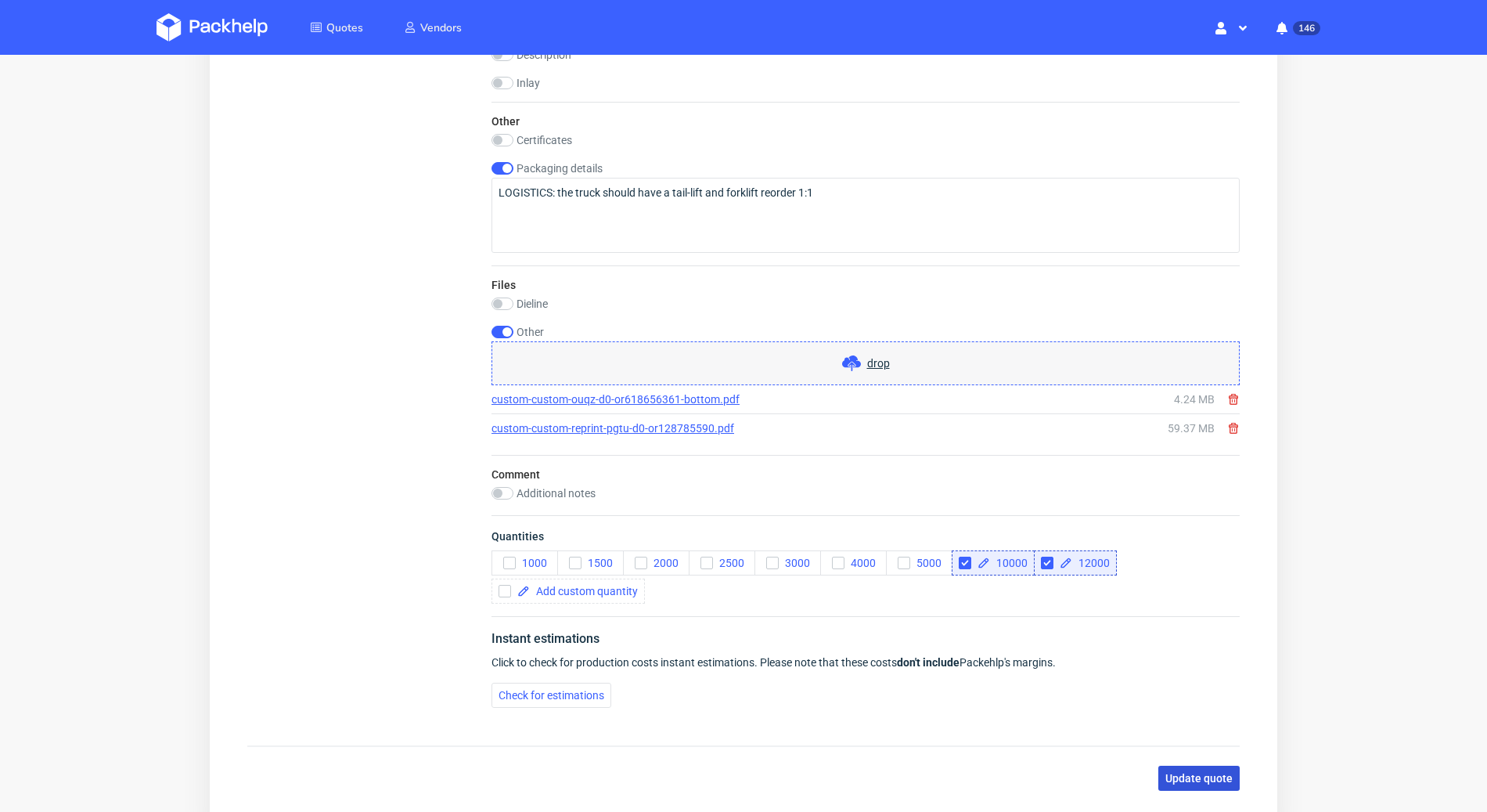
click at [1205, 765] on button "Update quote" at bounding box center [1198, 777] width 81 height 25
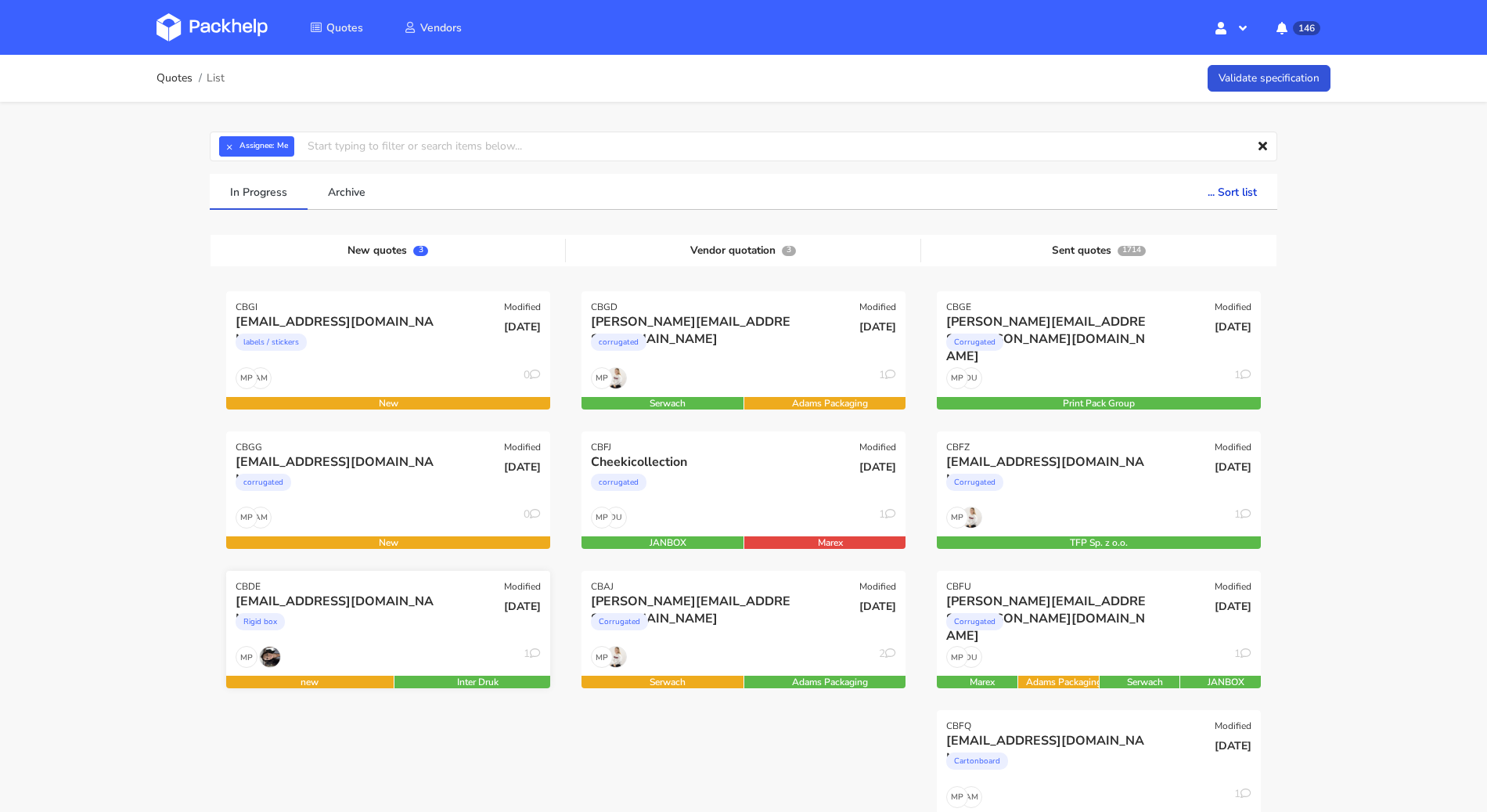
click at [434, 646] on div "MP 1" at bounding box center [388, 660] width 324 height 30
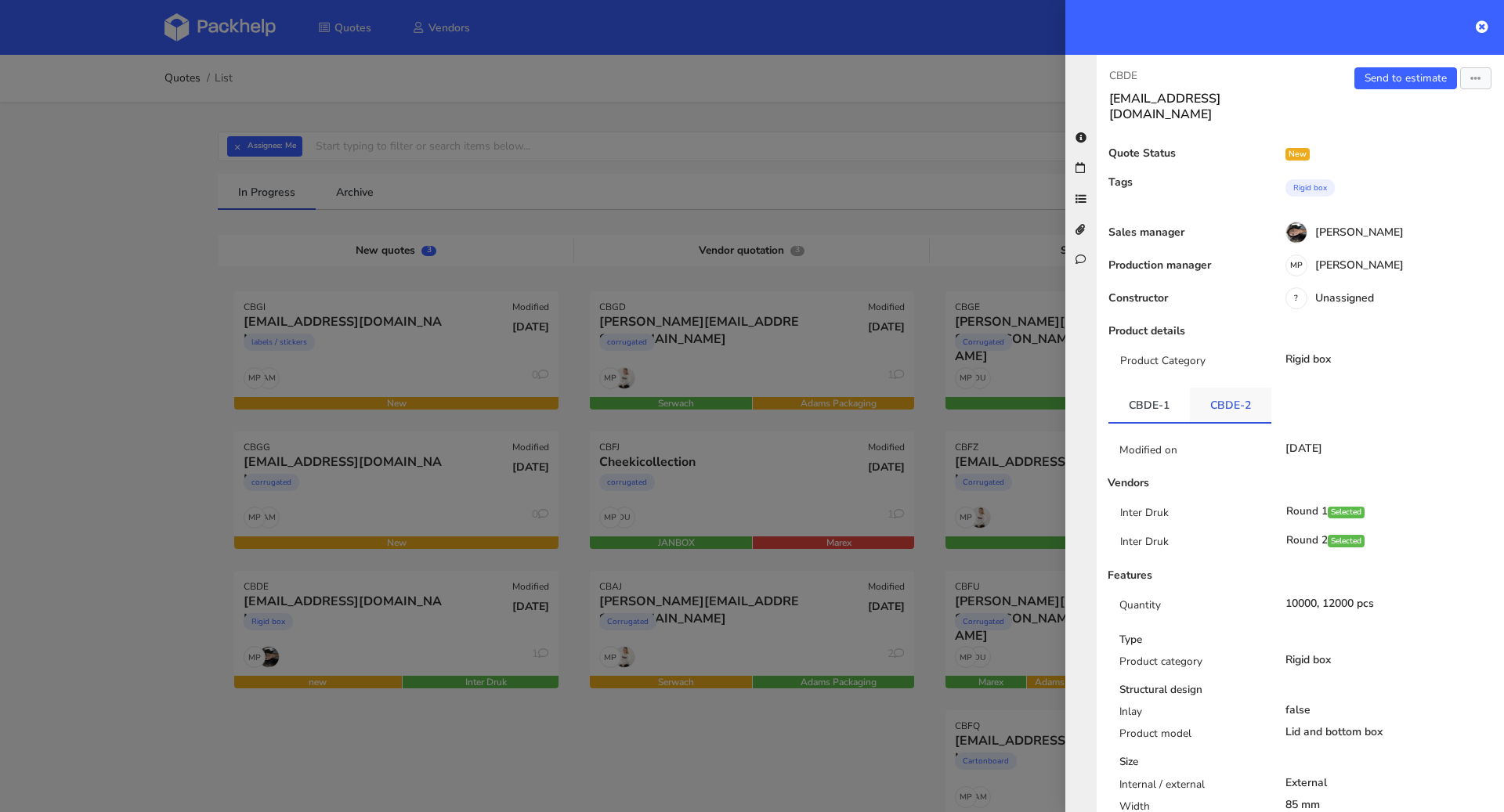
click at [1217, 387] on link "CBDE-2" at bounding box center [1230, 405] width 81 height 35
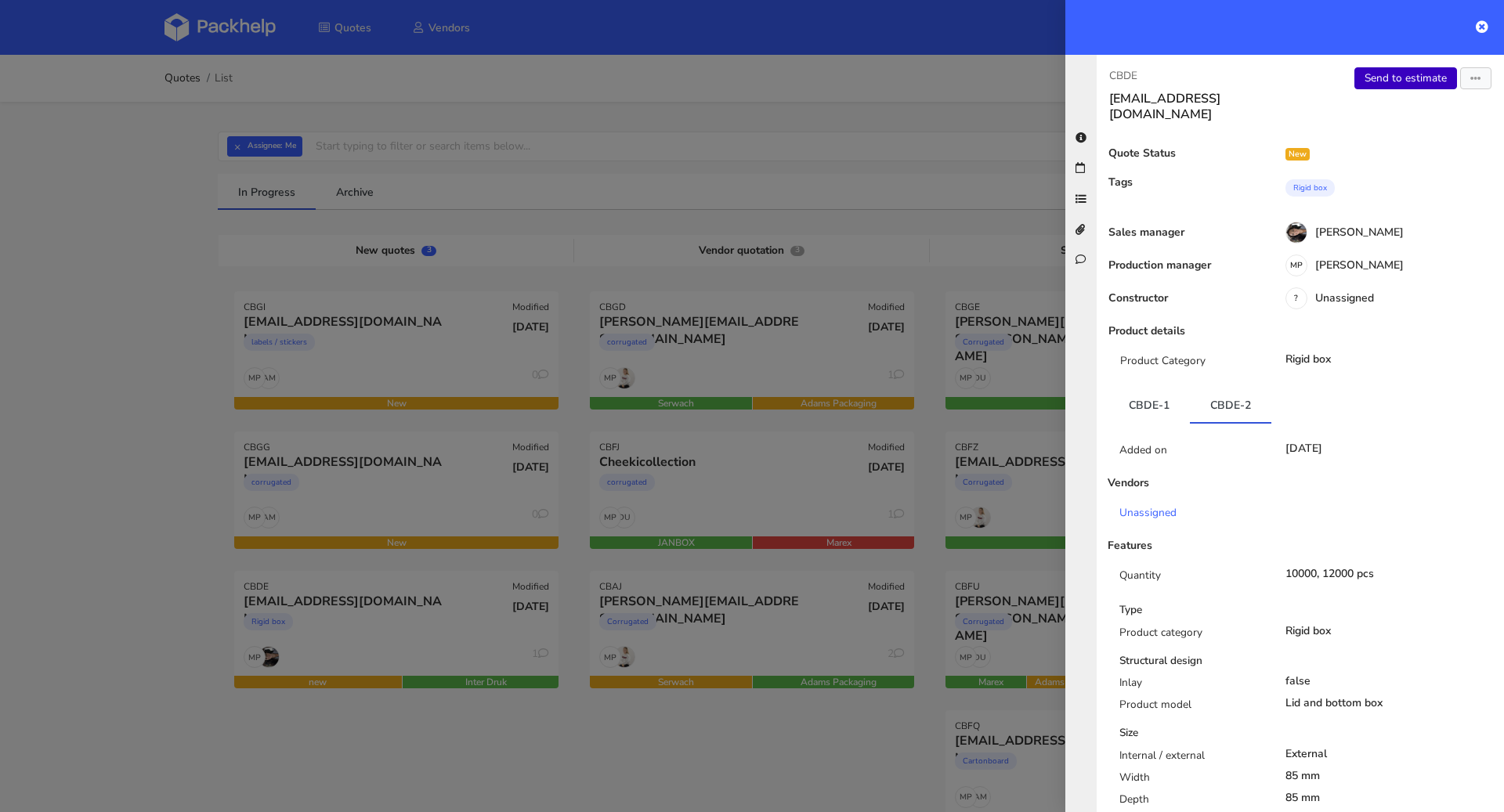
click at [1363, 73] on link "Send to estimate" at bounding box center [1405, 79] width 102 height 22
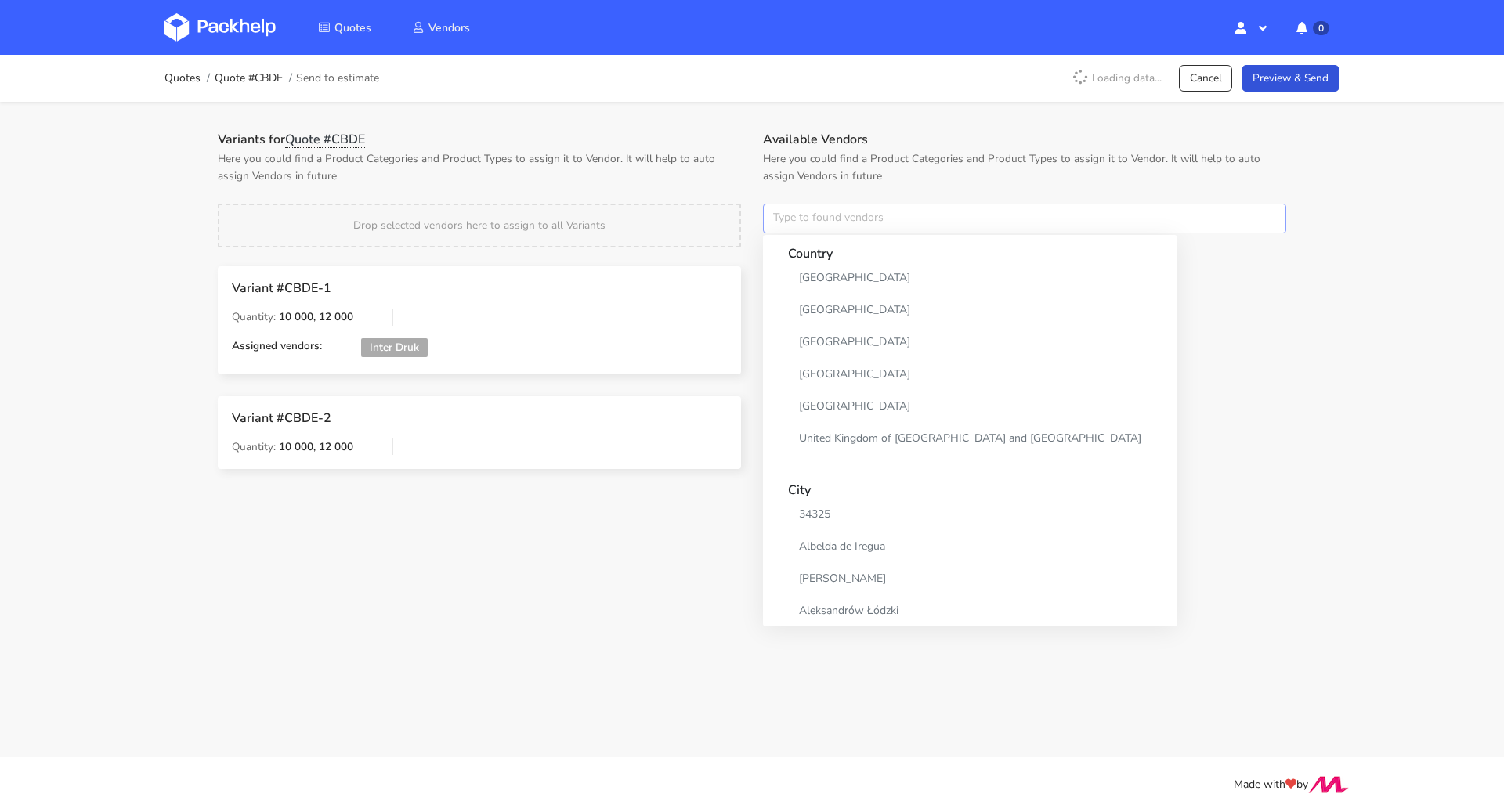
click at [930, 211] on input "text" at bounding box center [1024, 218] width 524 height 30
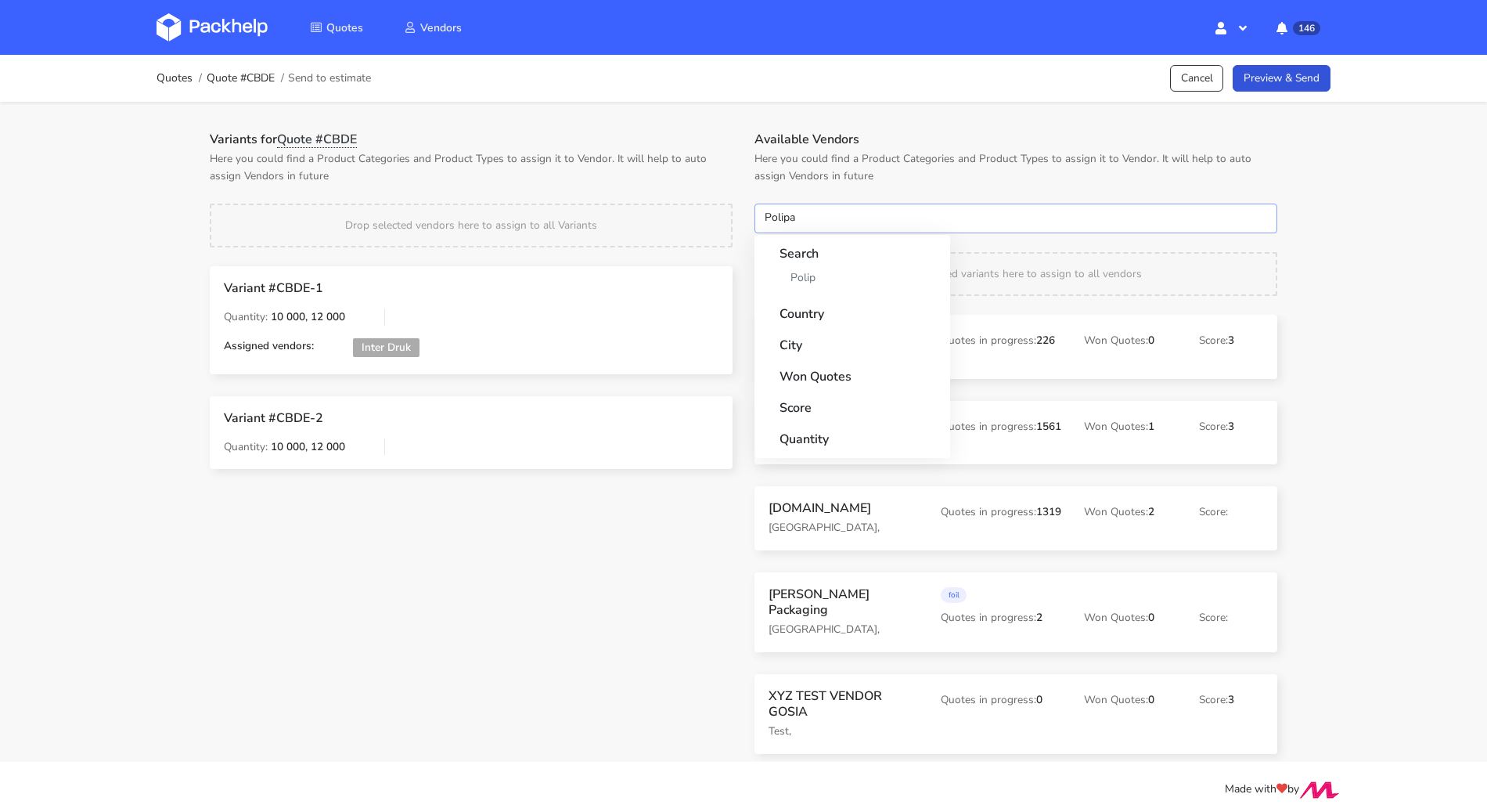
type input "Polipak"
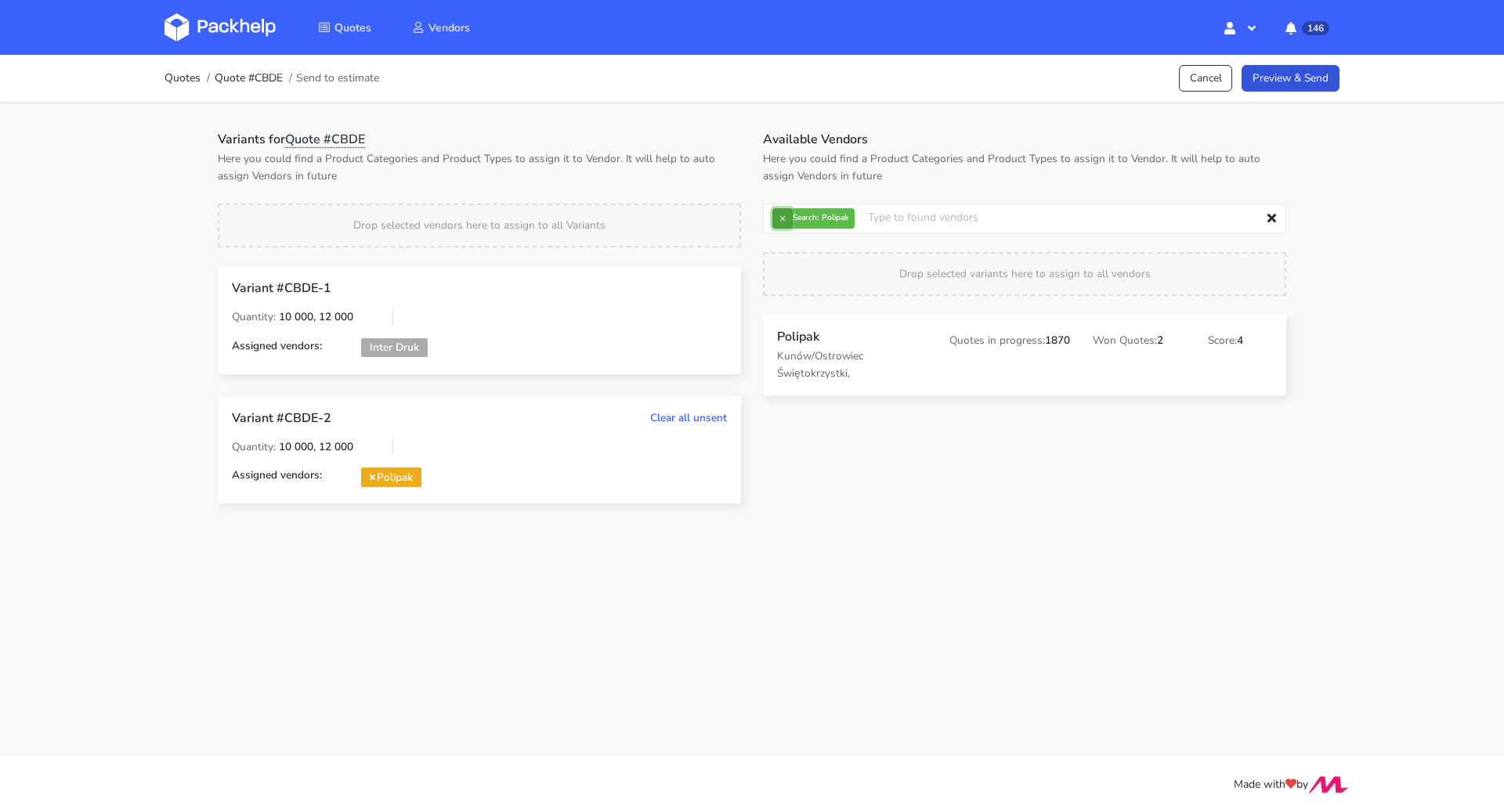
click at [786, 222] on button "×" at bounding box center [782, 218] width 20 height 20
click at [786, 222] on input "text" at bounding box center [1024, 218] width 524 height 30
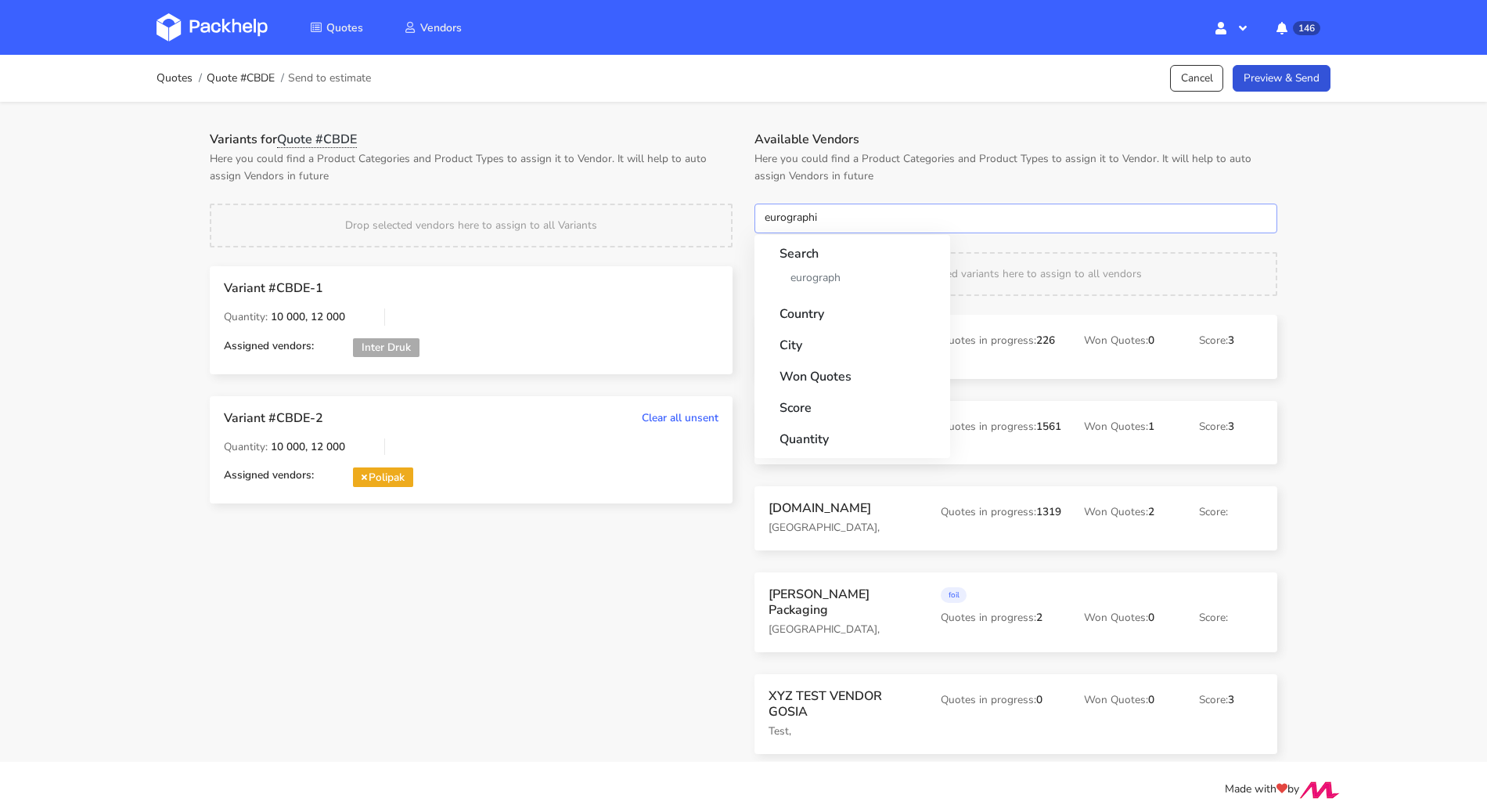
type input "eurographic"
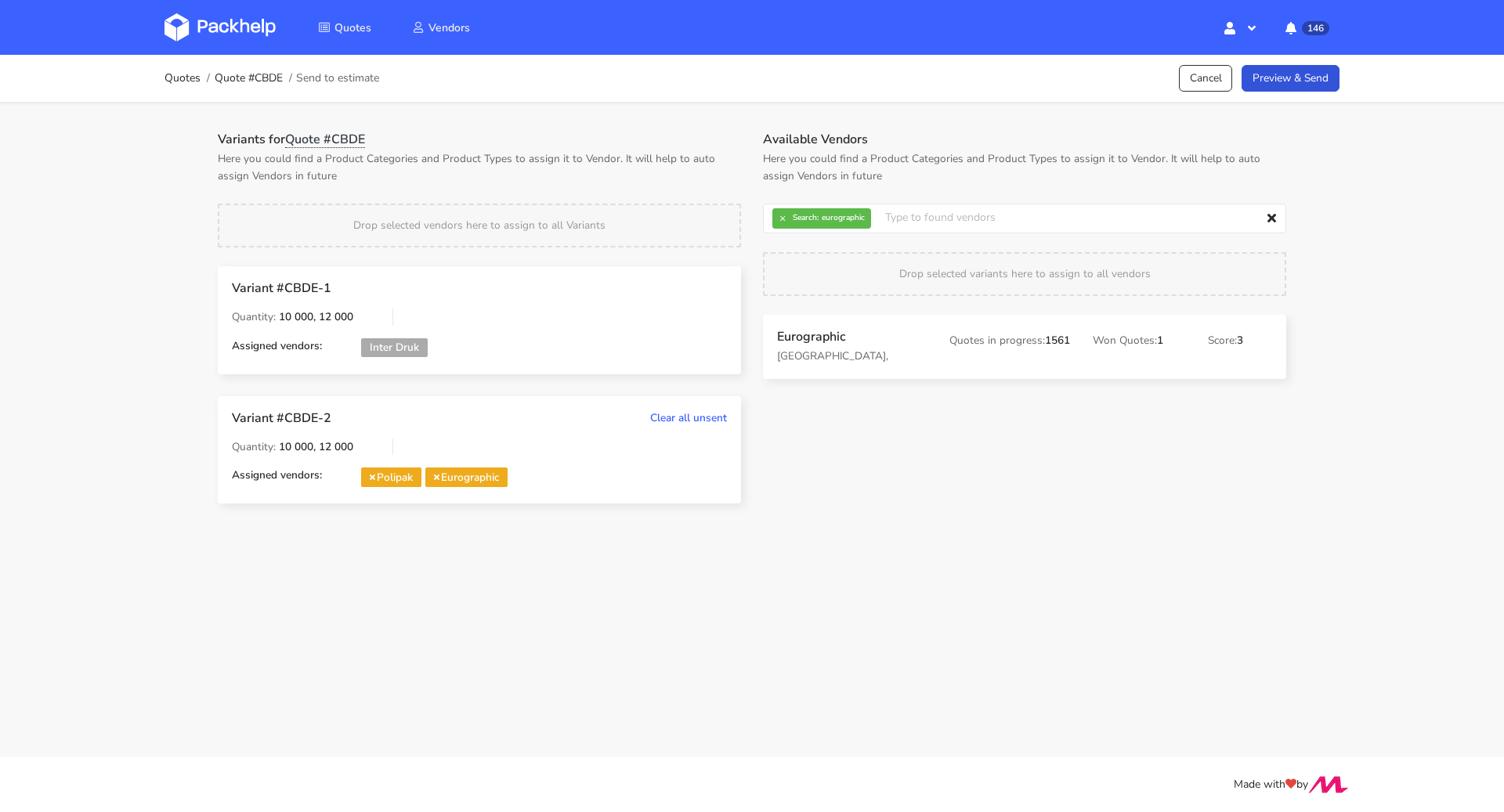
click at [1297, 61] on div "Quotes Quote #CBDE Send to estimate Cancel Preview & Send" at bounding box center [751, 78] width 1253 height 47
click at [1290, 80] on link "Preview & Send" at bounding box center [1289, 79] width 98 height 27
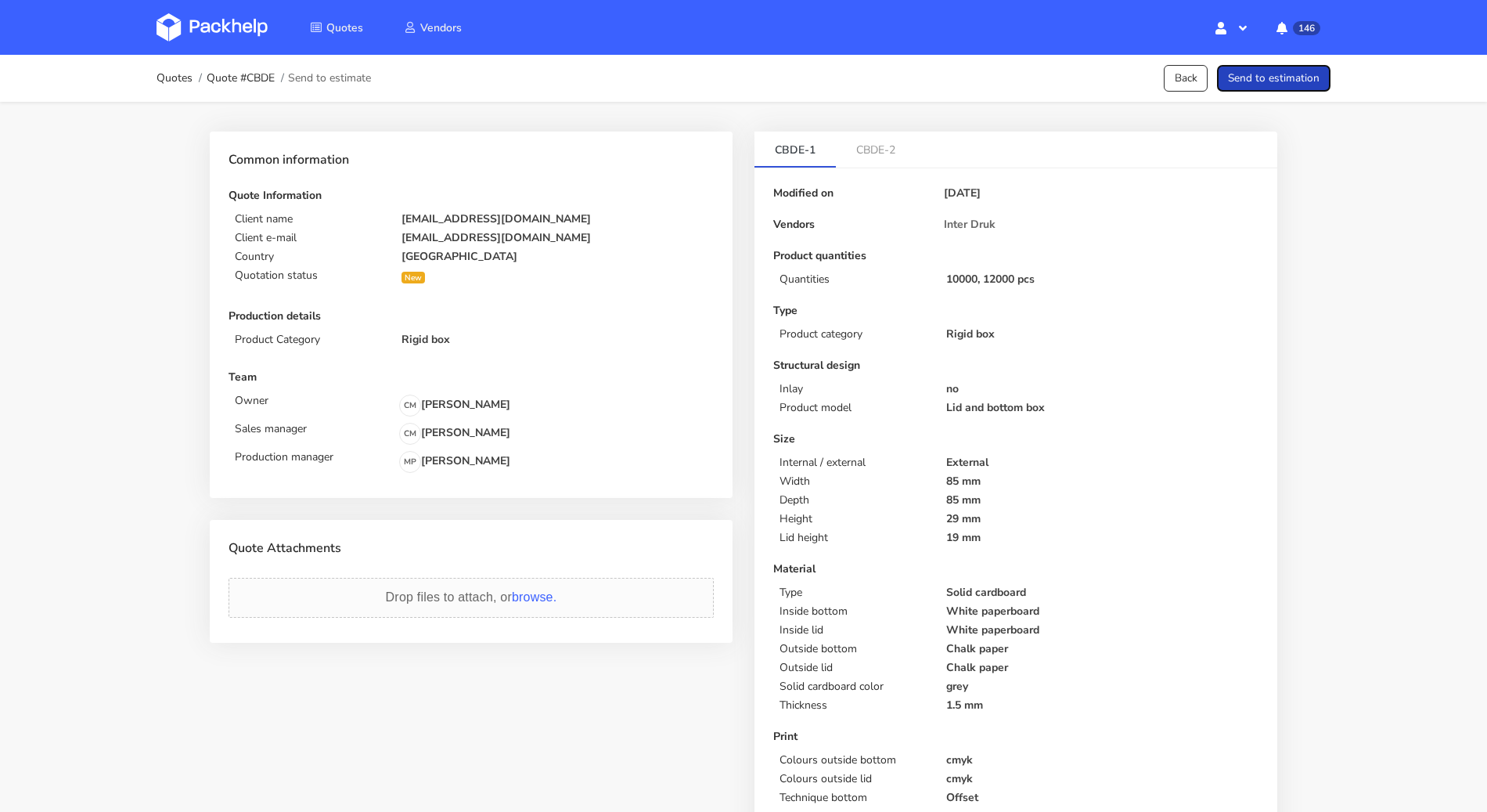
click at [1290, 80] on button "Send to estimation" at bounding box center [1274, 79] width 113 height 27
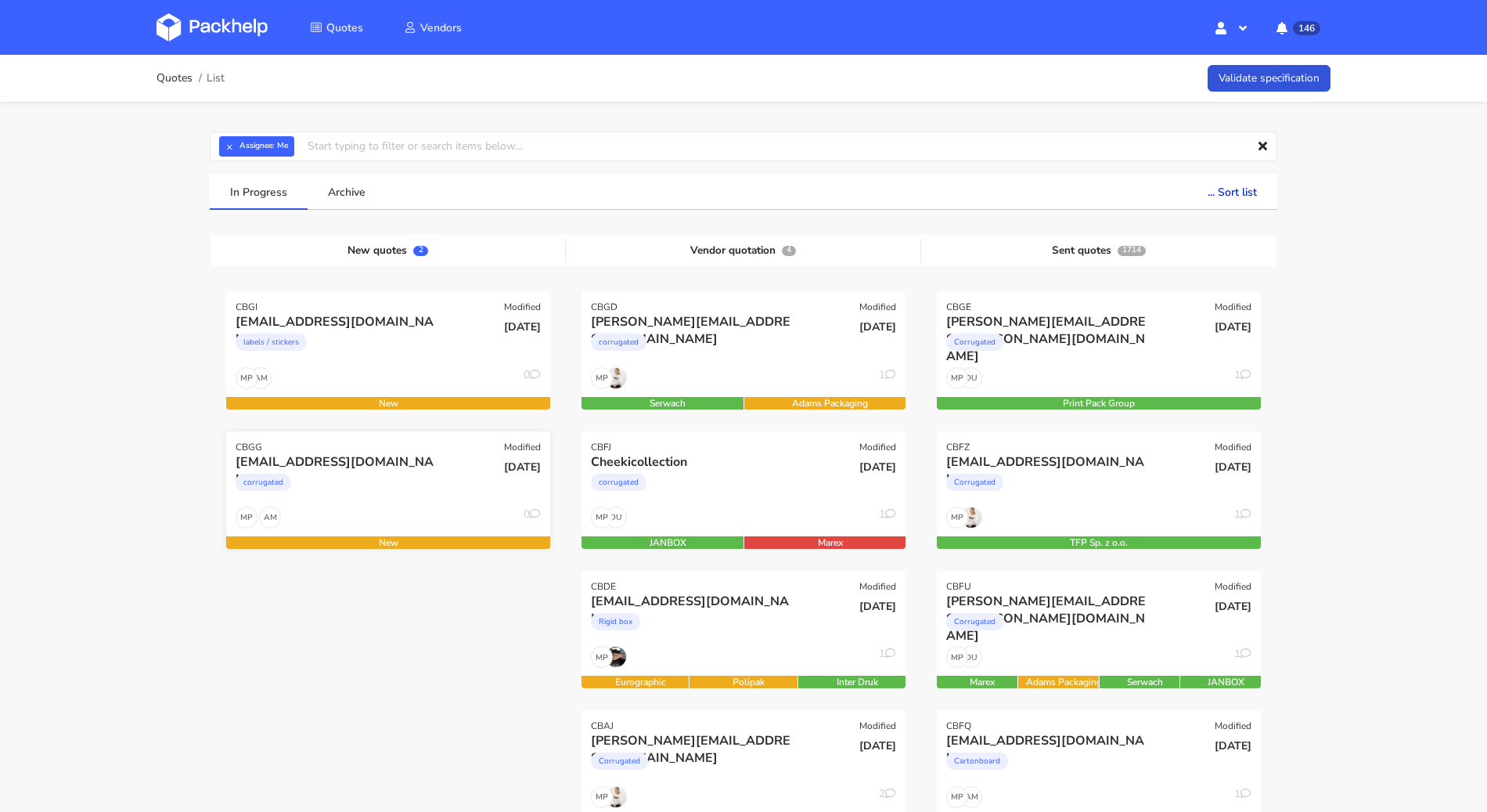
click at [444, 497] on div "[DATE]" at bounding box center [497, 480] width 109 height 53
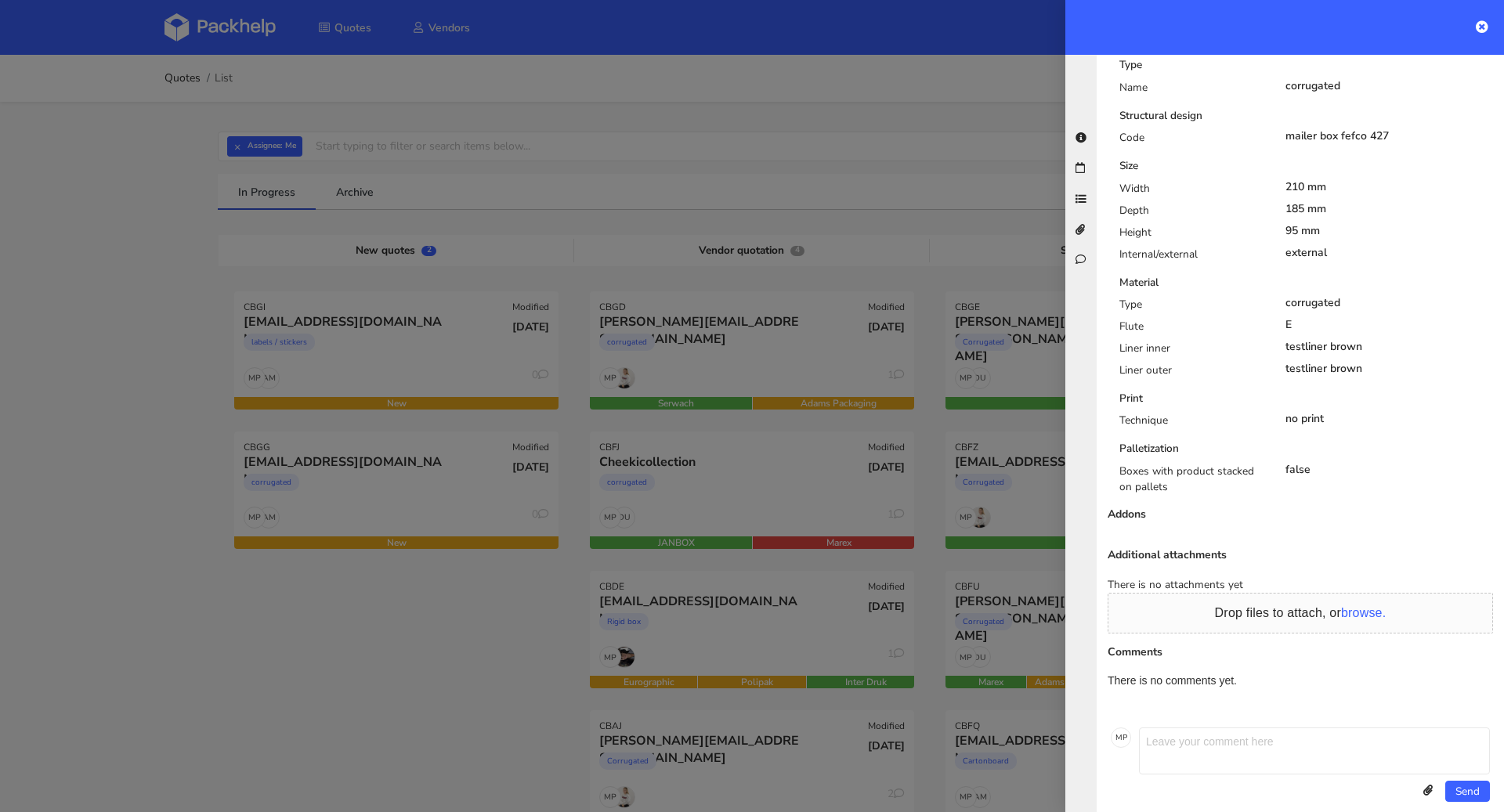
scroll to position [109, 0]
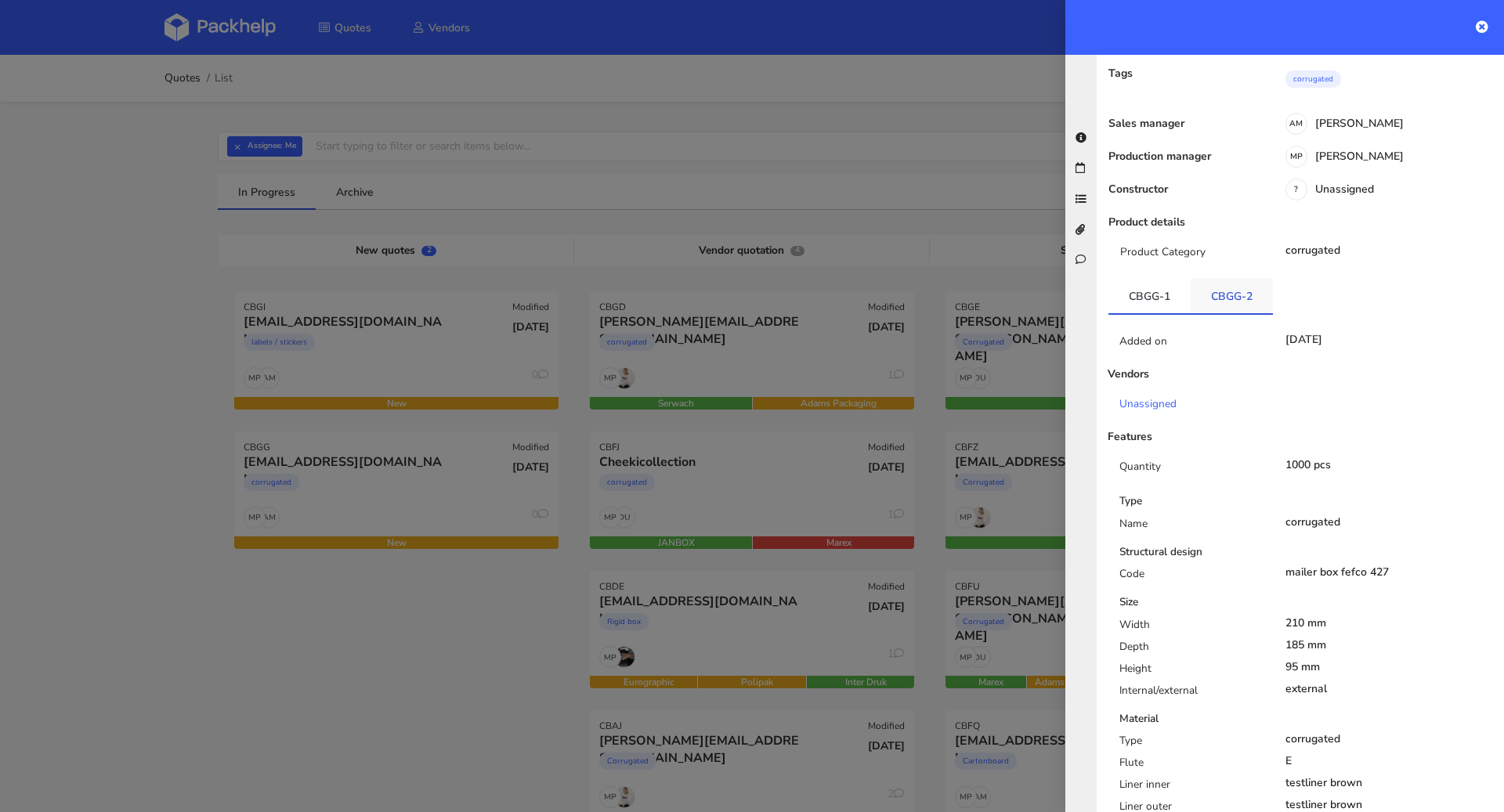
click at [1239, 288] on link "CBGG-2" at bounding box center [1232, 296] width 82 height 35
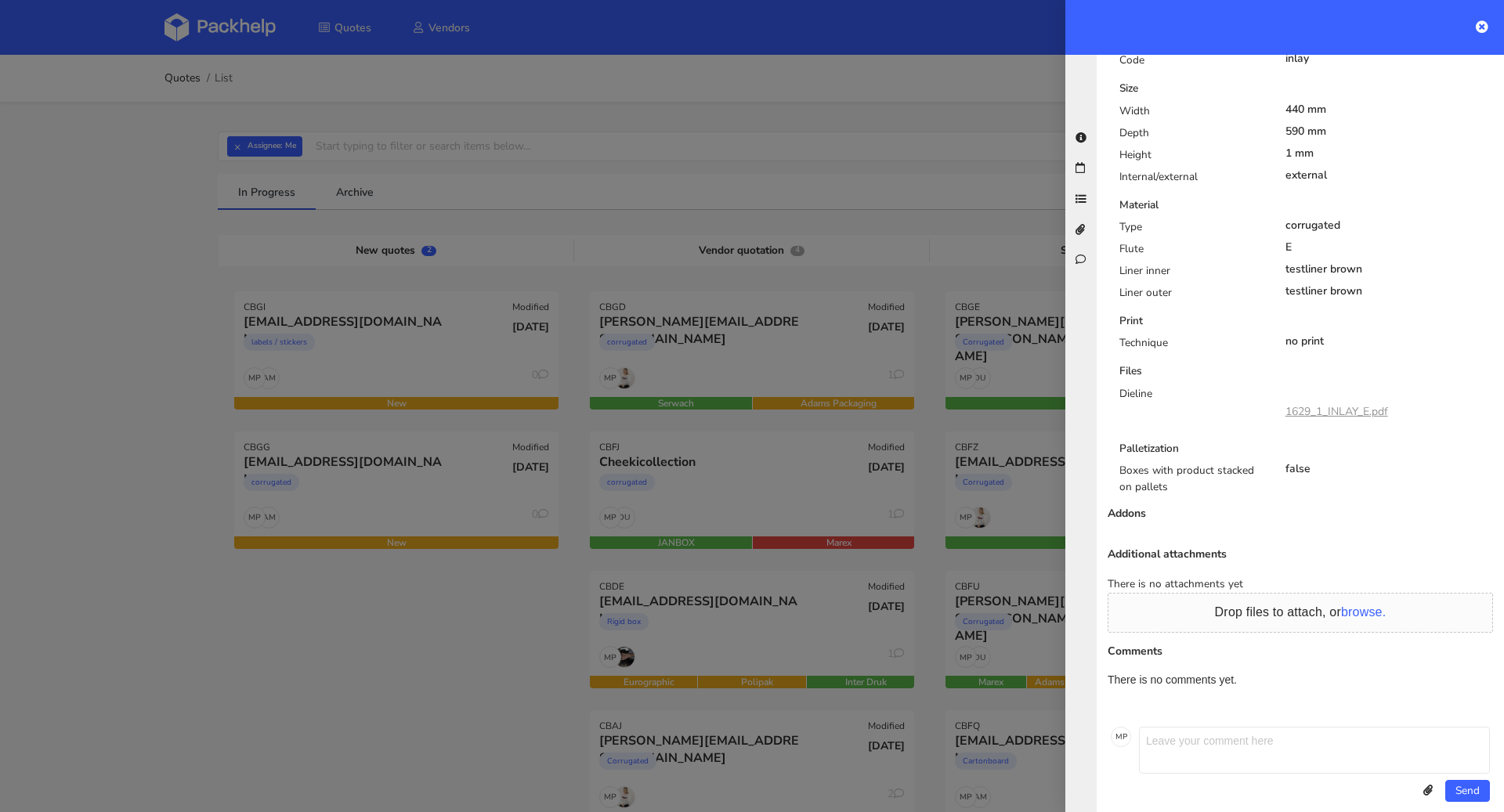
scroll to position [292, 0]
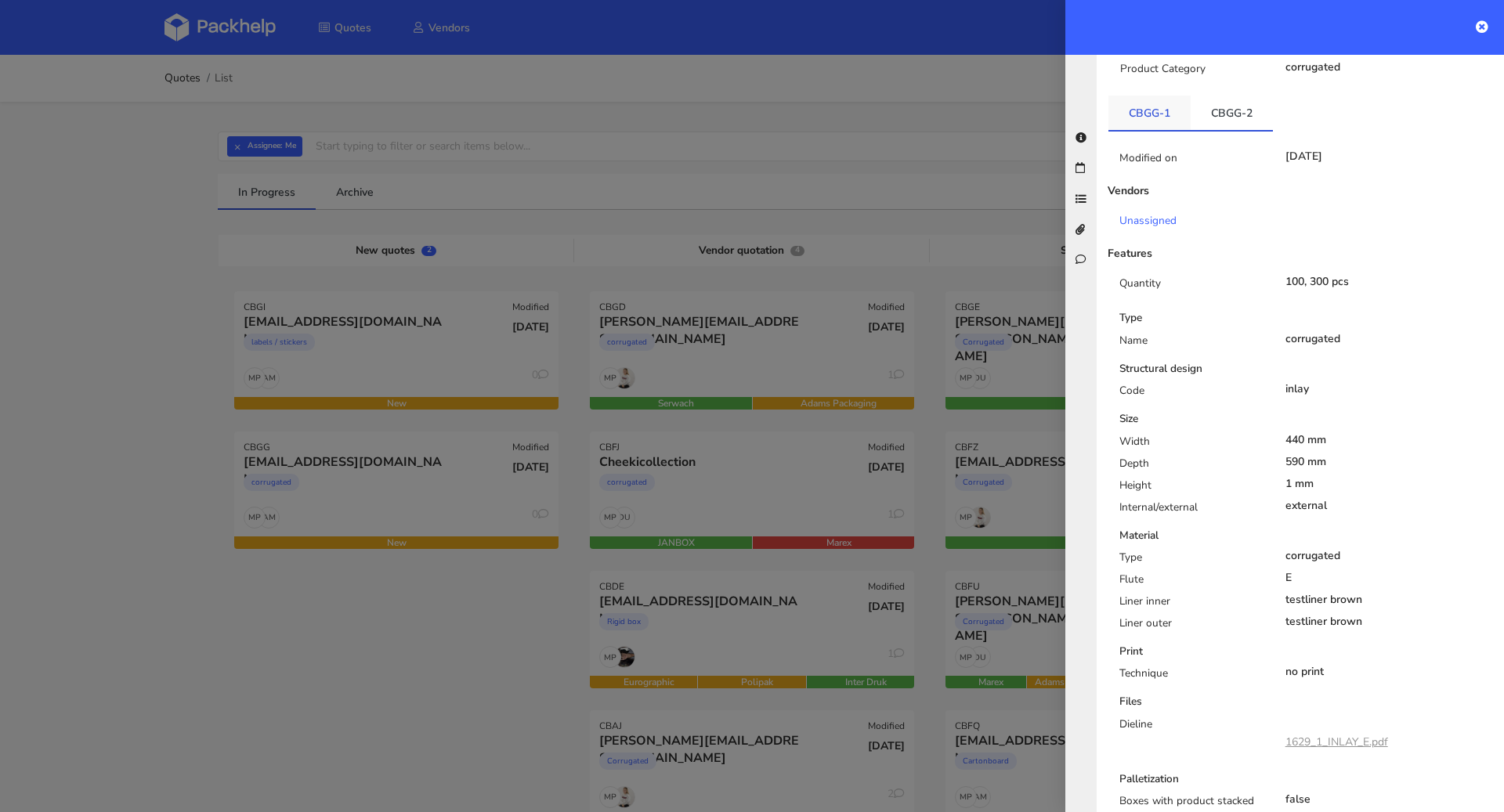
click at [1158, 101] on link "CBGG-1" at bounding box center [1149, 113] width 82 height 35
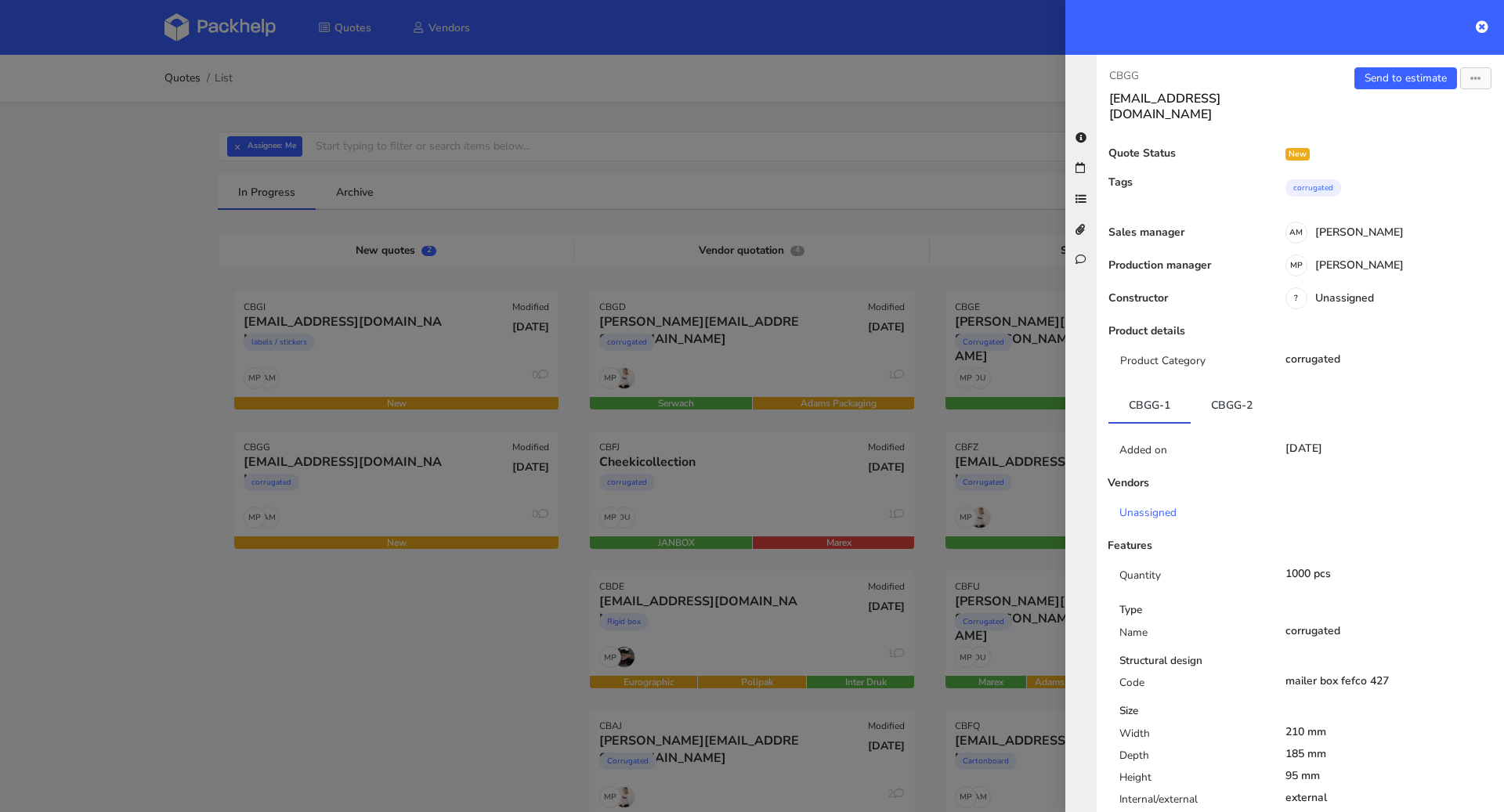
click at [1373, 96] on div "Send to estimate View quote Edit quote Missing data Reject quote Export to PDF" at bounding box center [1402, 95] width 204 height 55
click at [1380, 78] on link "Send to estimate" at bounding box center [1405, 79] width 102 height 22
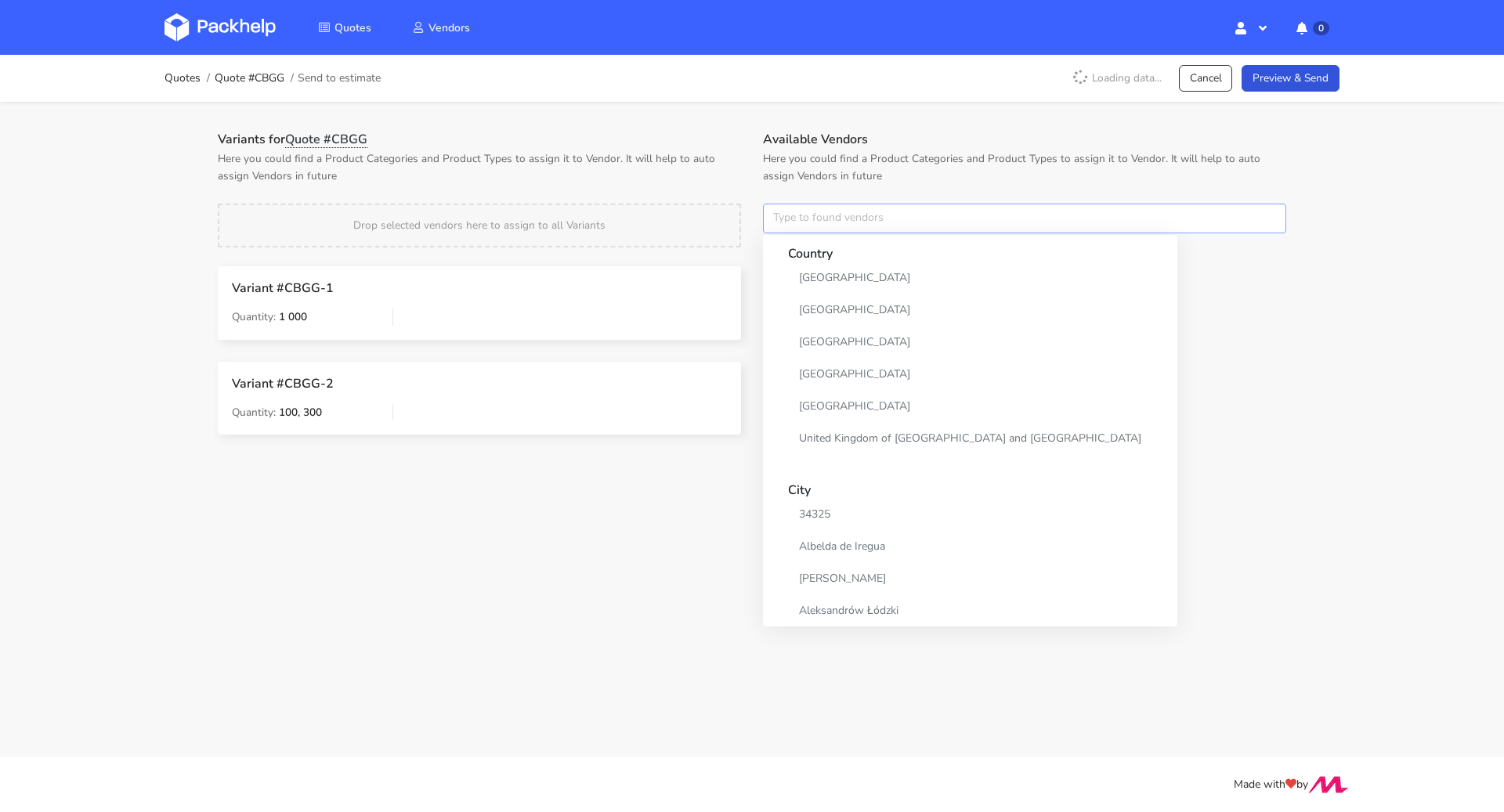
click at [879, 206] on input "text" at bounding box center [1024, 218] width 524 height 30
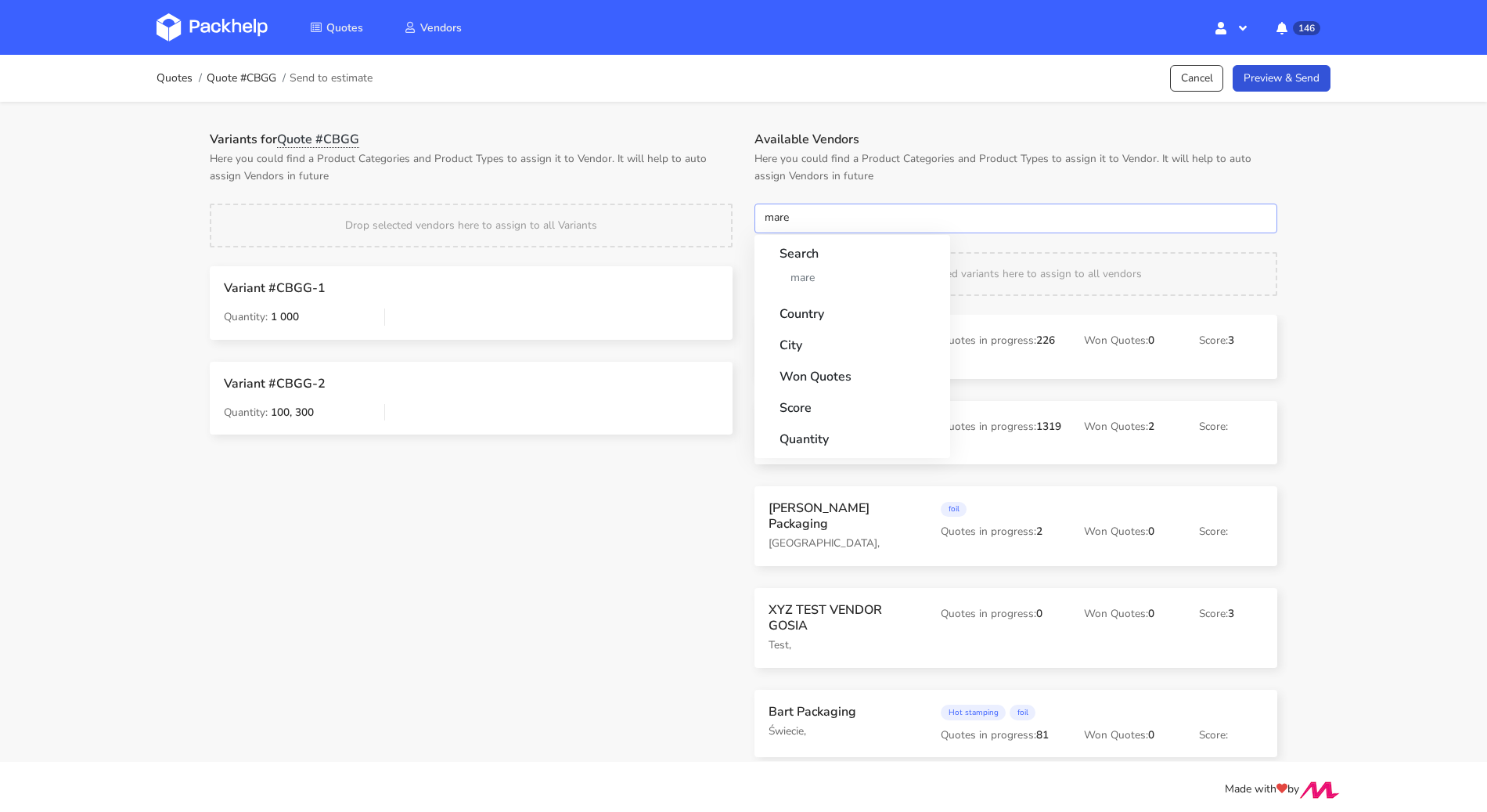
type input "marex"
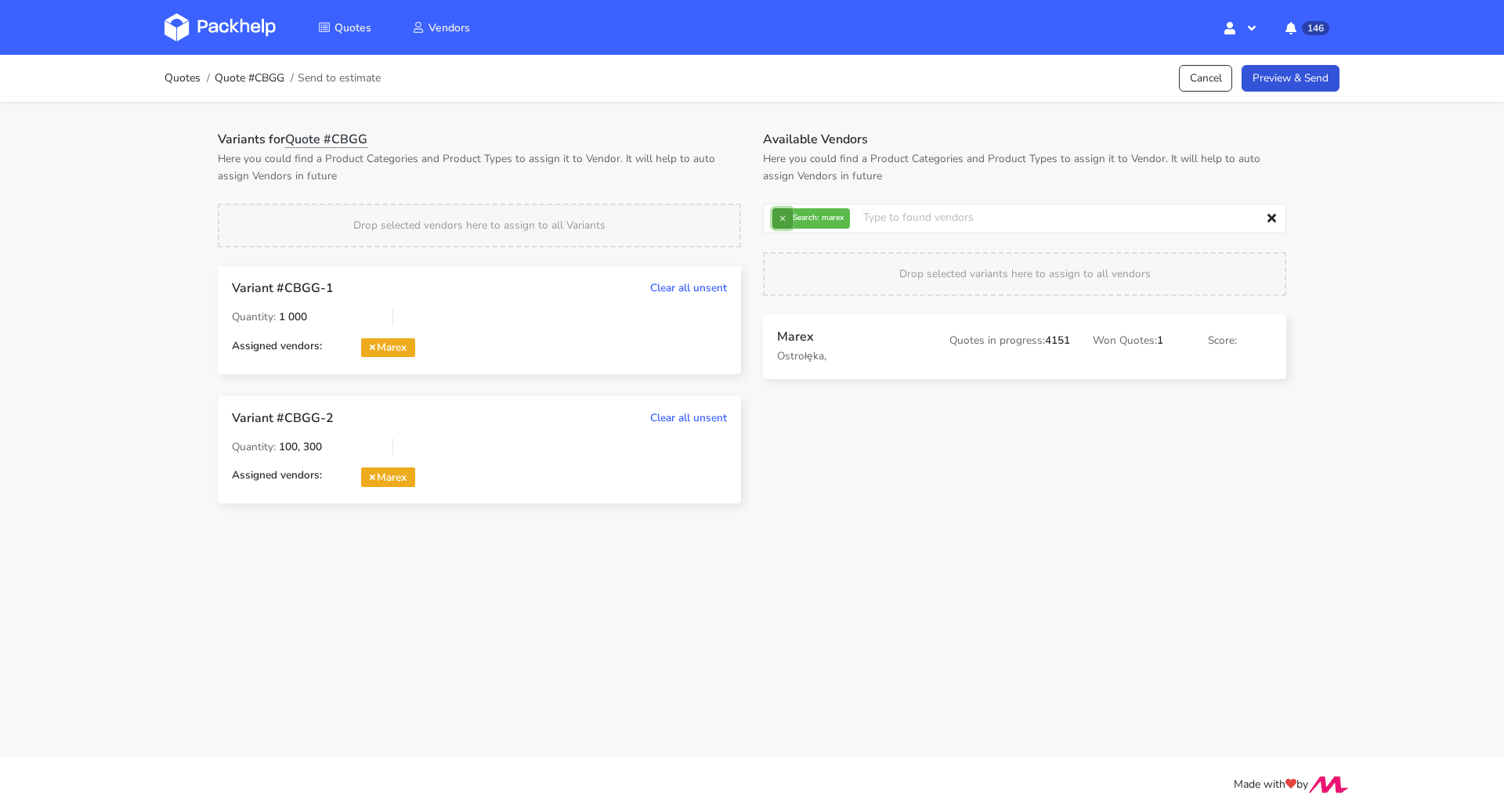
click at [786, 225] on button "×" at bounding box center [782, 218] width 20 height 20
click at [786, 225] on input "text" at bounding box center [1024, 218] width 524 height 30
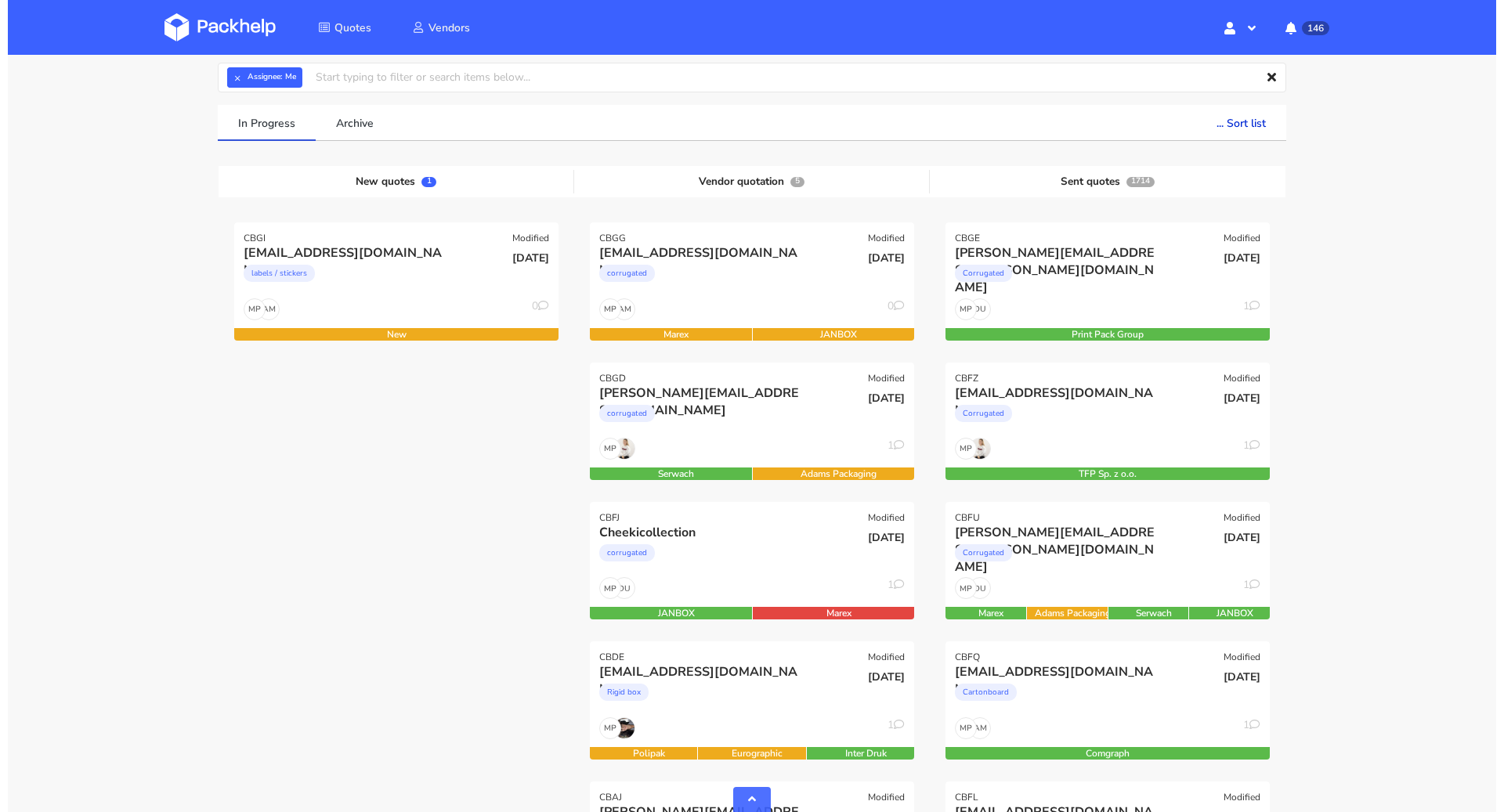
scroll to position [168, 0]
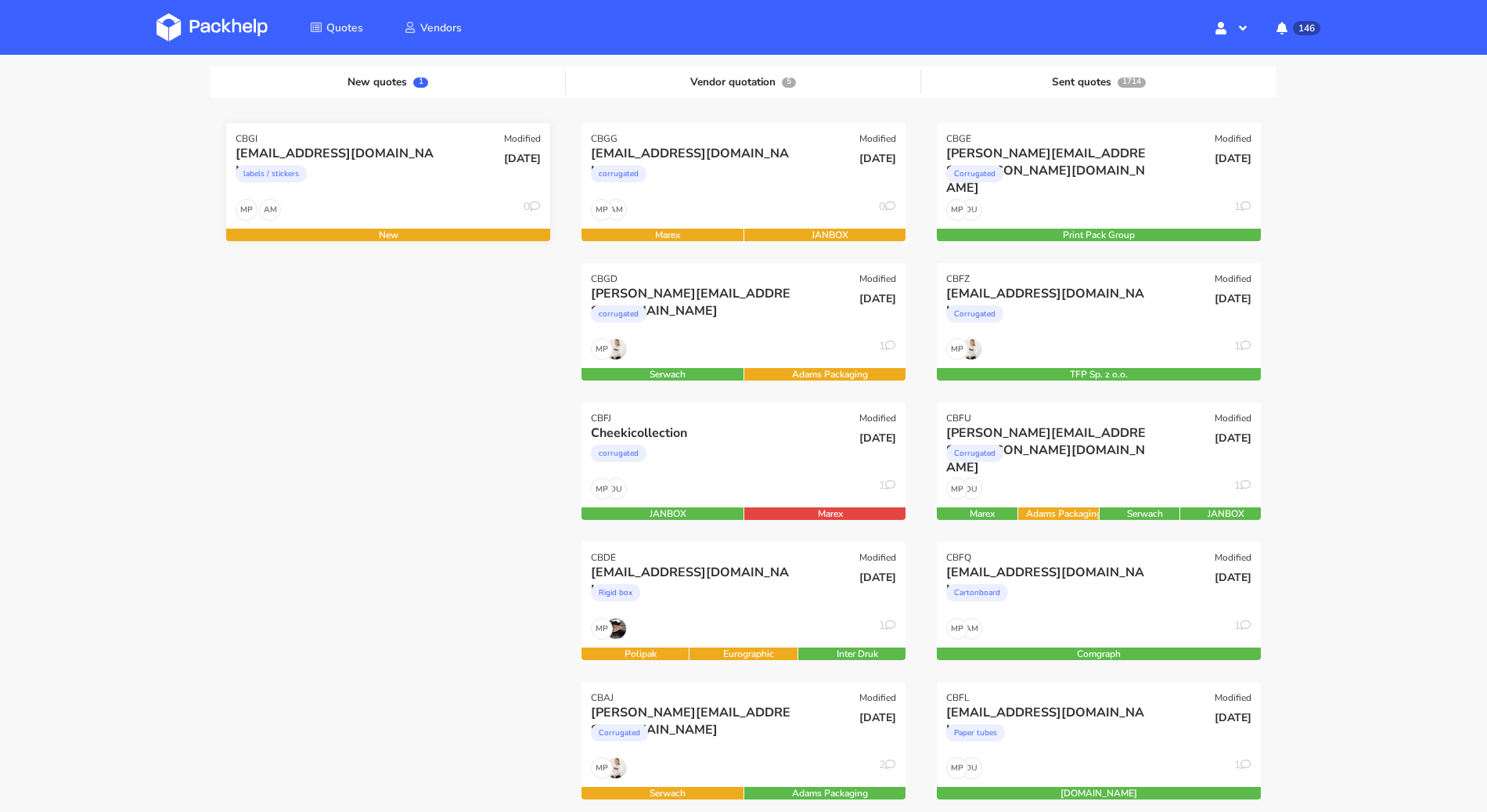
click at [374, 206] on div "AM MP 0" at bounding box center [388, 214] width 324 height 30
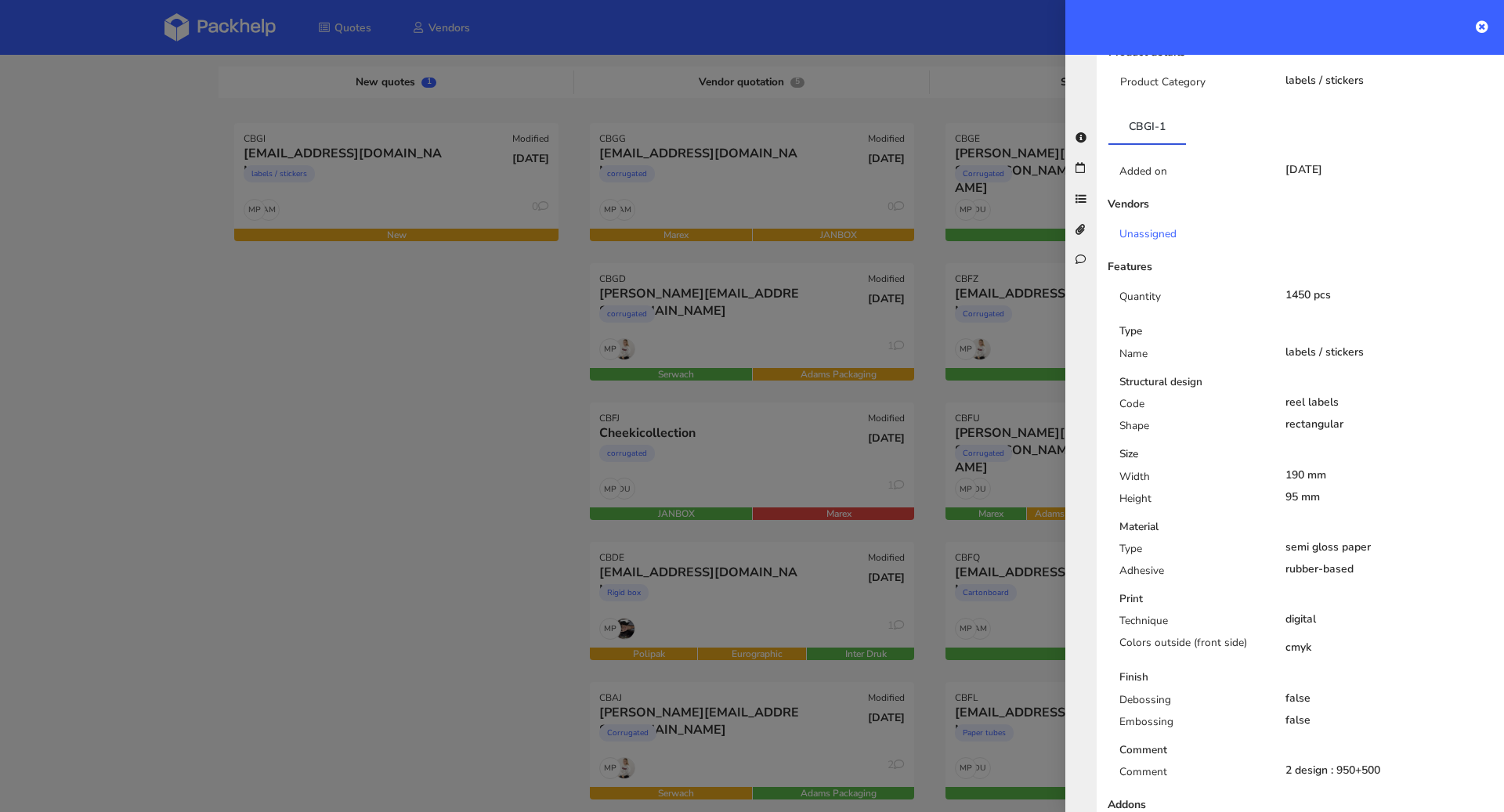
scroll to position [0, 0]
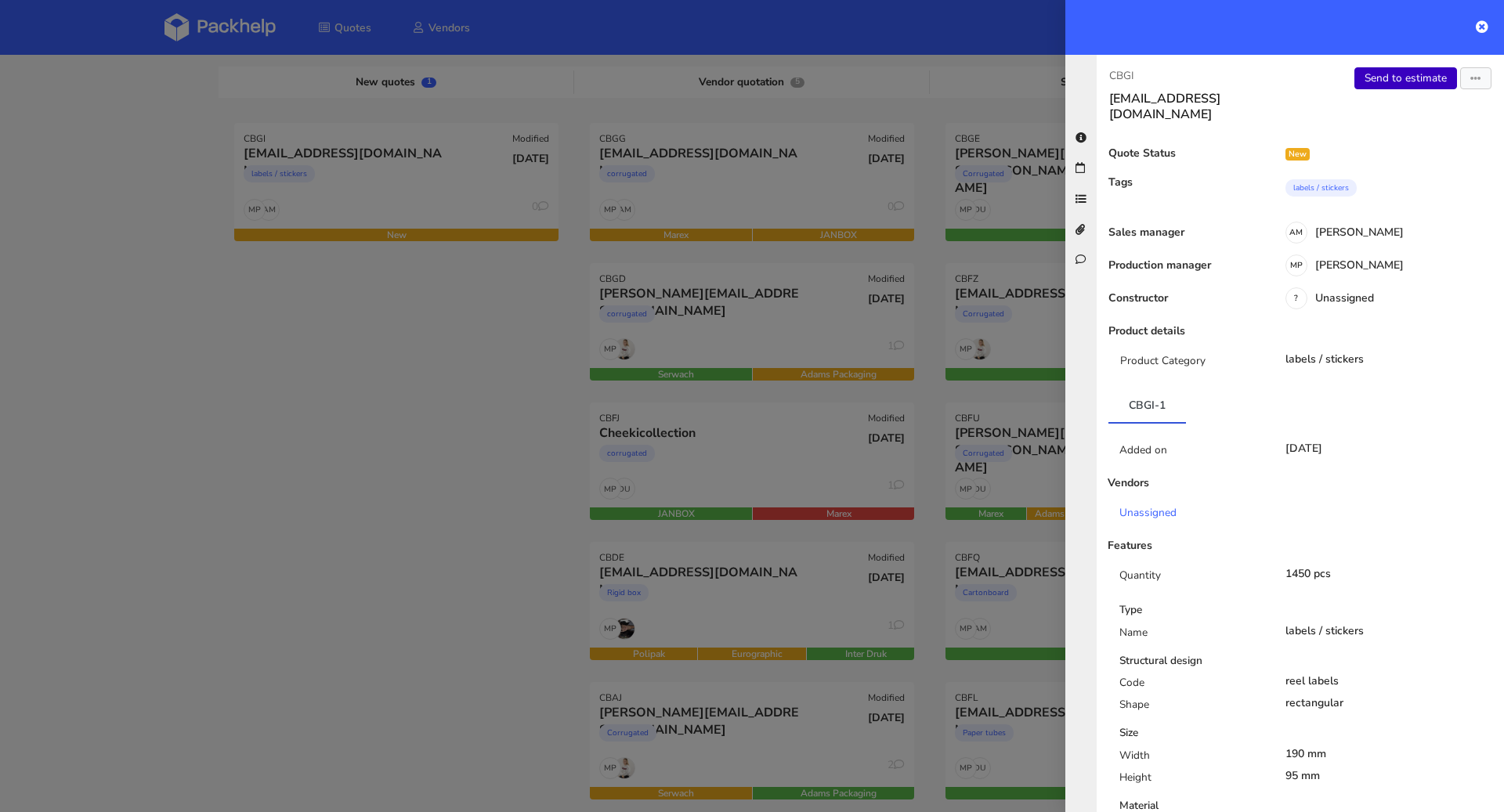
click at [1383, 84] on link "Send to estimate" at bounding box center [1405, 79] width 102 height 22
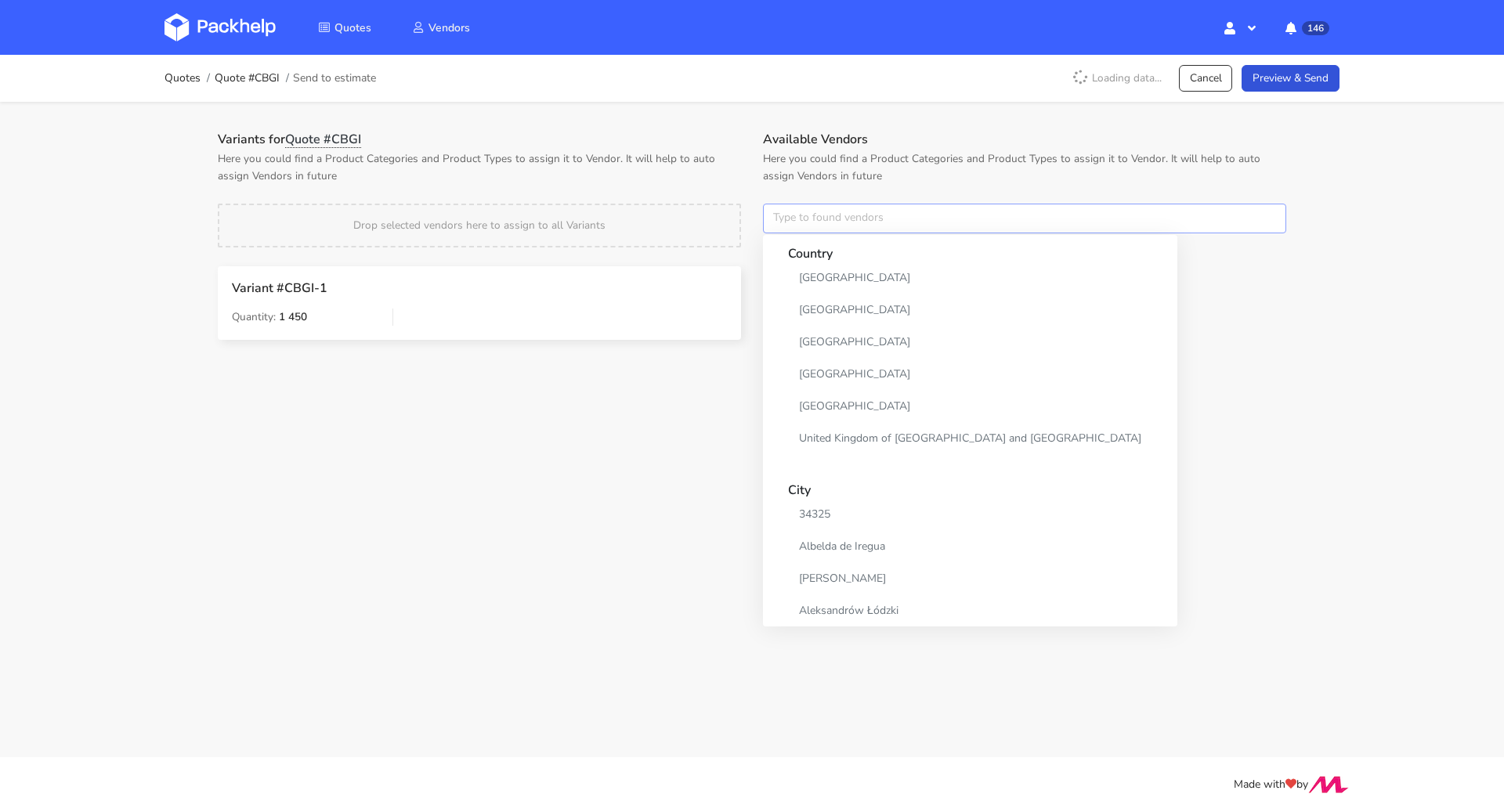
click at [873, 221] on input "text" at bounding box center [1024, 218] width 524 height 30
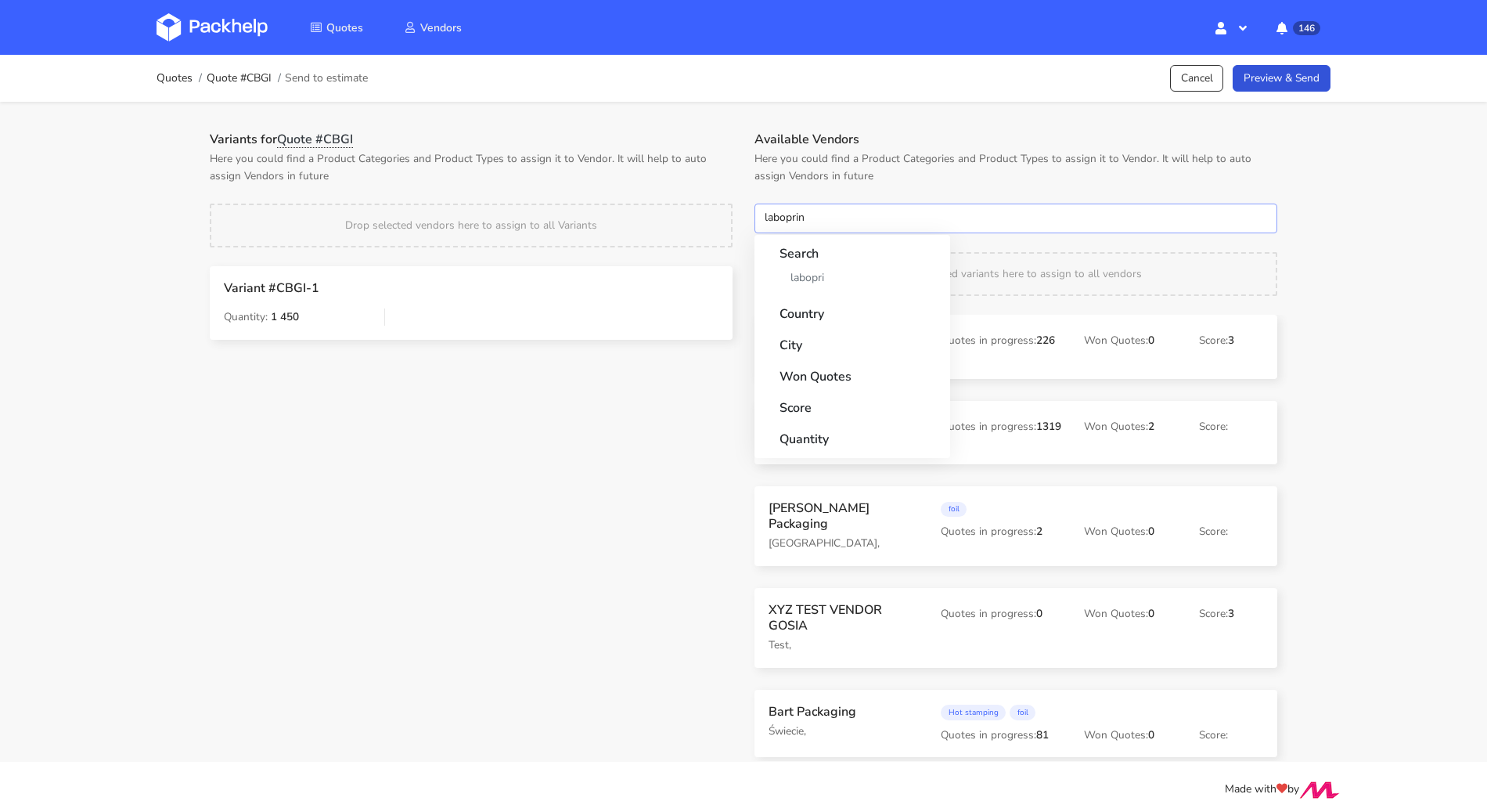
type input "laboprint"
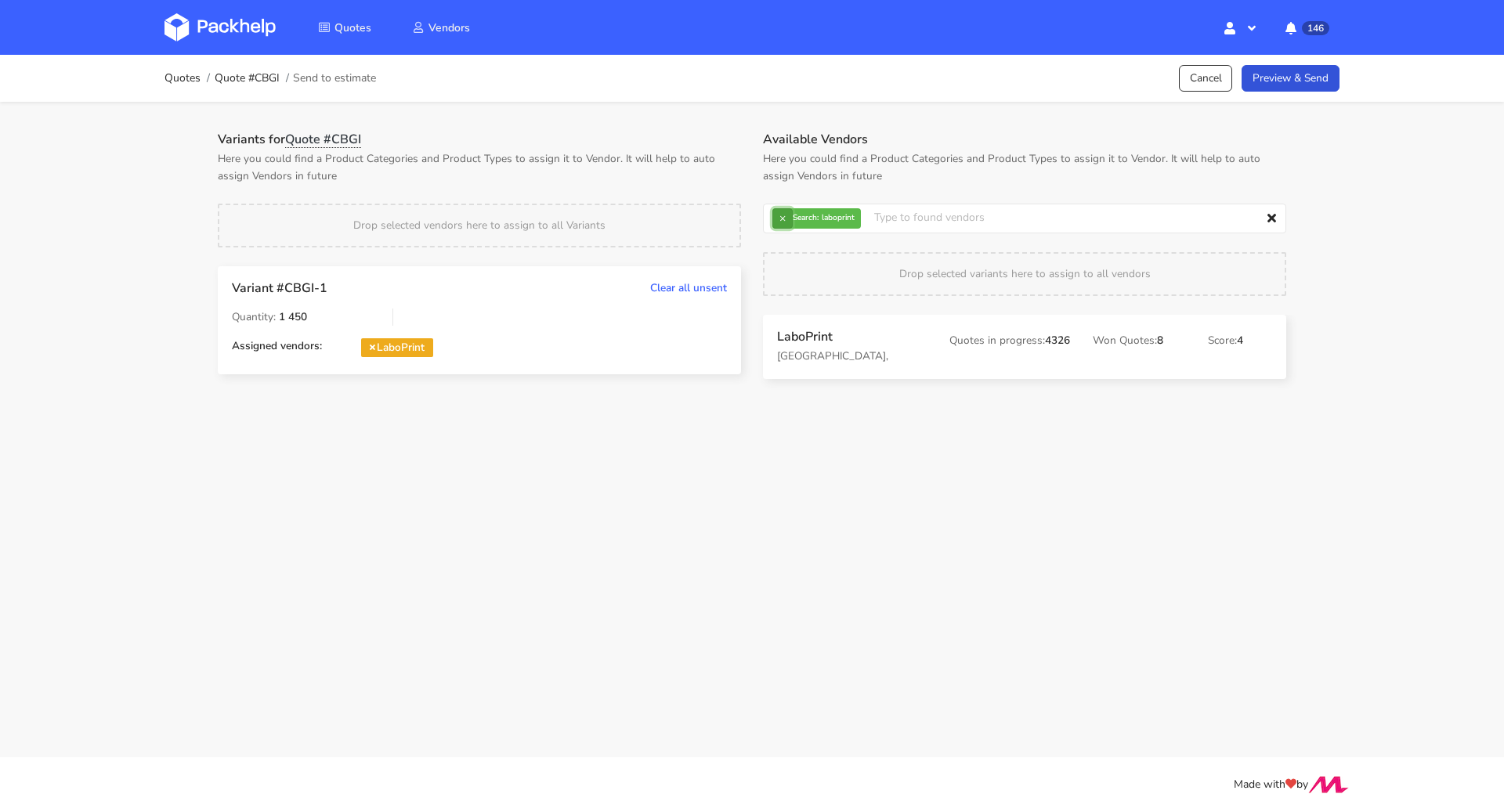
click at [784, 216] on button "×" at bounding box center [782, 218] width 20 height 20
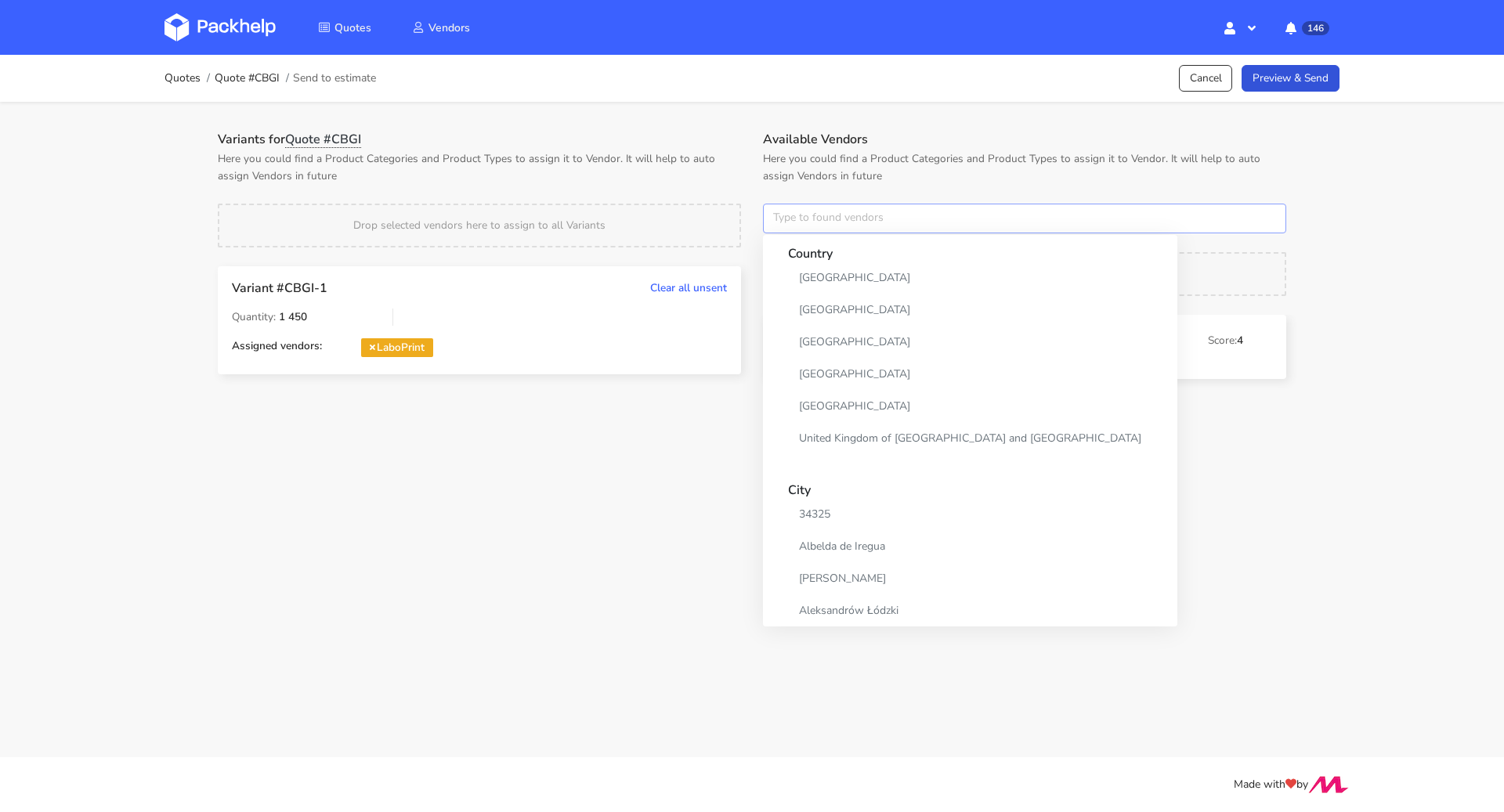
click at [784, 216] on input "text" at bounding box center [1024, 218] width 524 height 30
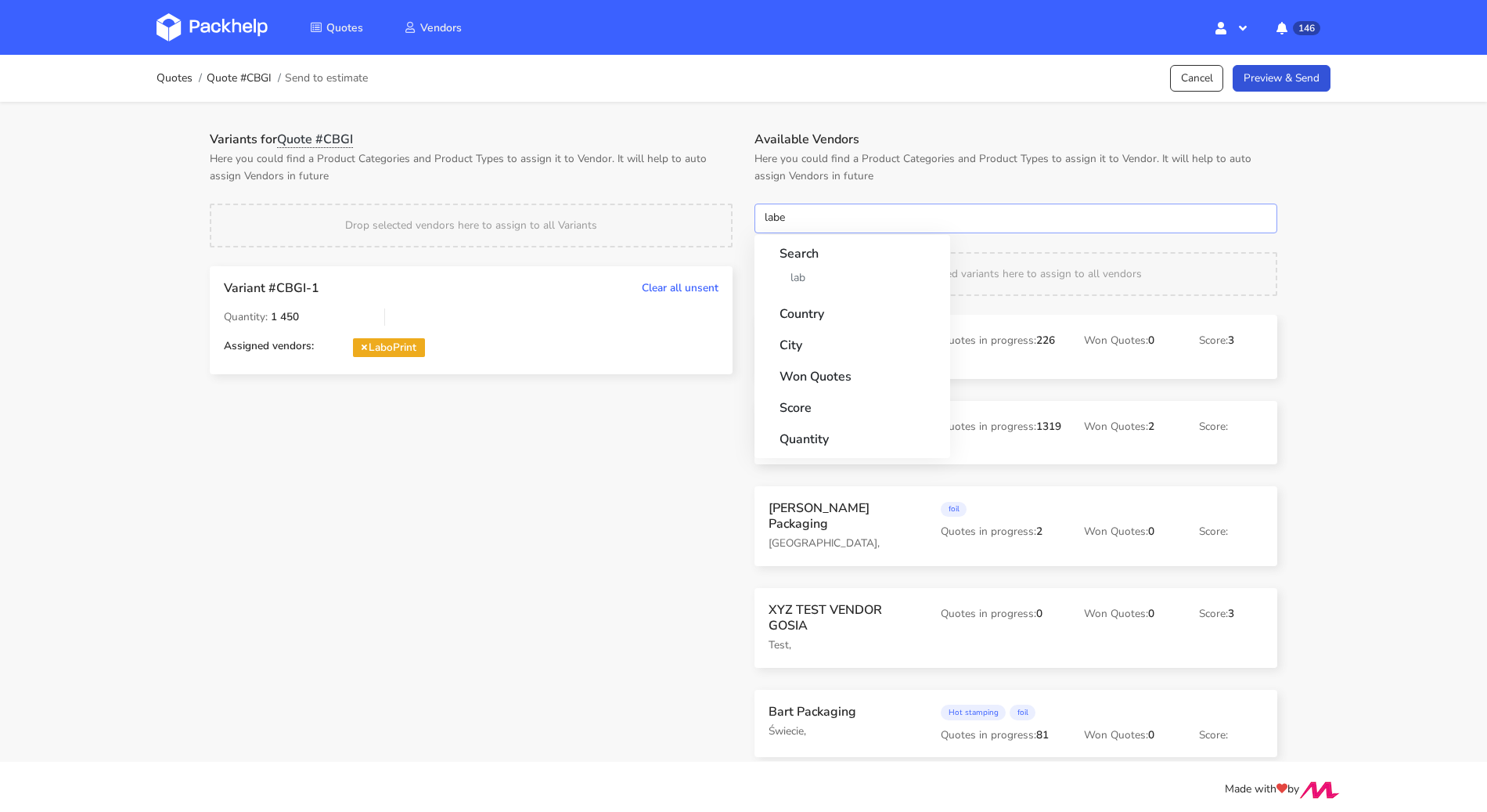
type input "label"
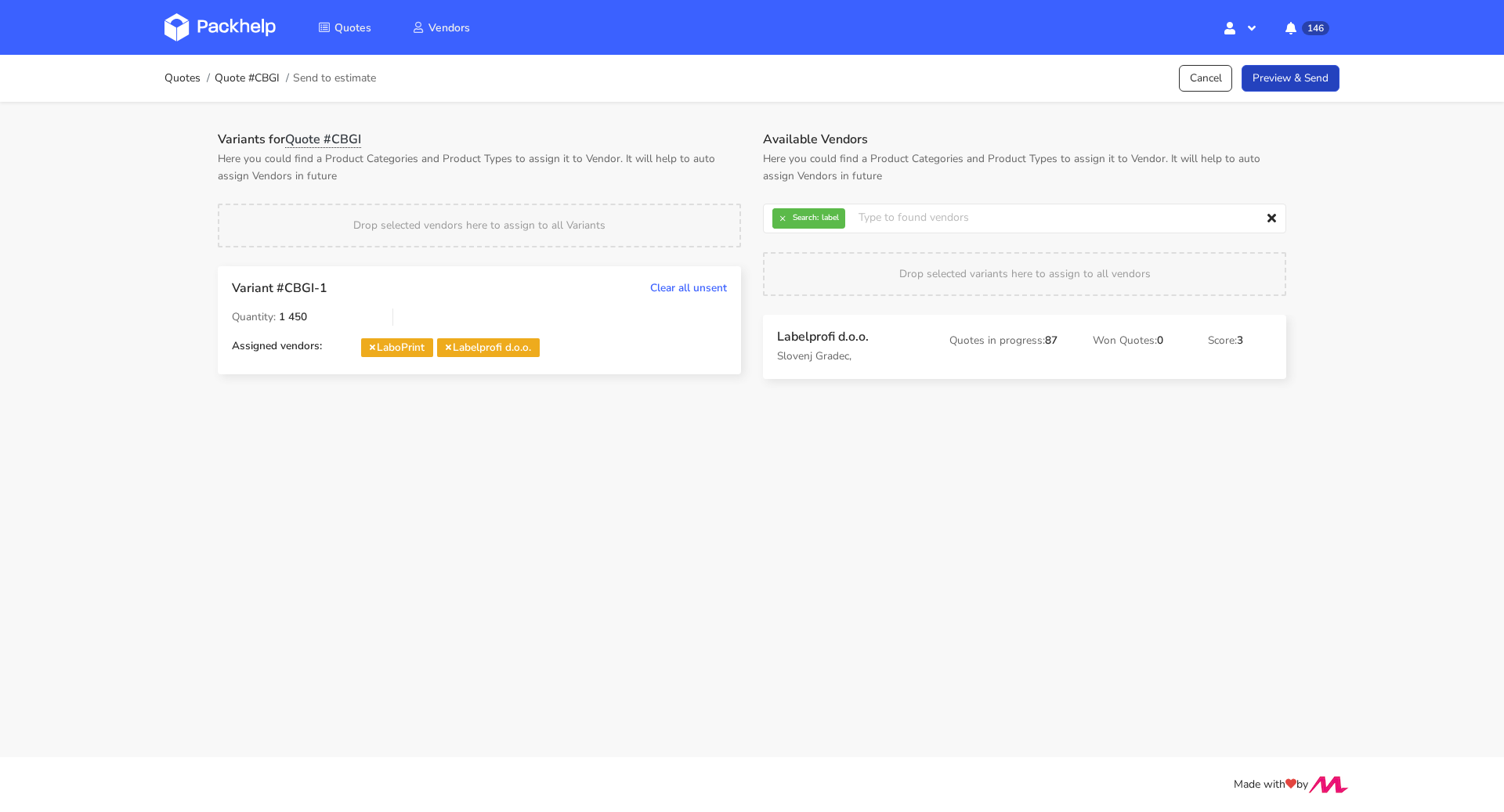
click at [1298, 79] on link "Preview & Send" at bounding box center [1289, 79] width 98 height 27
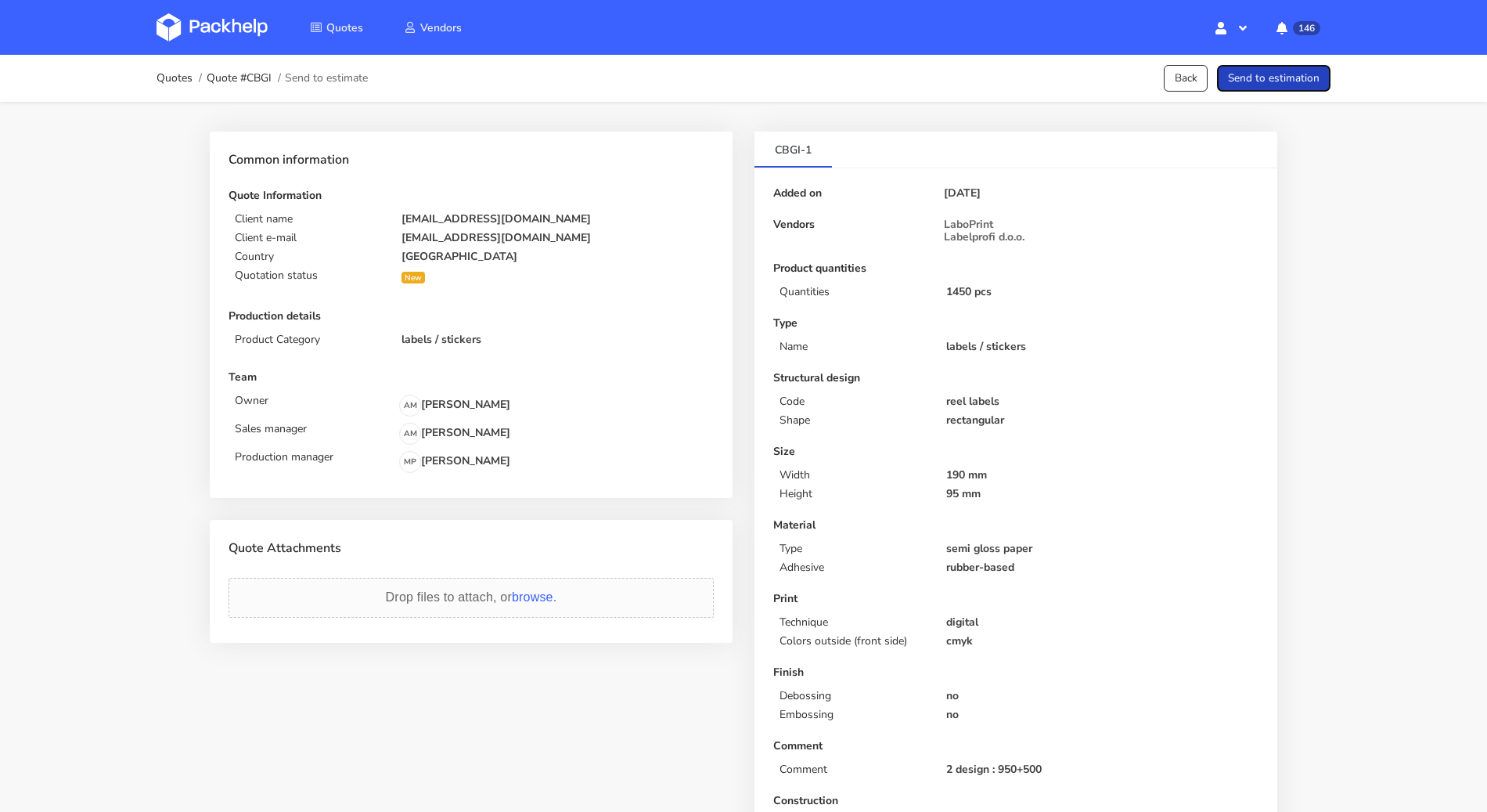
click at [1265, 89] on button "Send to estimation" at bounding box center [1274, 79] width 113 height 27
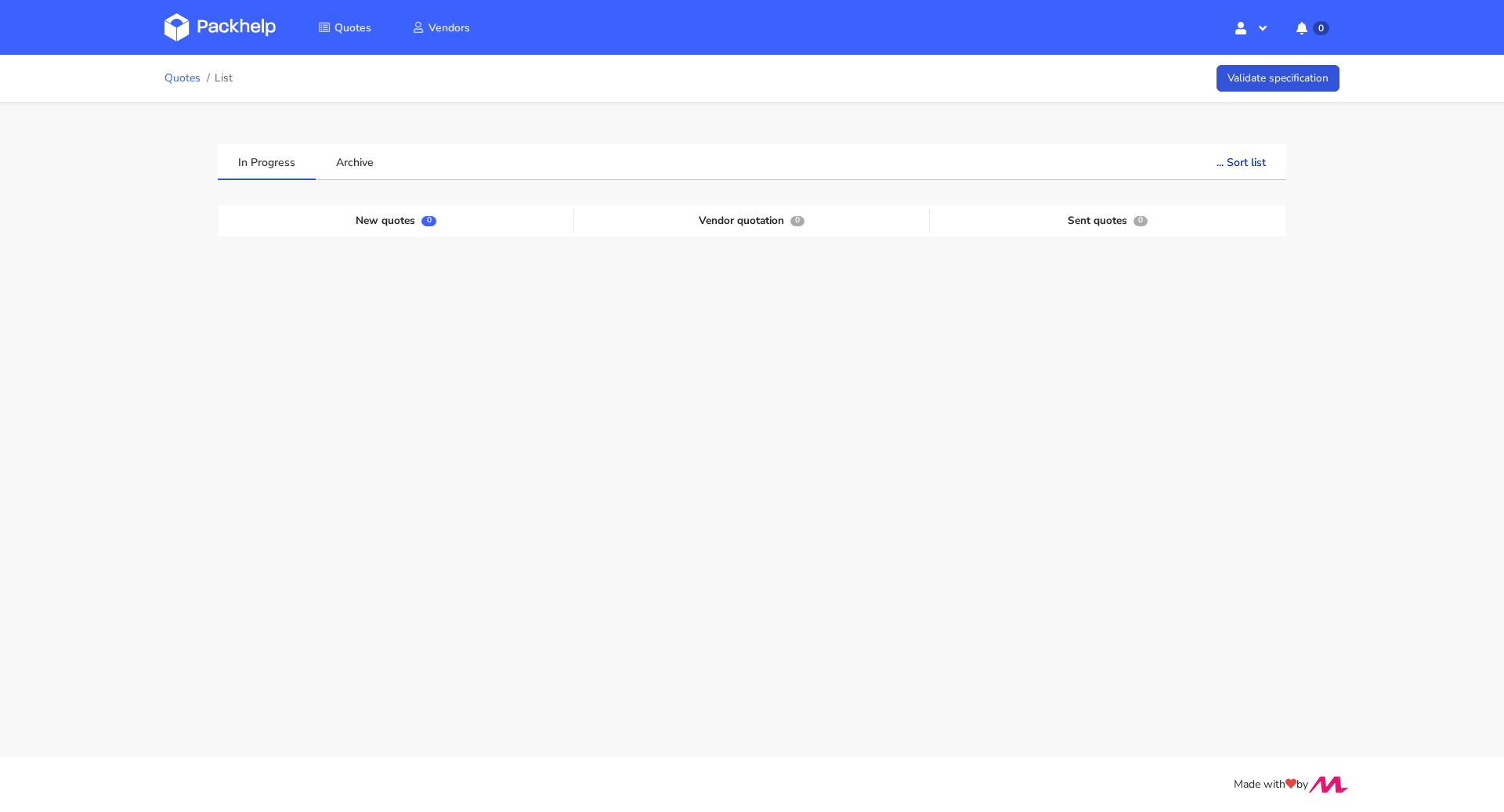
click at [175, 85] on link "Quotes" at bounding box center [182, 79] width 36 height 13
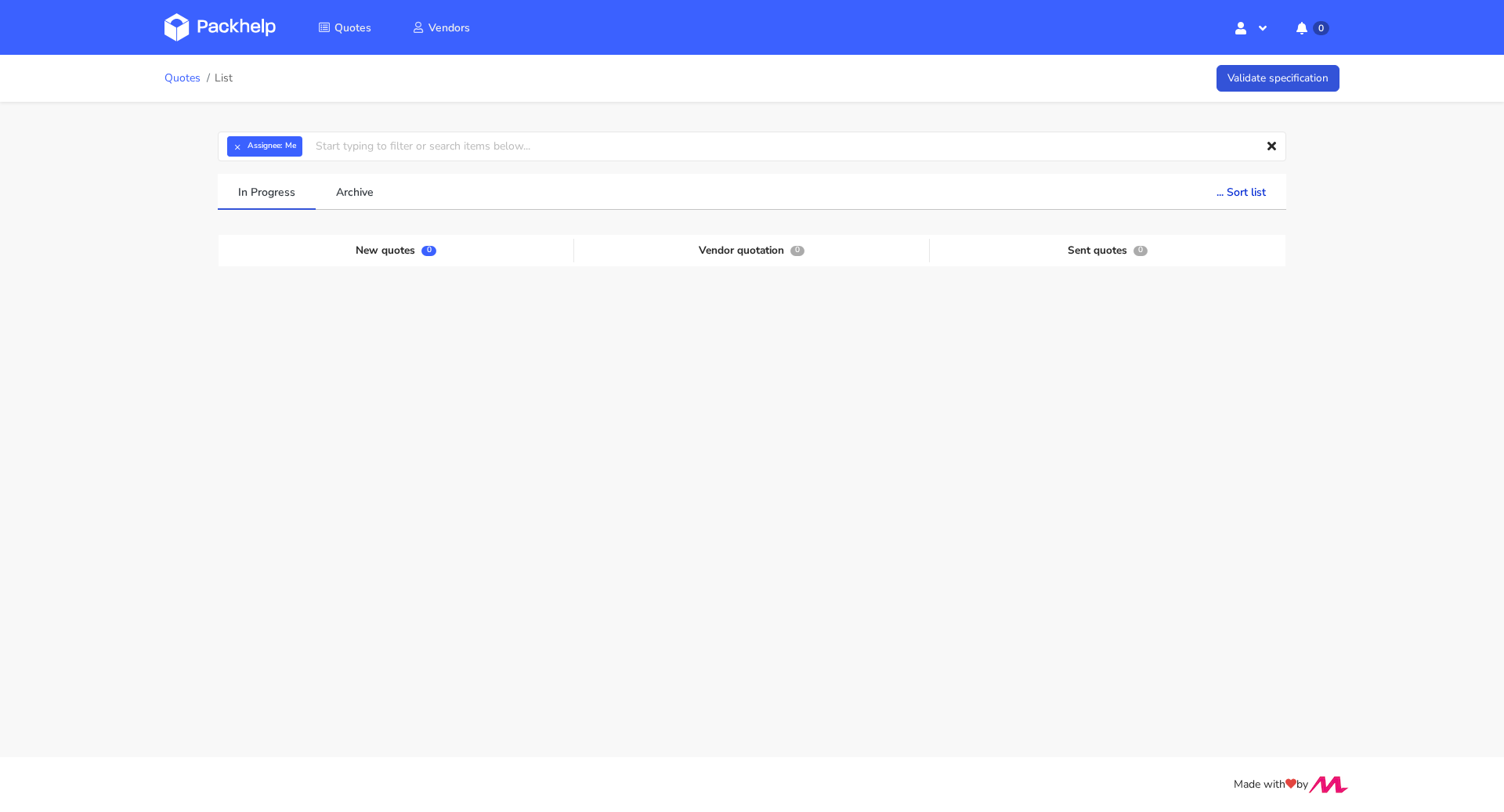
click at [176, 81] on link "Quotes" at bounding box center [182, 79] width 36 height 13
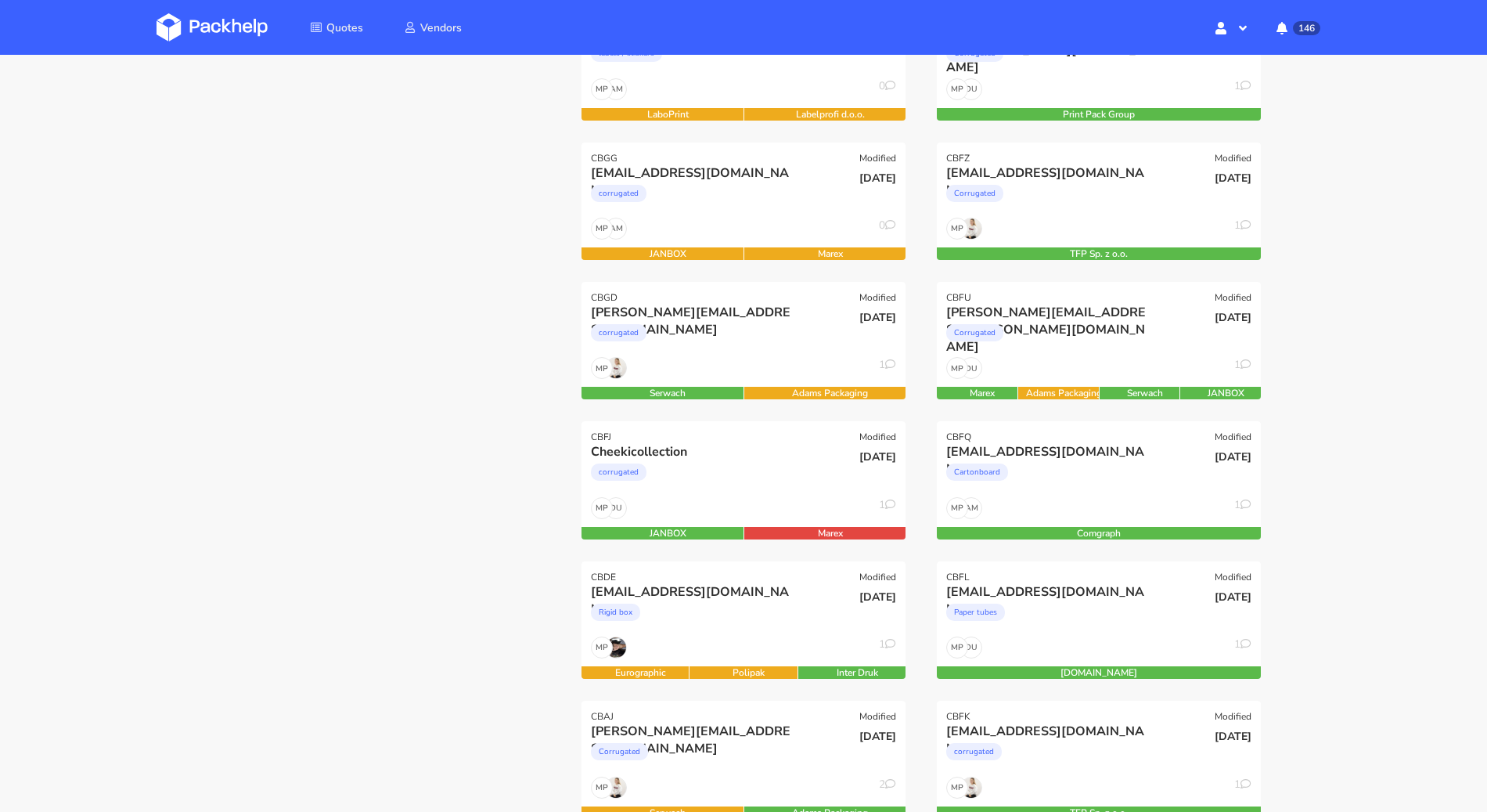
scroll to position [184, 0]
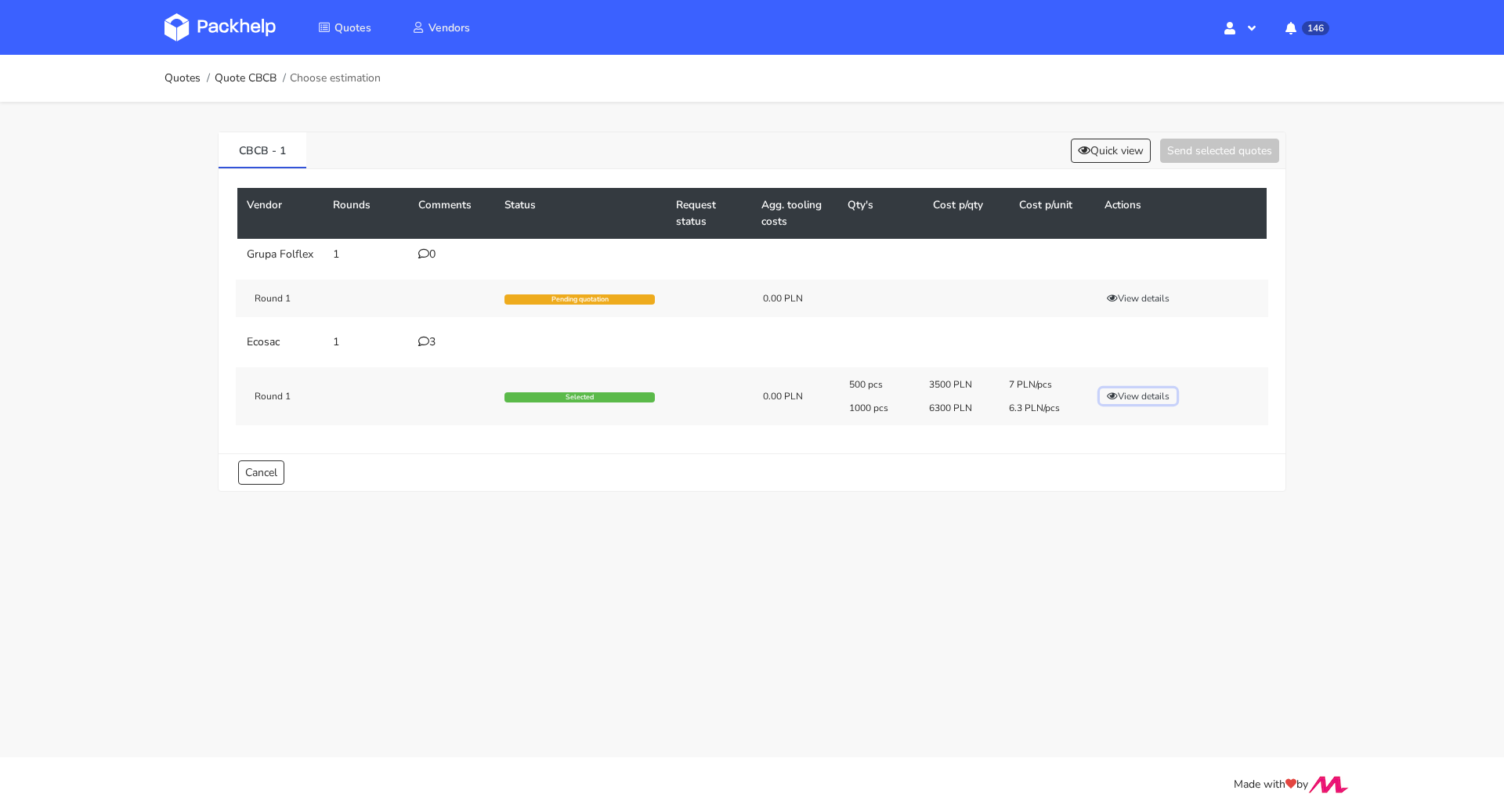
click at [1147, 395] on button "View details" at bounding box center [1138, 395] width 77 height 16
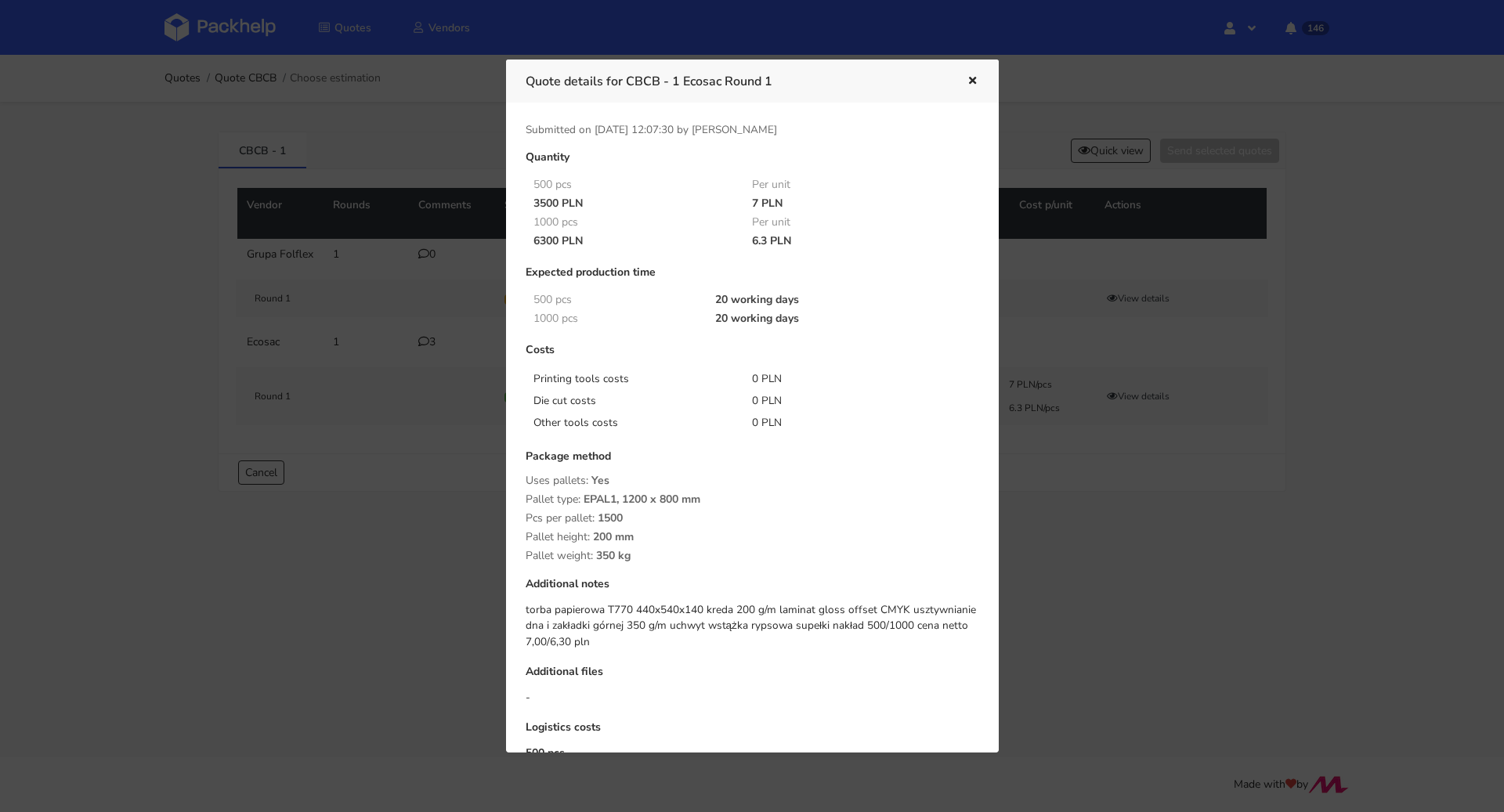
drag, startPoint x: 743, startPoint y: 197, endPoint x: 753, endPoint y: 200, distance: 10.4
click at [753, 200] on div "7 PLN" at bounding box center [851, 204] width 219 height 13
copy div "7"
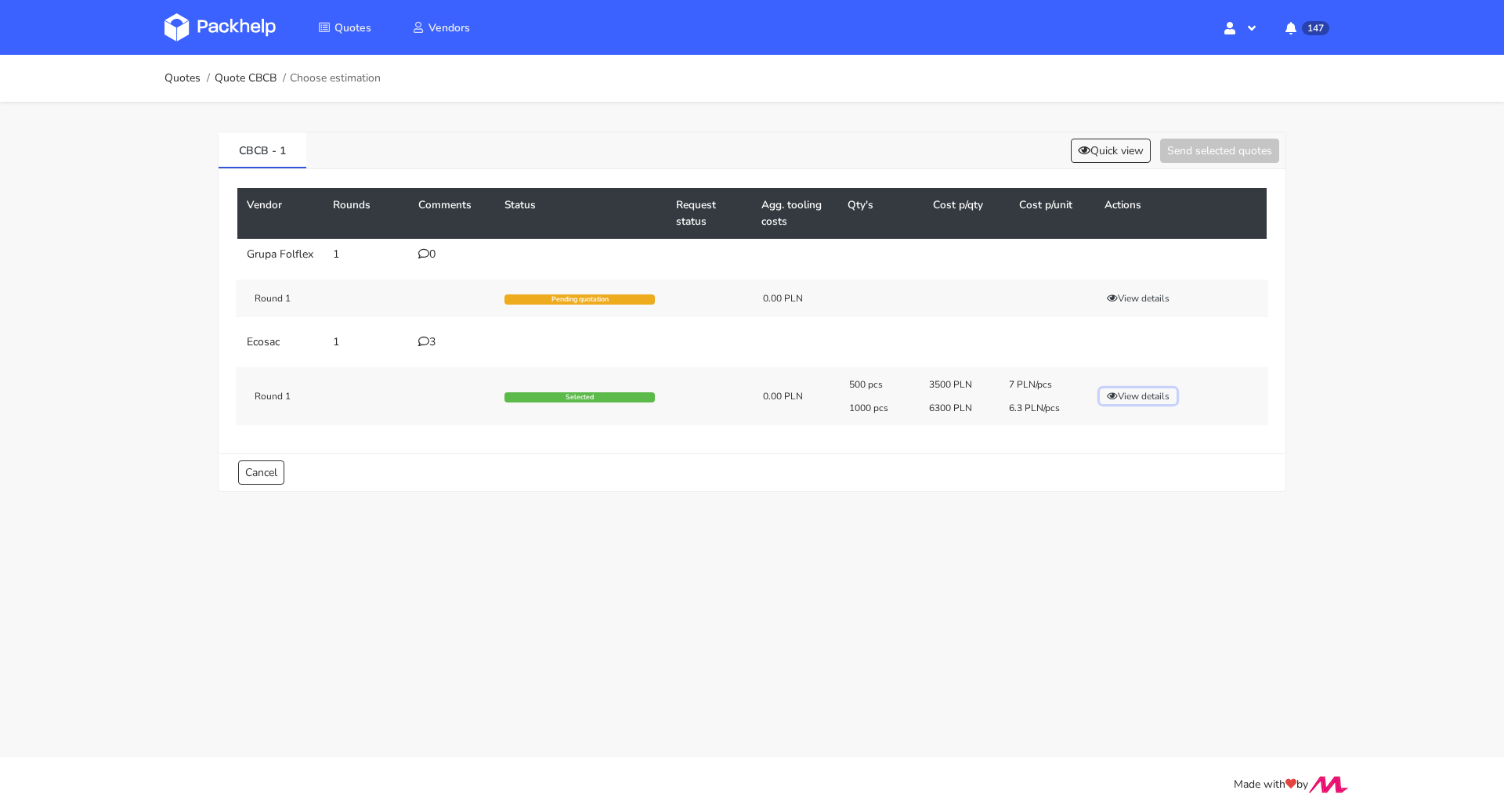
click at [1142, 389] on button "View details" at bounding box center [1138, 395] width 77 height 16
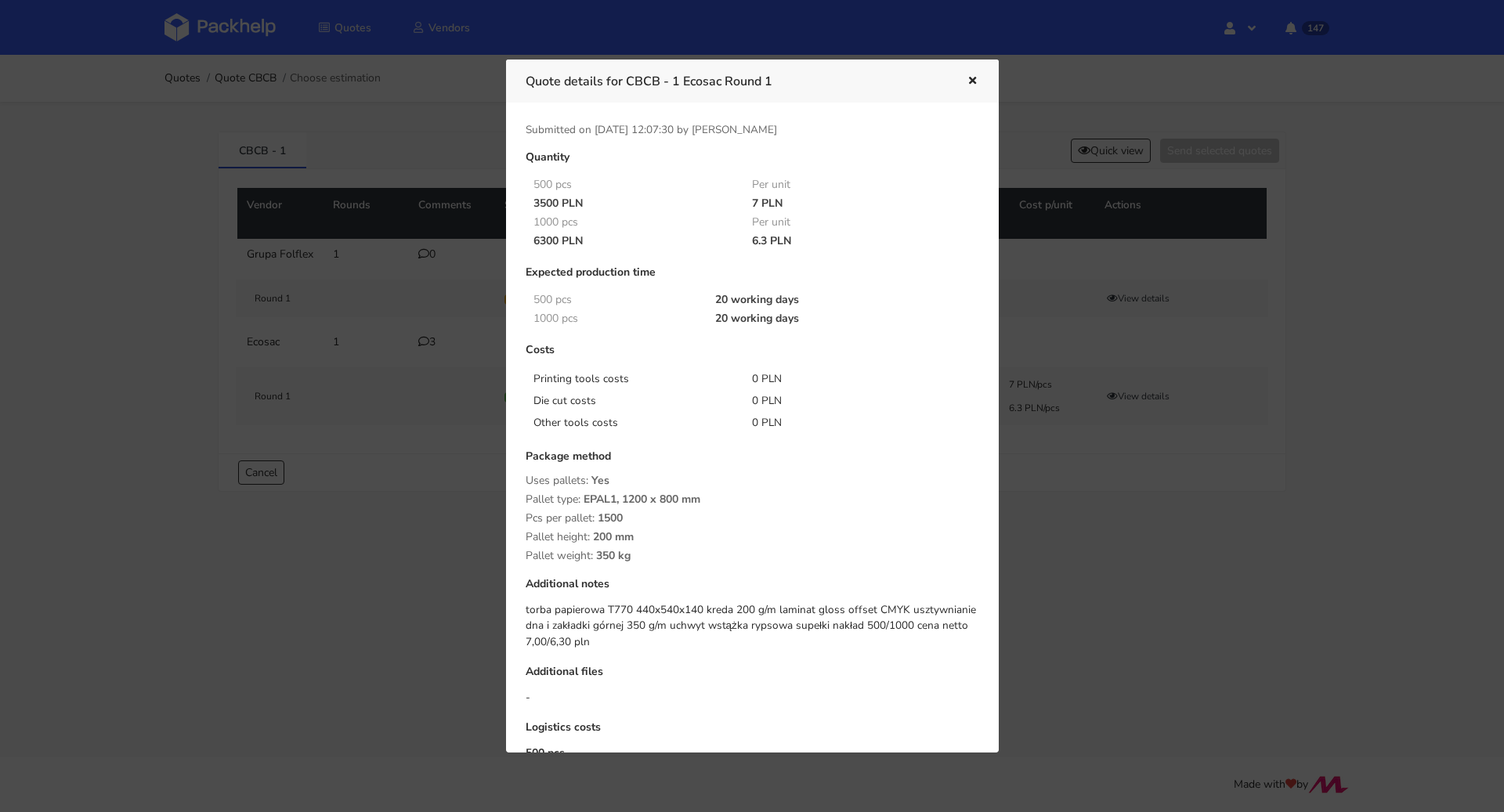
click at [973, 79] on icon "button" at bounding box center [972, 81] width 14 height 11
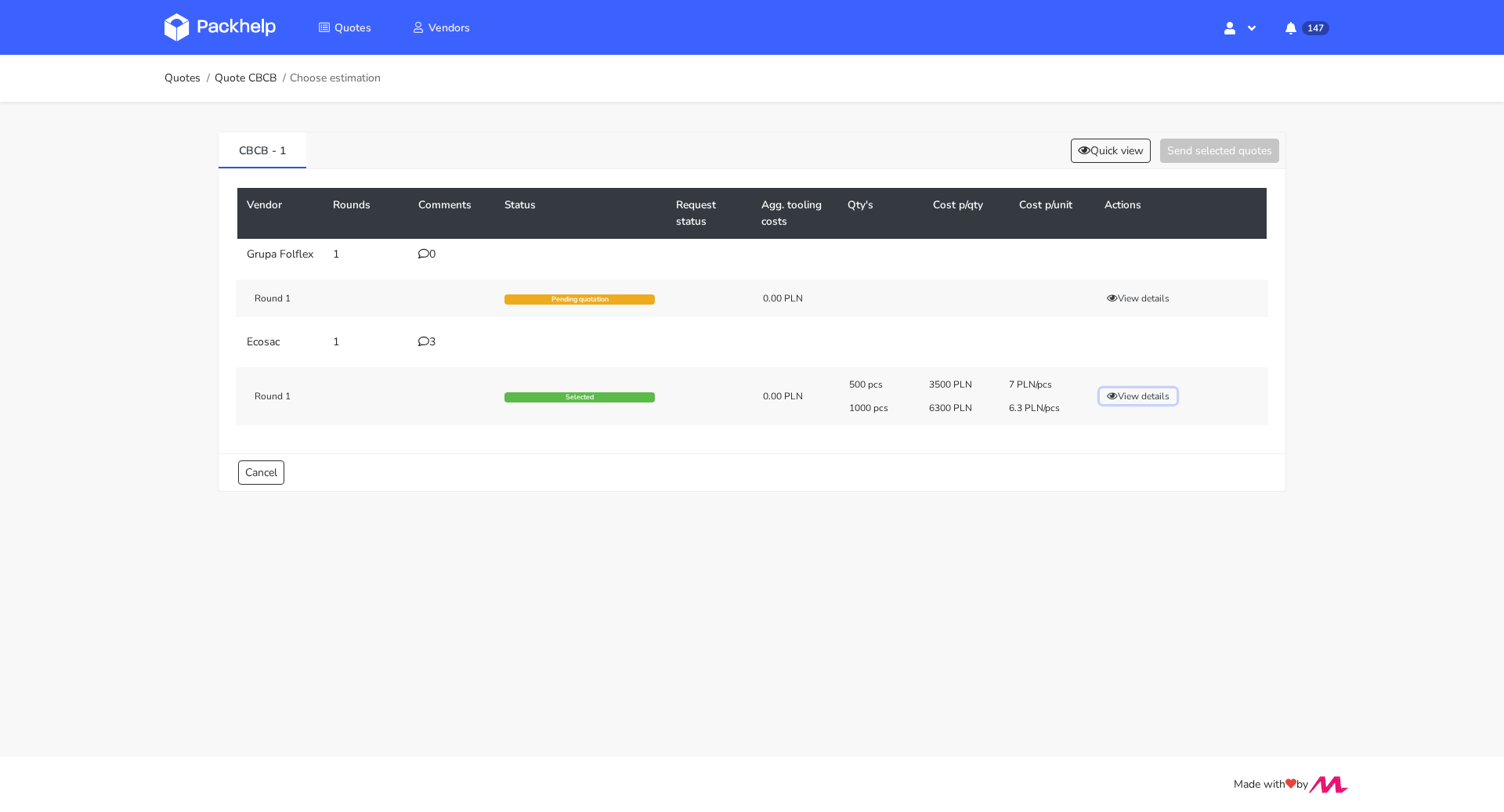
click at [1146, 395] on button "View details" at bounding box center [1138, 395] width 77 height 16
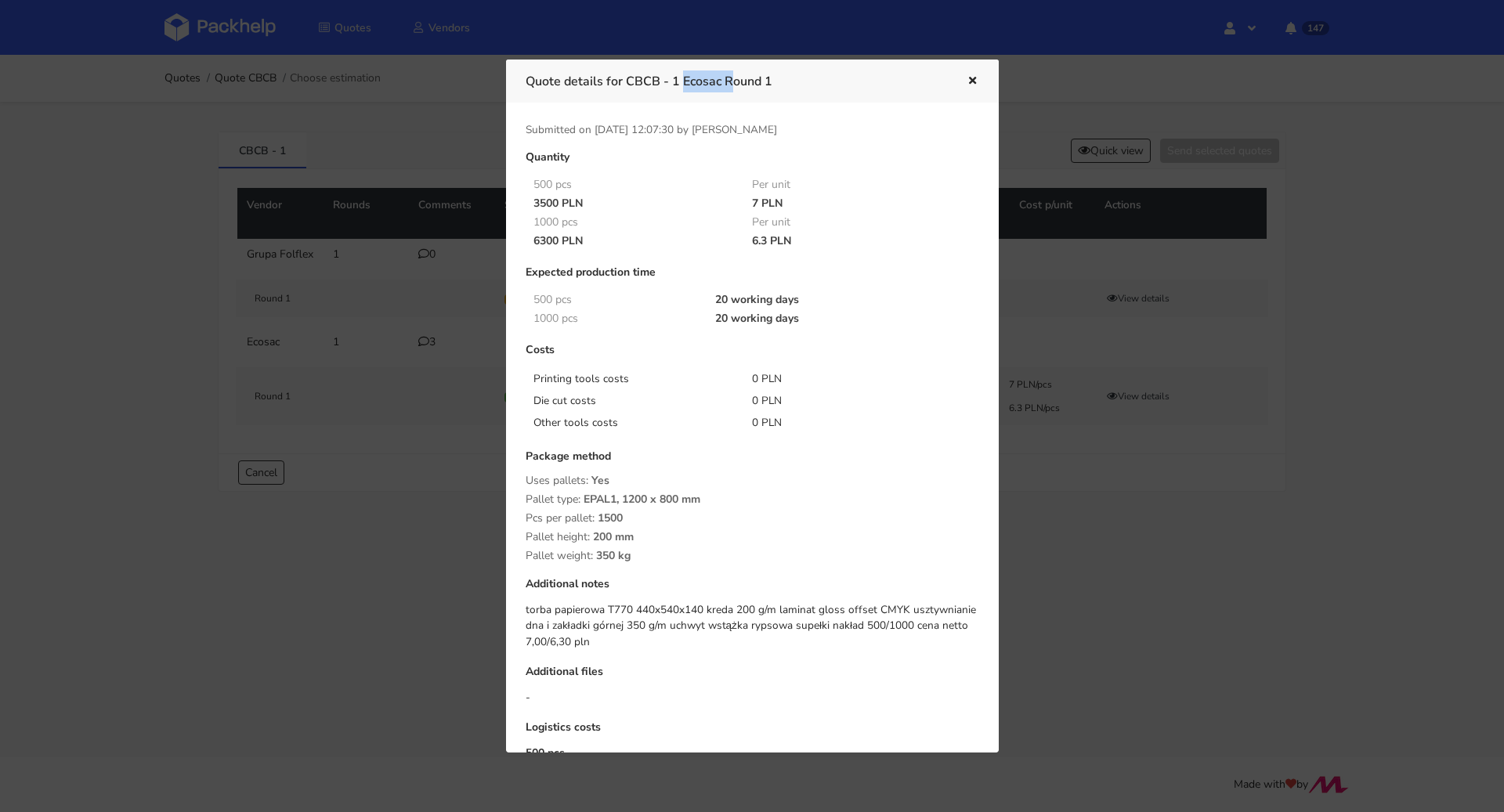
drag, startPoint x: 633, startPoint y: 80, endPoint x: 680, endPoint y: 79, distance: 47.0
click at [680, 79] on h3 "Quote details for CBCB - 1 Ecosac Round 1" at bounding box center [734, 81] width 418 height 22
copy h3 "CBCB - 1"
click at [972, 78] on icon "button" at bounding box center [972, 81] width 14 height 11
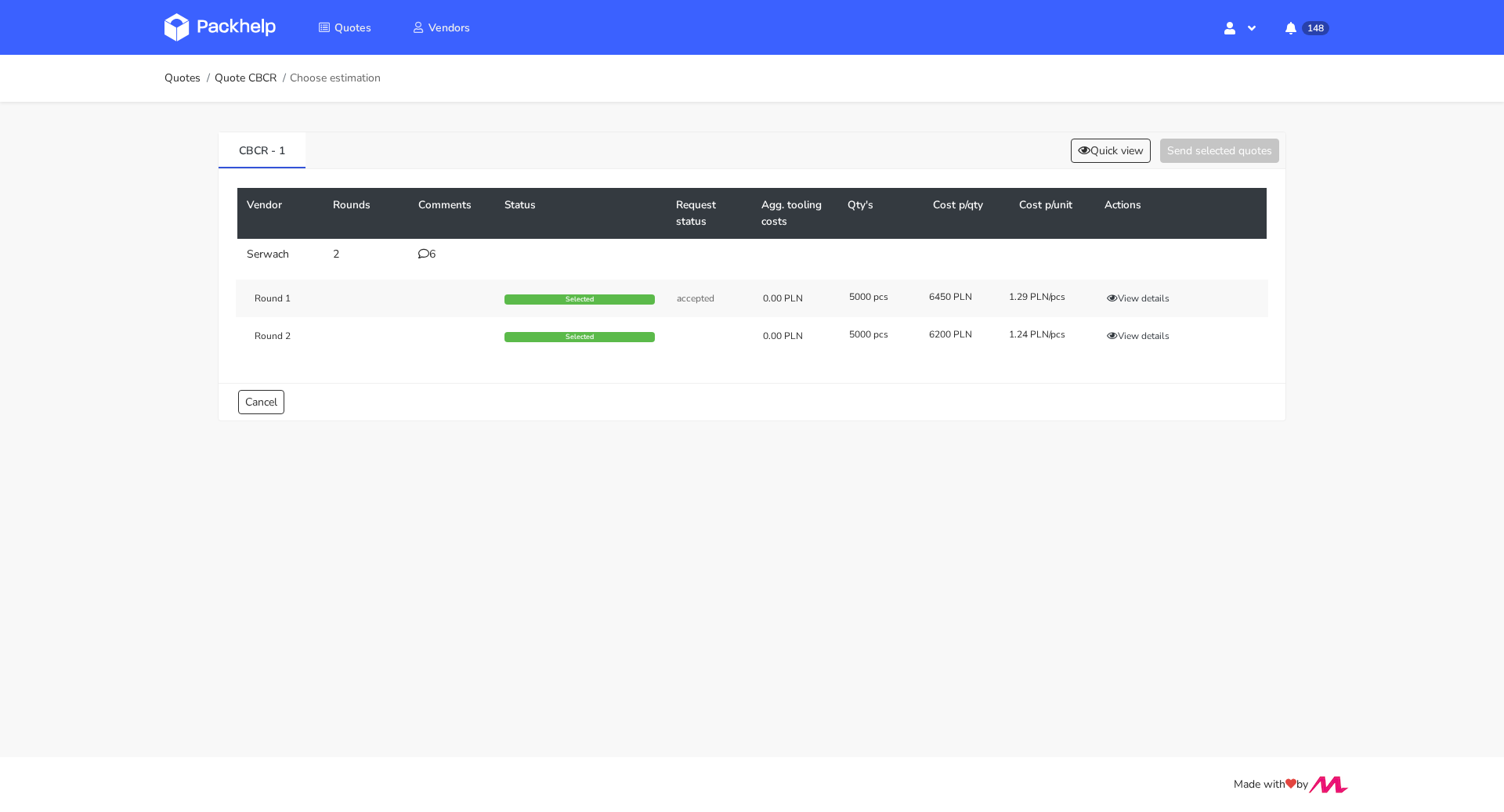
click at [428, 255] on icon at bounding box center [424, 254] width 11 height 11
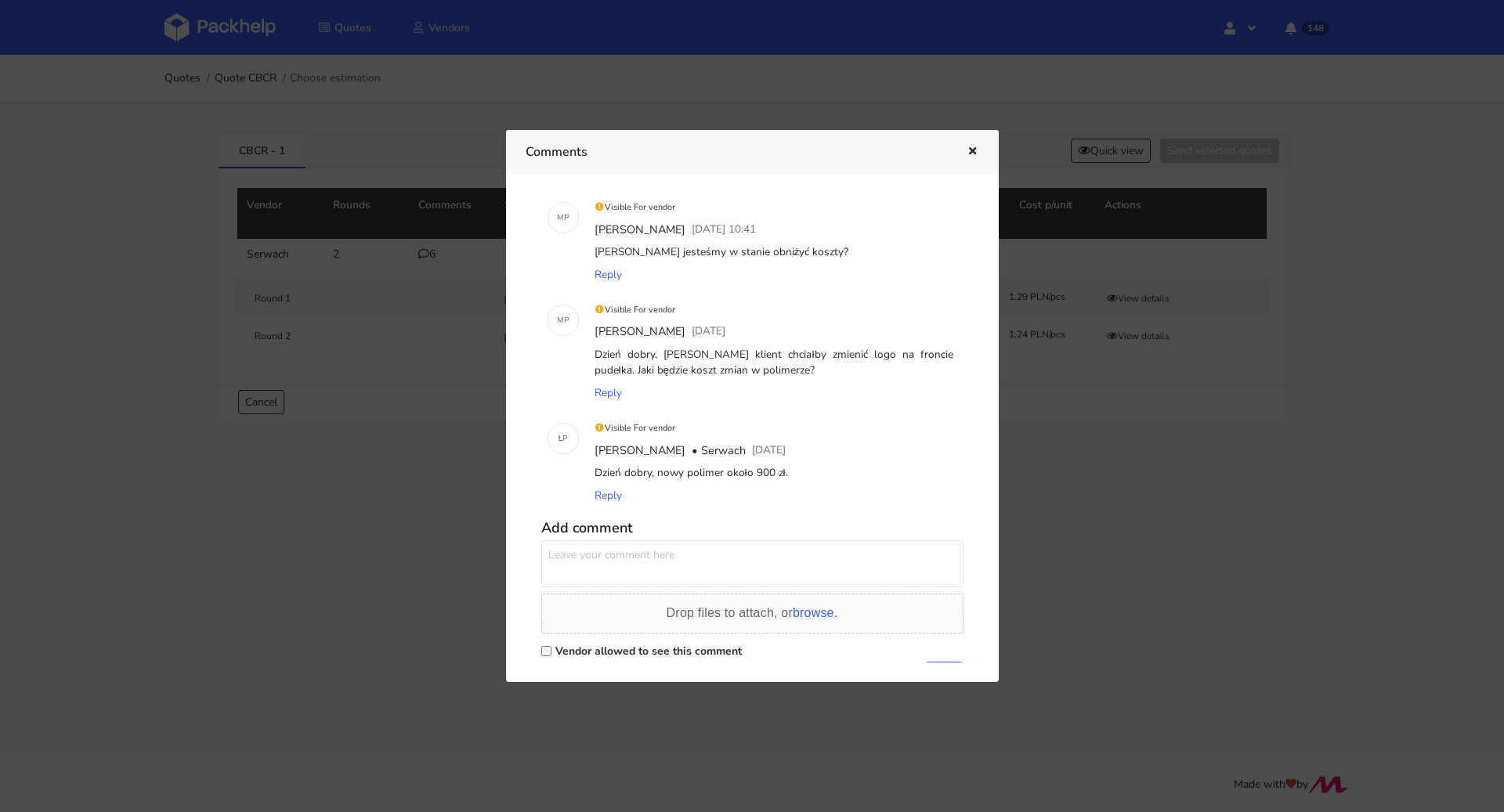
scroll to position [352, 0]
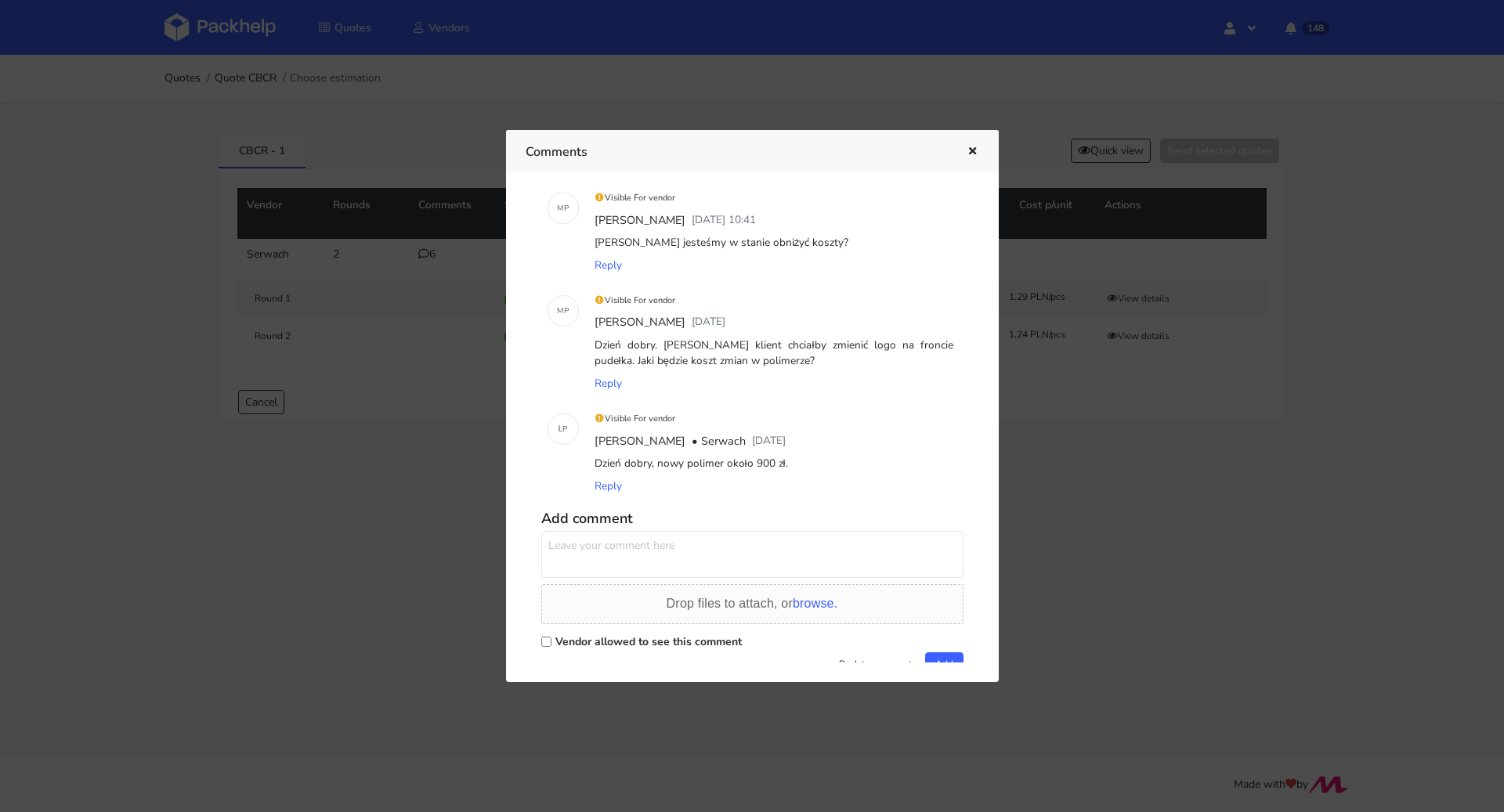
click at [966, 151] on icon "button" at bounding box center [972, 152] width 14 height 11
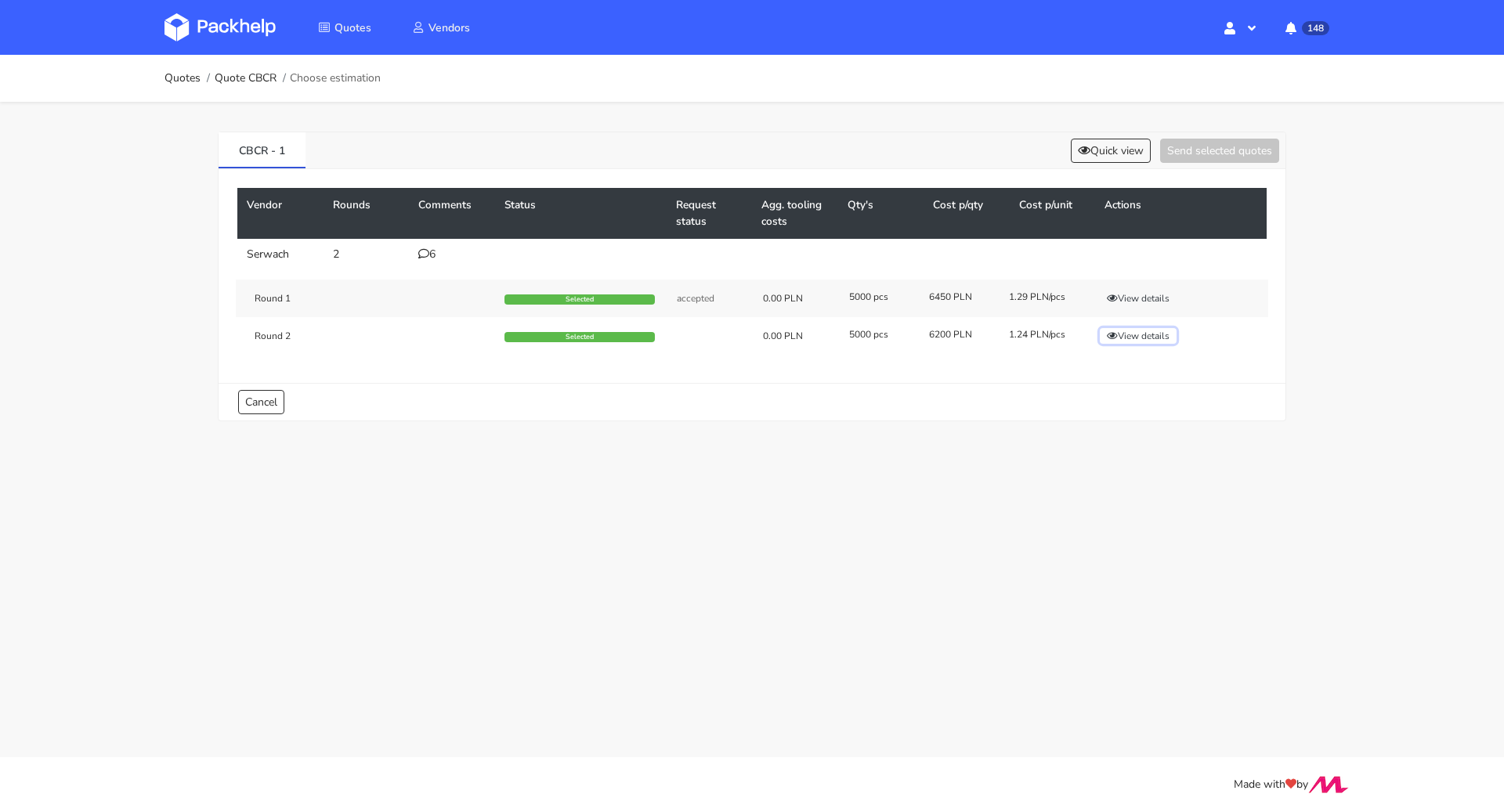
click at [1164, 334] on button "View details" at bounding box center [1138, 335] width 77 height 16
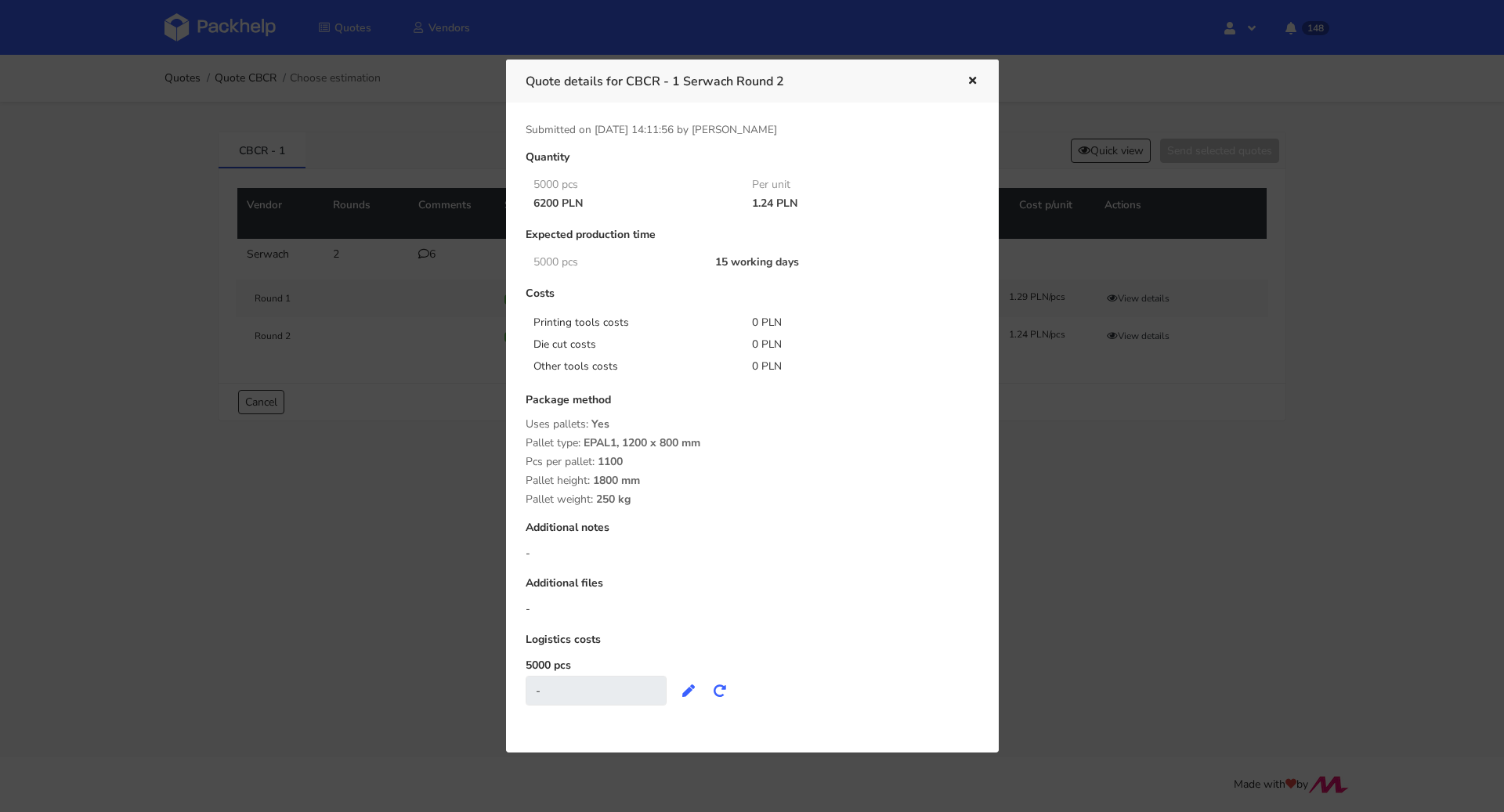
drag, startPoint x: 747, startPoint y: 203, endPoint x: 769, endPoint y: 204, distance: 22.0
click at [769, 204] on div "1.24 PLN" at bounding box center [851, 204] width 219 height 13
copy div "1.24"
click at [972, 80] on icon "button" at bounding box center [972, 81] width 14 height 11
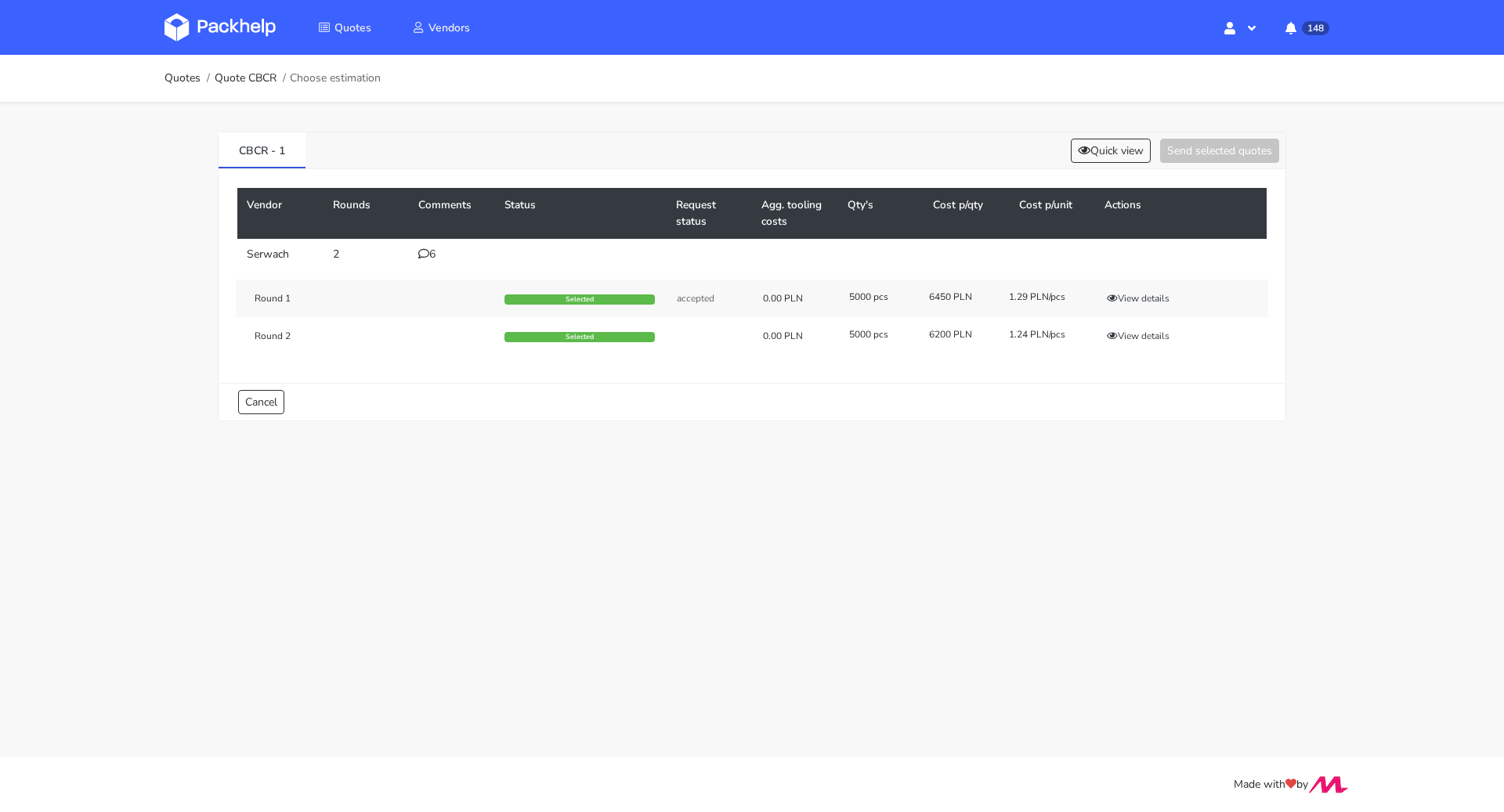
click at [430, 255] on div "6" at bounding box center [452, 255] width 68 height 13
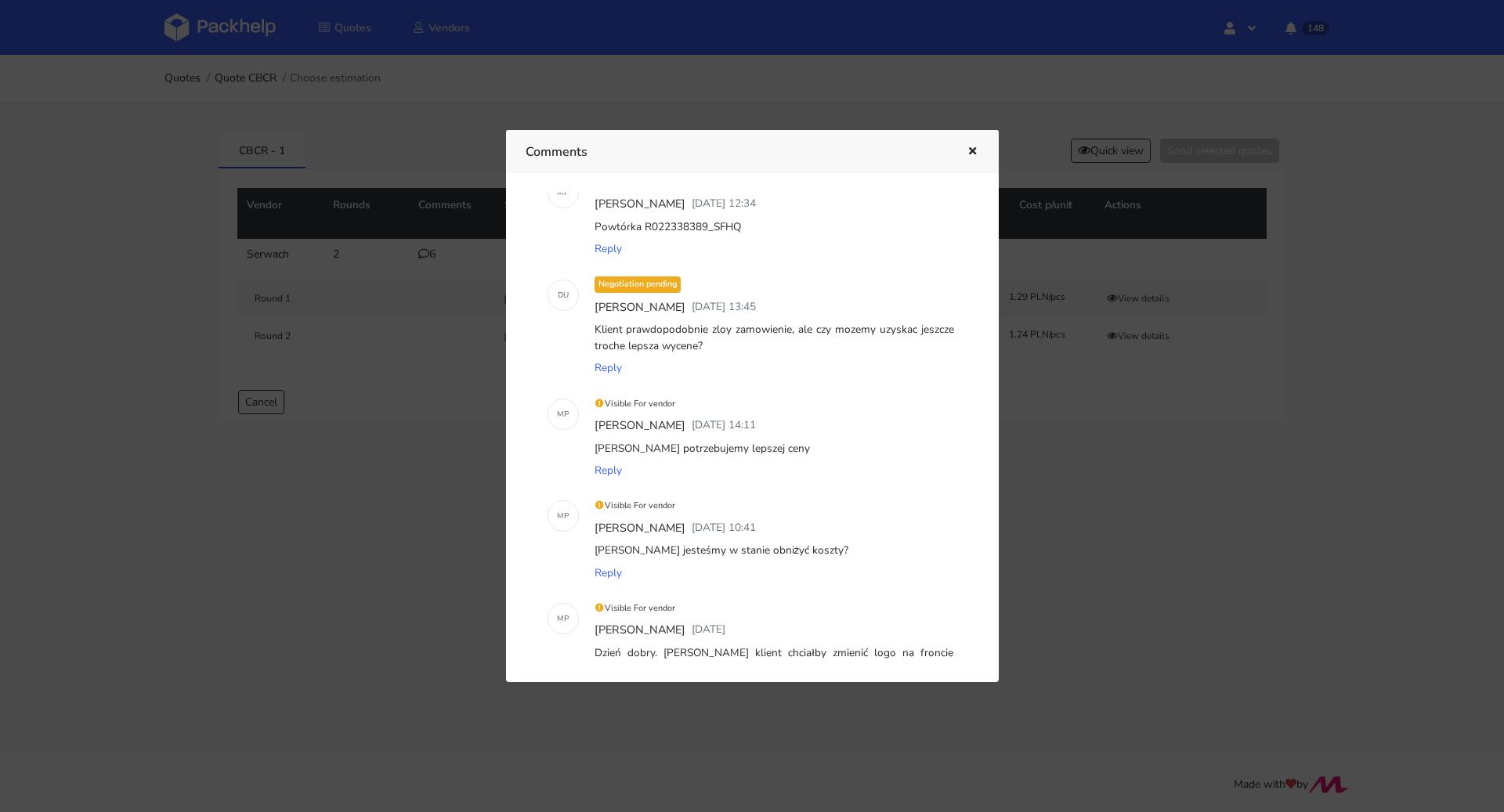
scroll to position [0, 0]
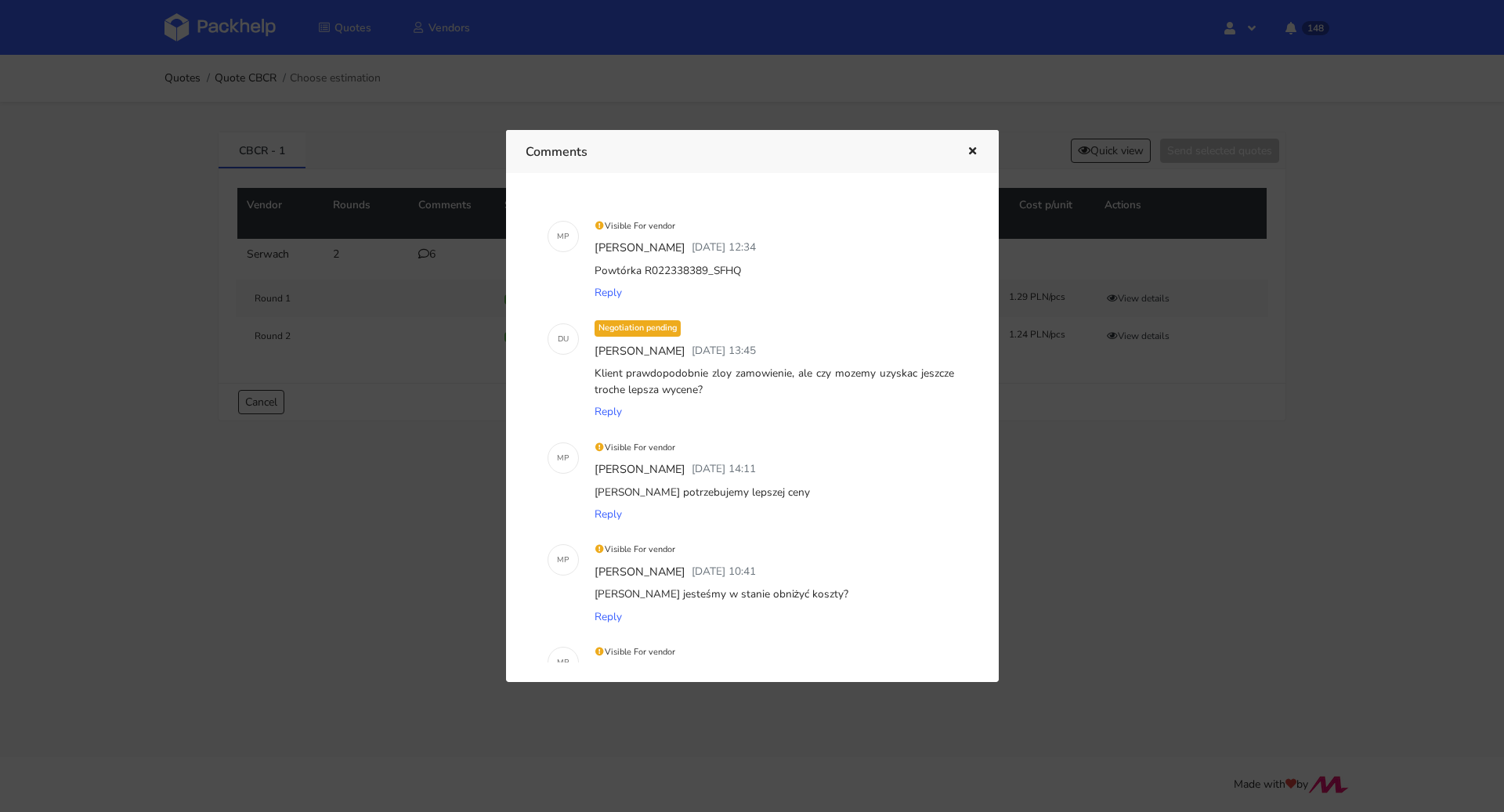
drag, startPoint x: 747, startPoint y: 272, endPoint x: 705, endPoint y: 269, distance: 42.1
click at [705, 269] on div "Powtórka R022338389_SFHQ" at bounding box center [774, 271] width 365 height 22
copy div "SFHQ"
click at [967, 146] on icon "button" at bounding box center [972, 152] width 14 height 11
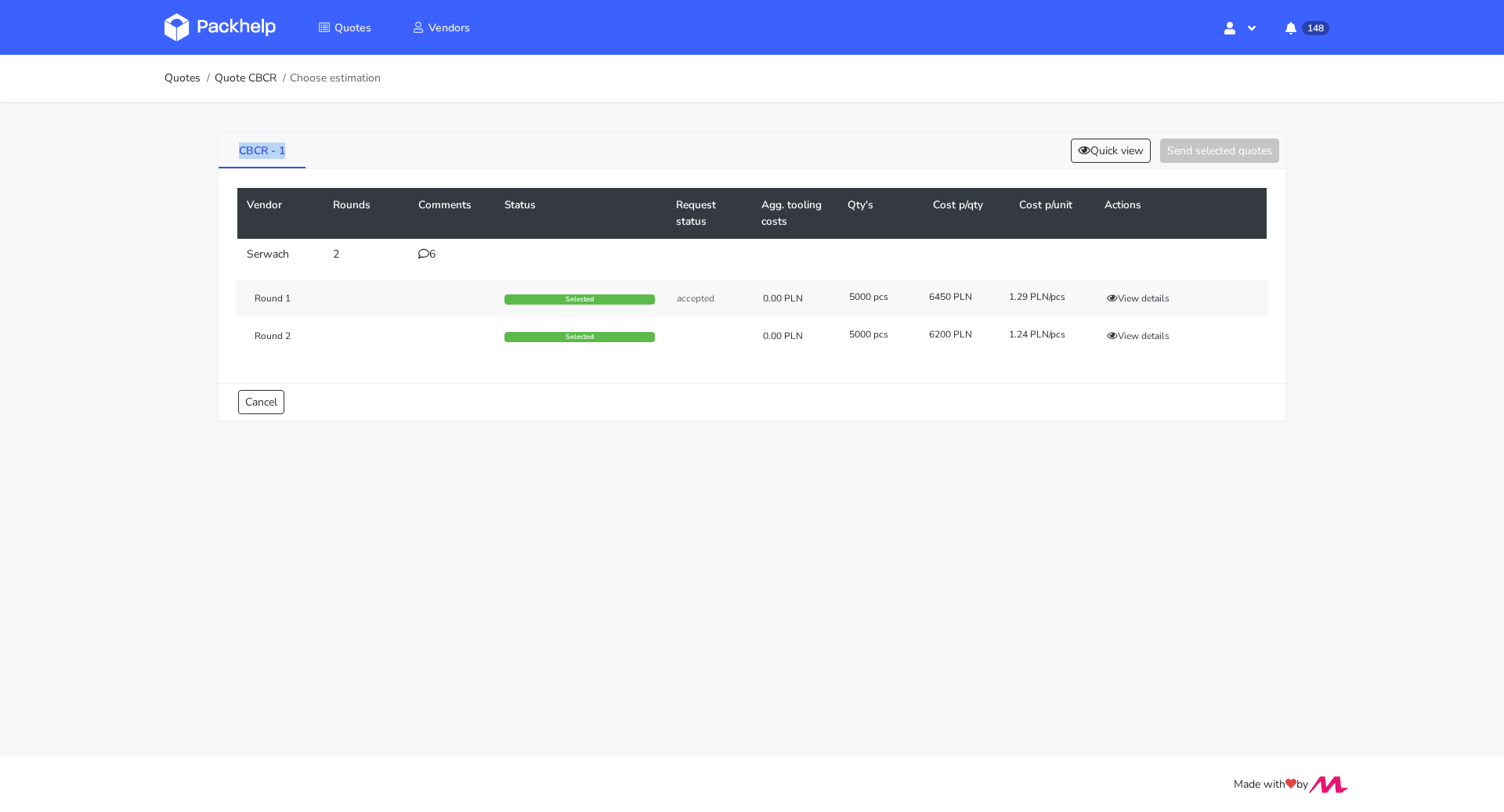
drag, startPoint x: 233, startPoint y: 151, endPoint x: 282, endPoint y: 148, distance: 49.1
click at [282, 148] on link "CBCR - 1" at bounding box center [261, 150] width 87 height 35
copy link "CBCR - 1"
